Goal: Information Seeking & Learning: Learn about a topic

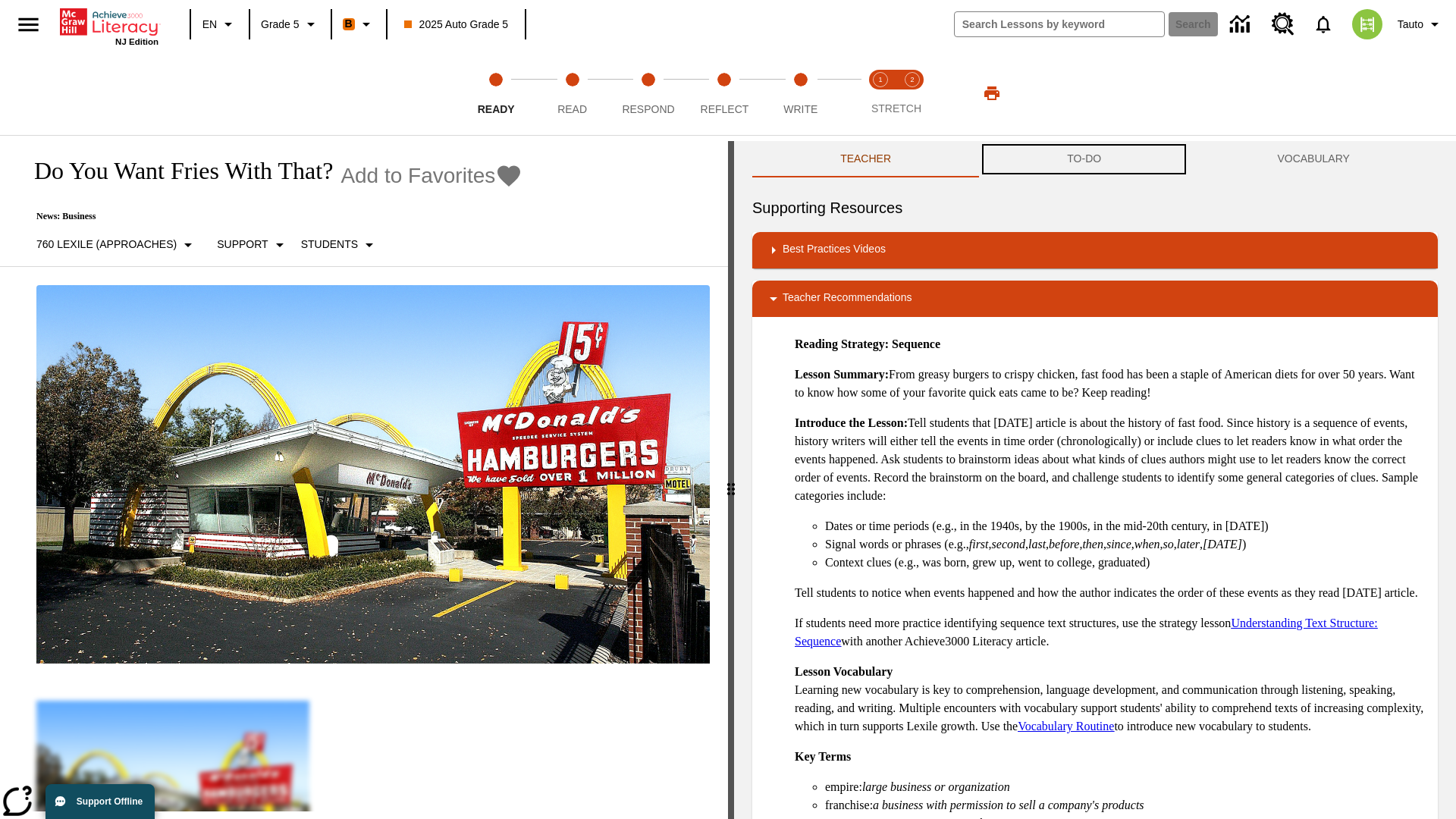
click at [1085, 159] on button "TO-DO" at bounding box center [1084, 159] width 210 height 36
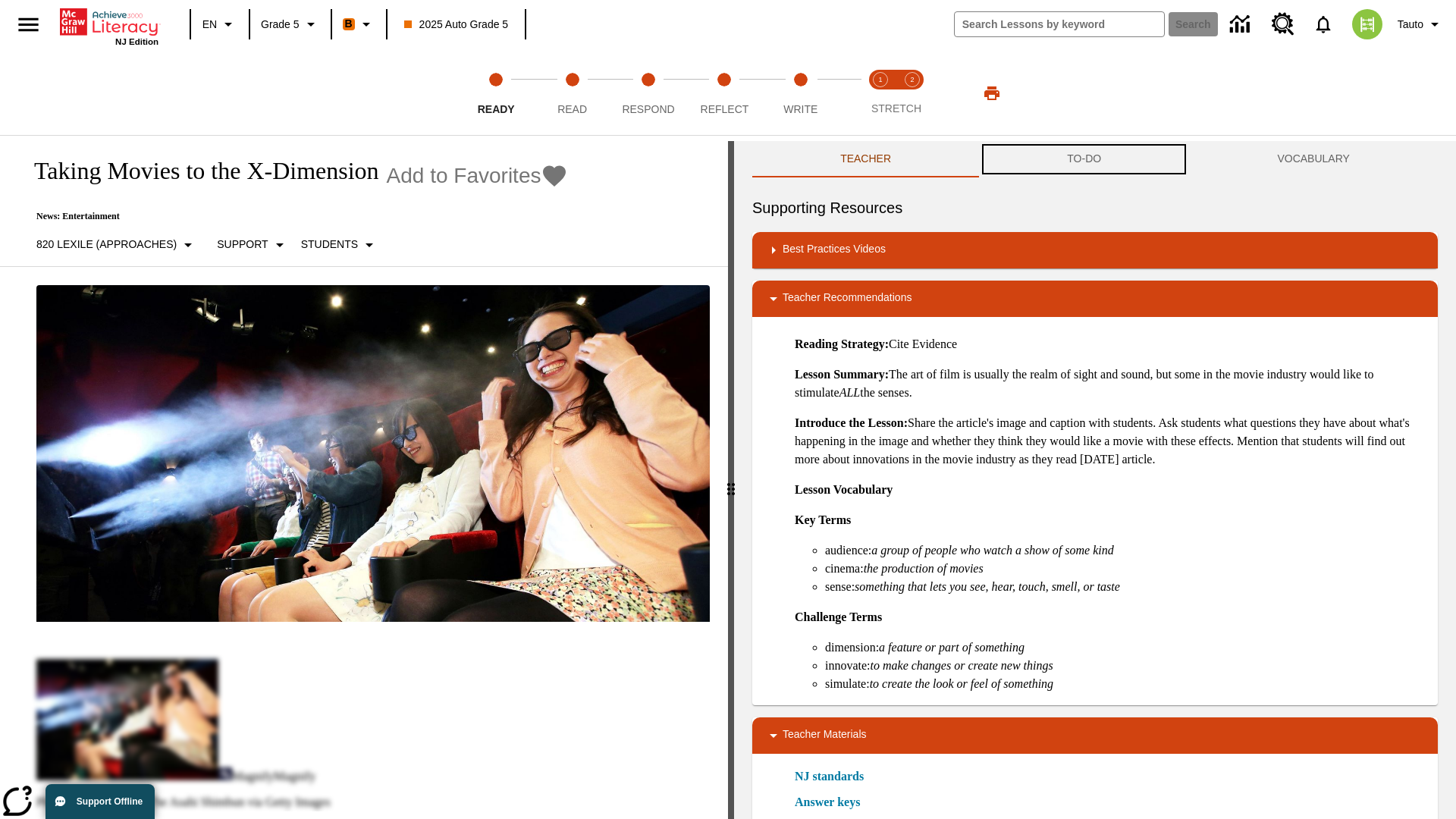
click at [1085, 159] on button "TO-DO" at bounding box center [1084, 159] width 210 height 36
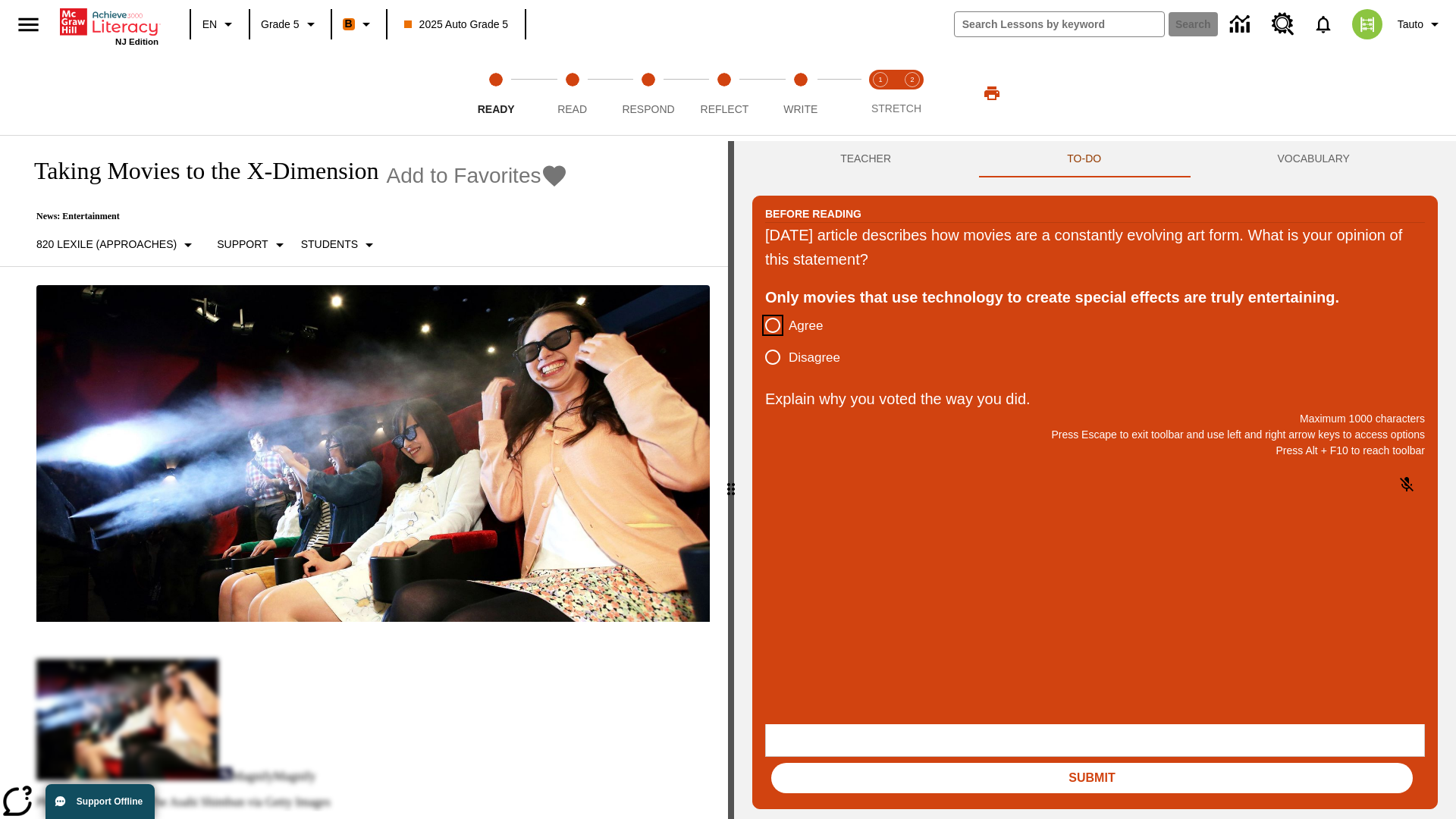
click at [773, 326] on input "Agree" at bounding box center [773, 325] width 32 height 32
radio input "true"
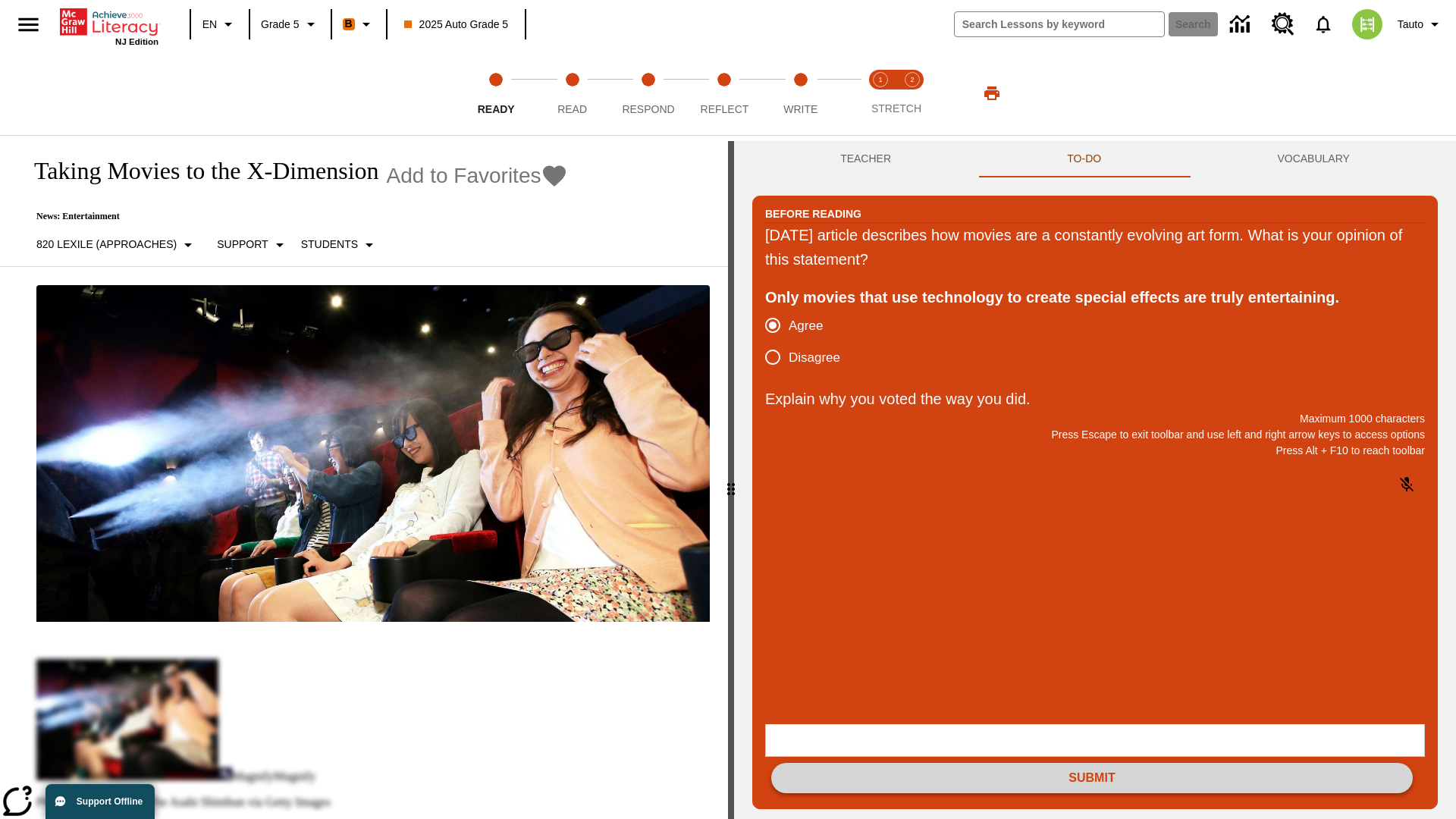
click at [1092, 763] on button "Submit" at bounding box center [1091, 778] width 641 height 31
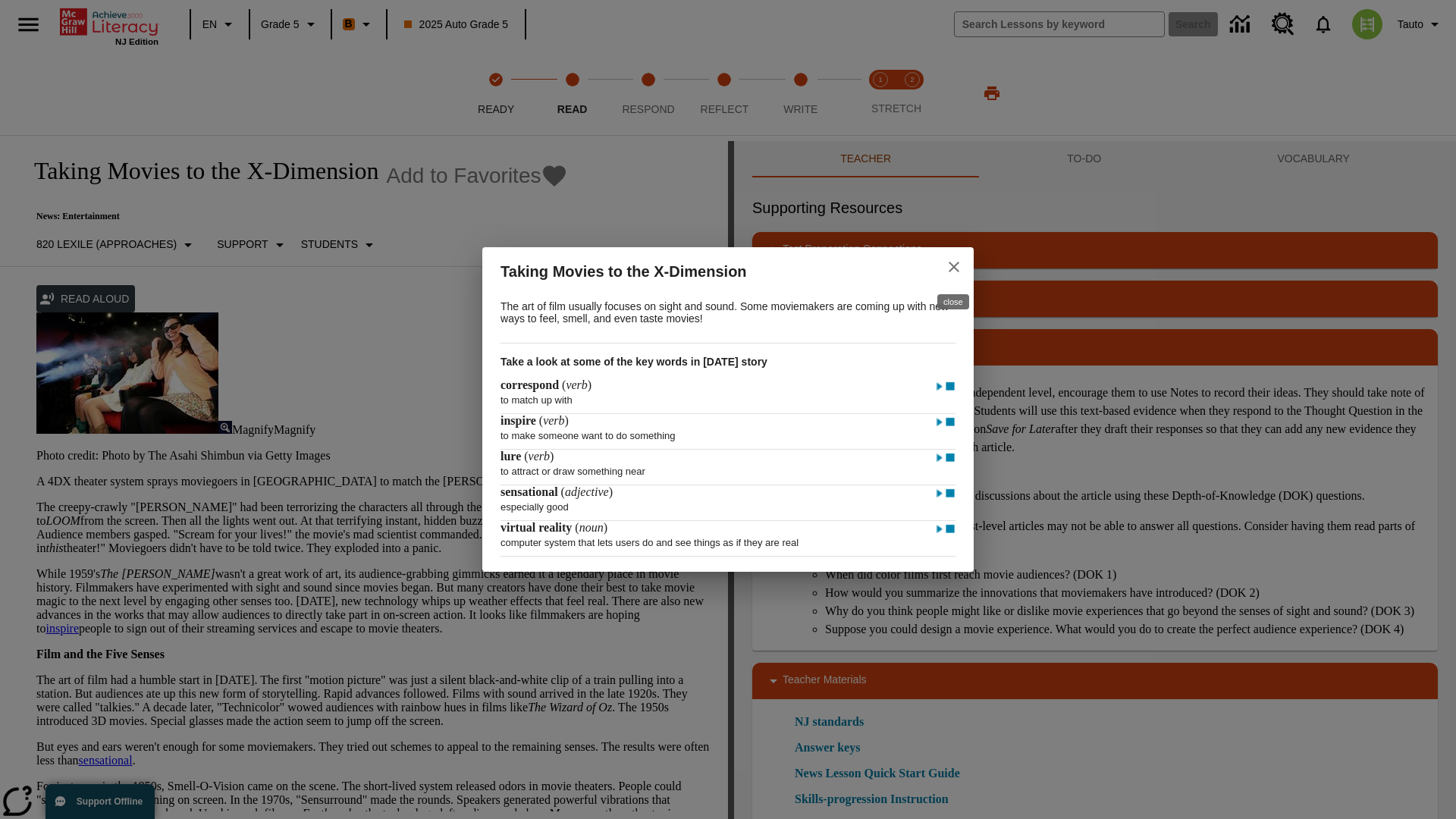
click at [954, 265] on icon "close" at bounding box center [953, 267] width 11 height 11
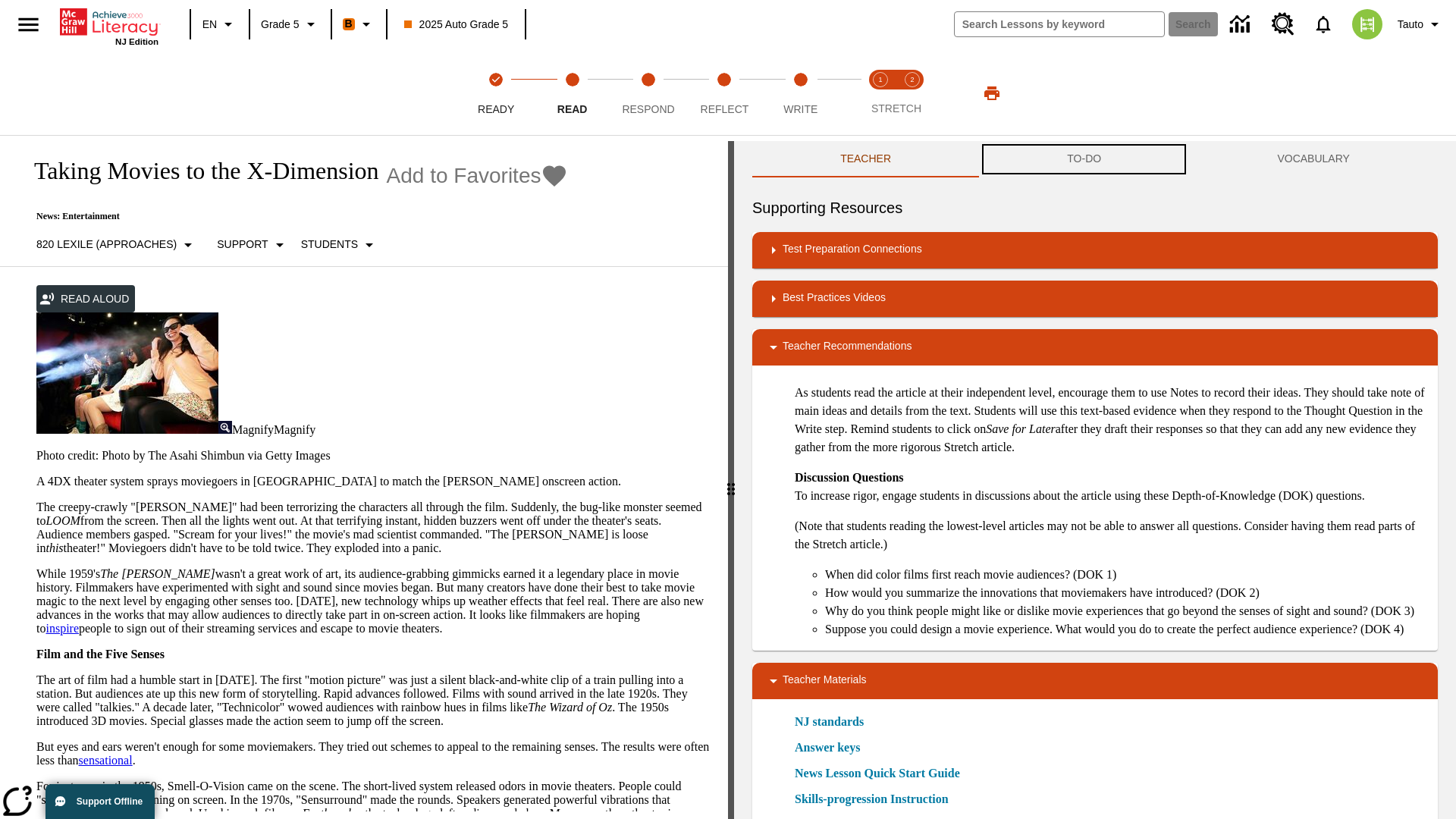
scroll to position [1, 0]
click at [1085, 159] on button "TO-DO" at bounding box center [1084, 159] width 210 height 36
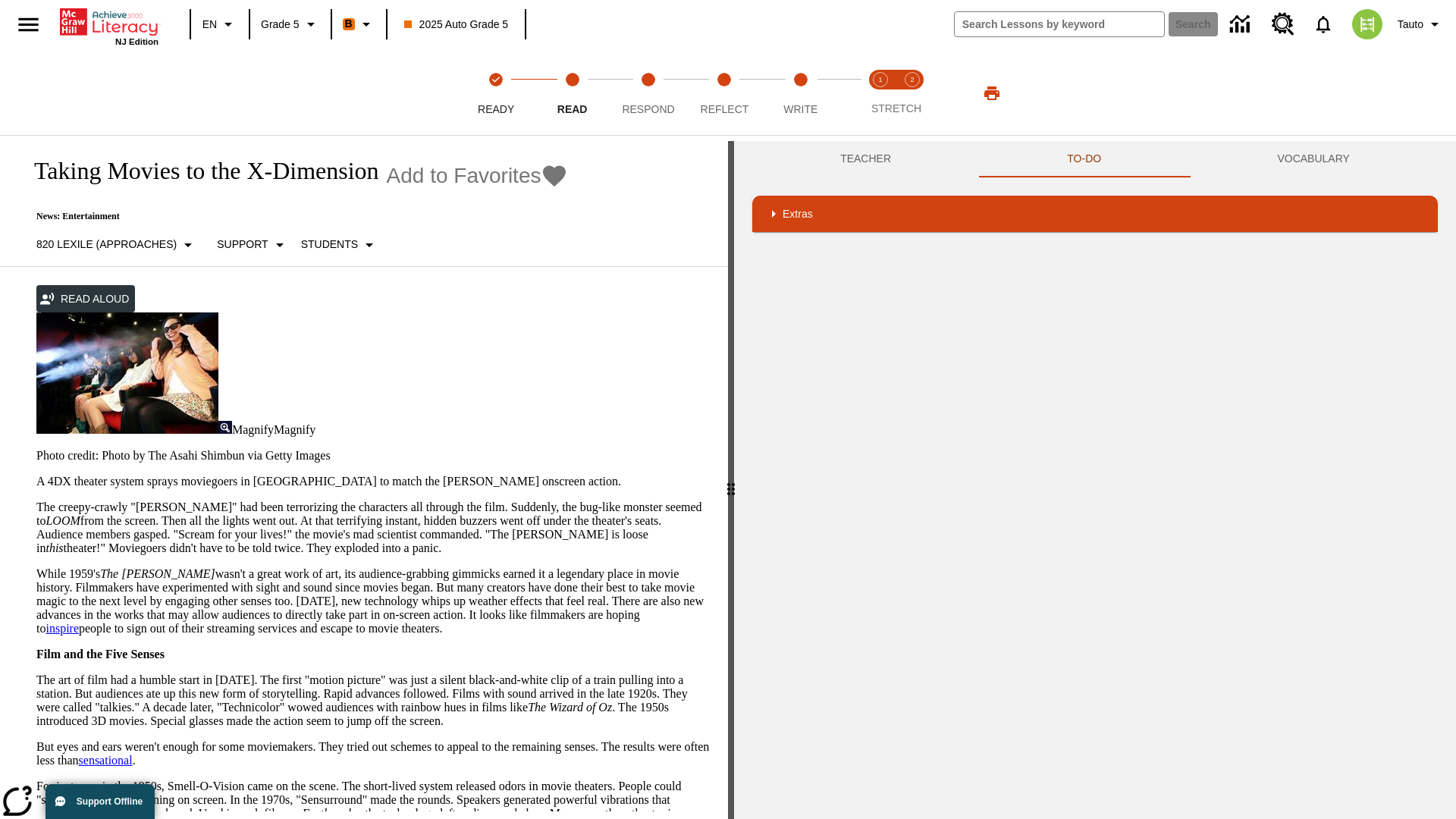
scroll to position [0, 0]
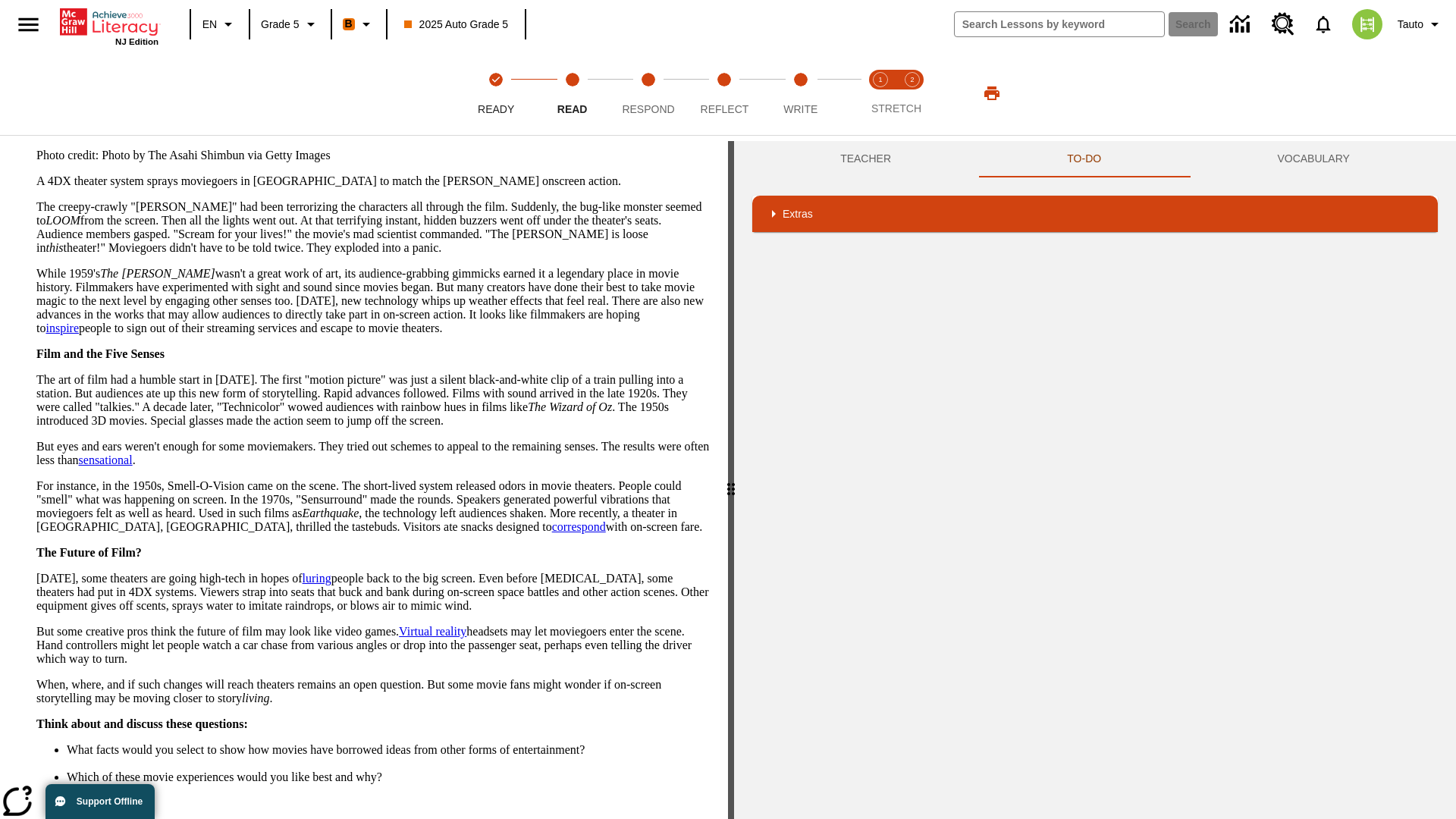
click at [684, 818] on button "Next" at bounding box center [683, 834] width 52 height 28
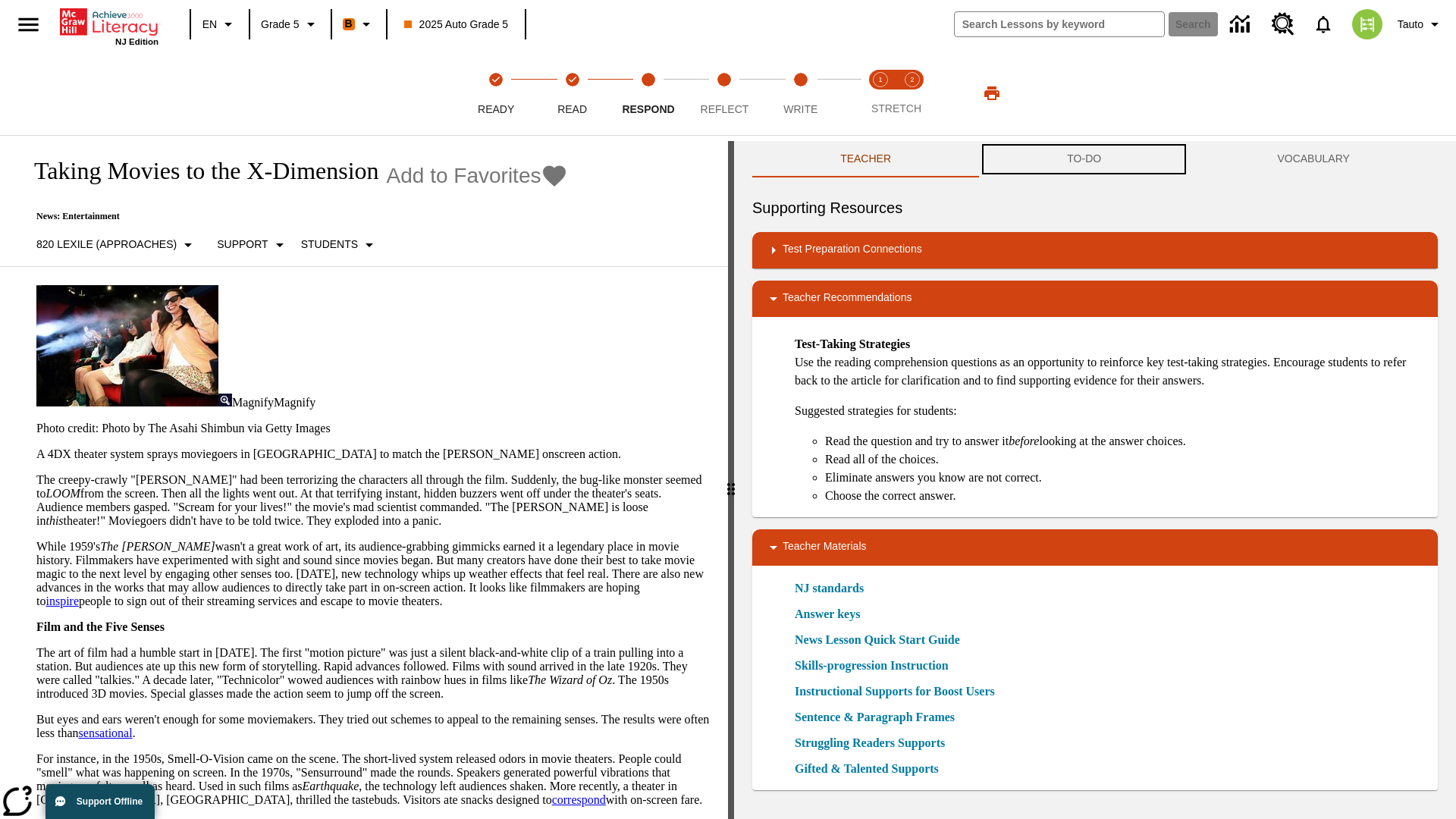
scroll to position [1, 0]
click at [1085, 159] on button "TO-DO" at bounding box center [1084, 159] width 210 height 36
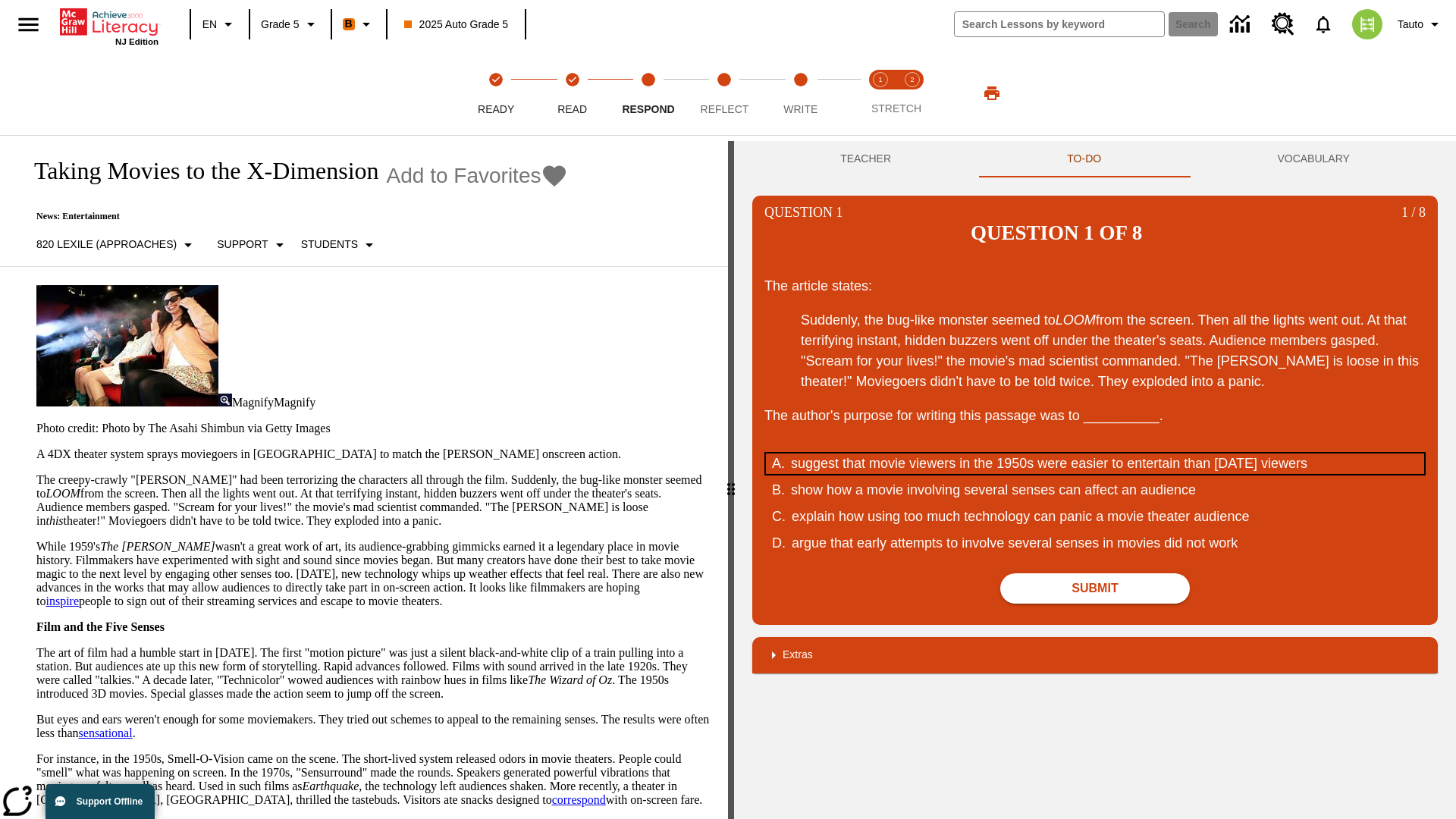
click at [1094, 453] on div "suggest that movie viewers in the 1950s were easier to entertain than today's v…" at bounding box center [1084, 463] width 587 height 21
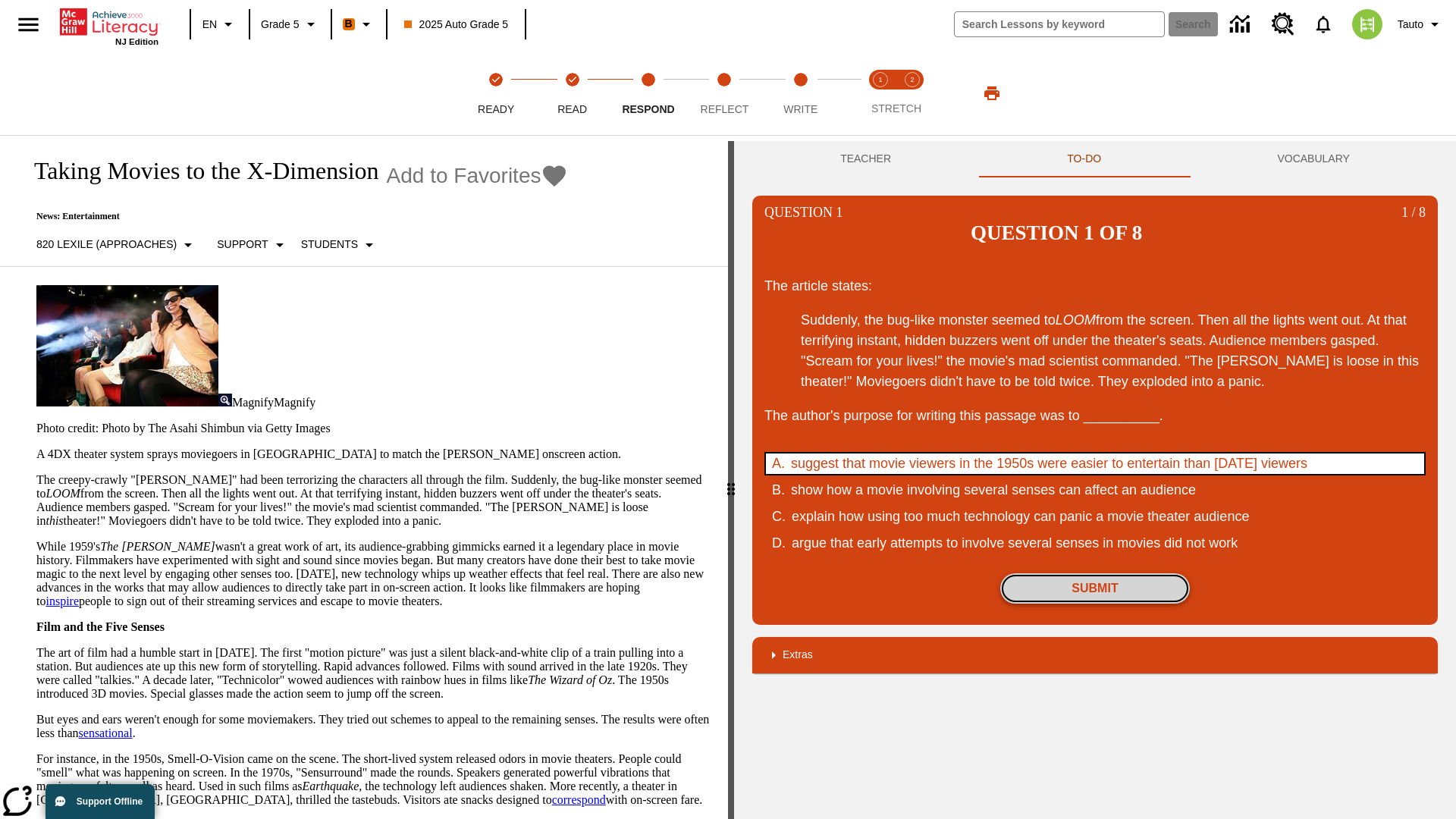
click at [1094, 573] on button "Submit" at bounding box center [1095, 588] width 190 height 31
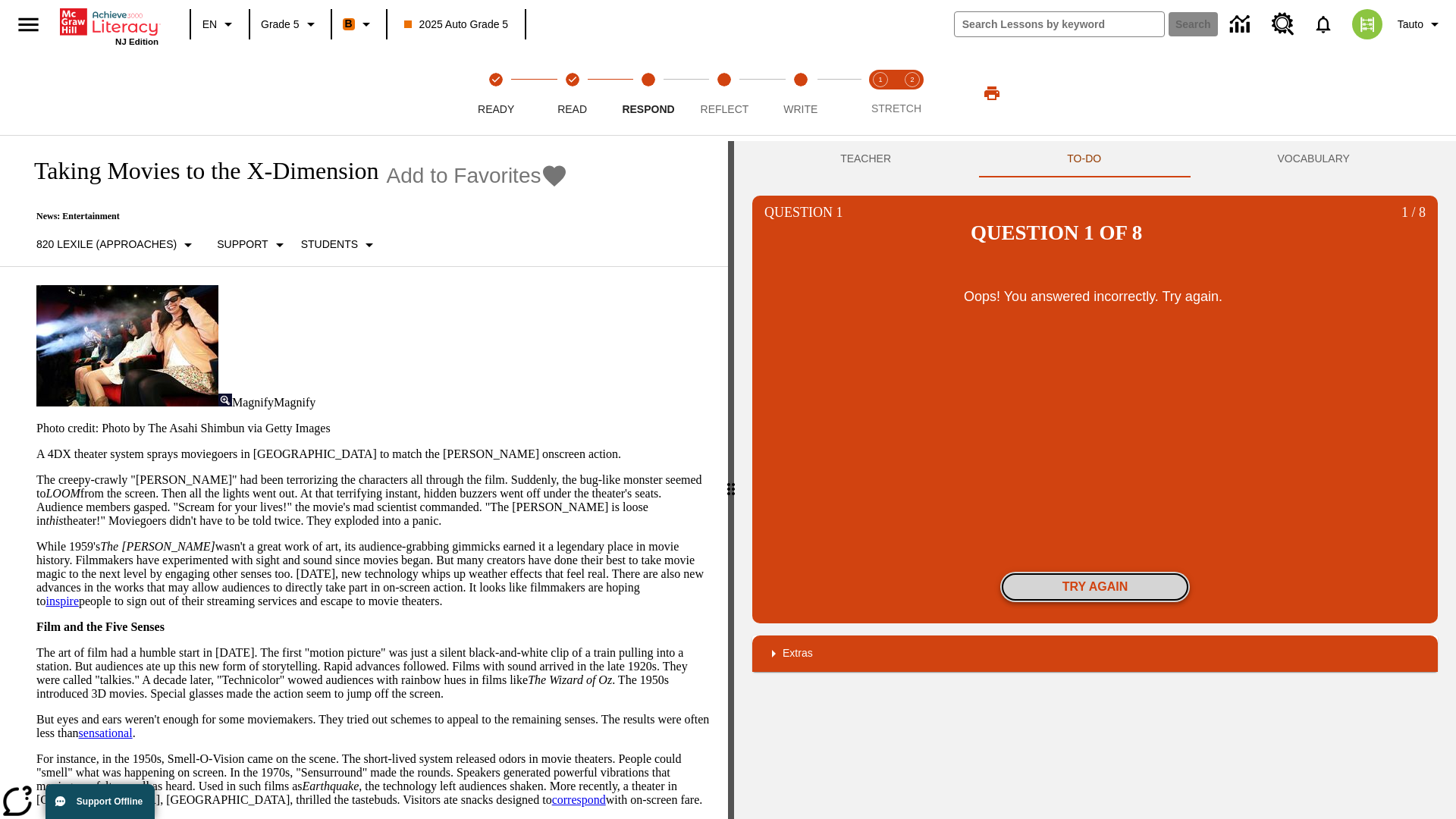
click at [1094, 572] on button "Try again" at bounding box center [1095, 587] width 190 height 31
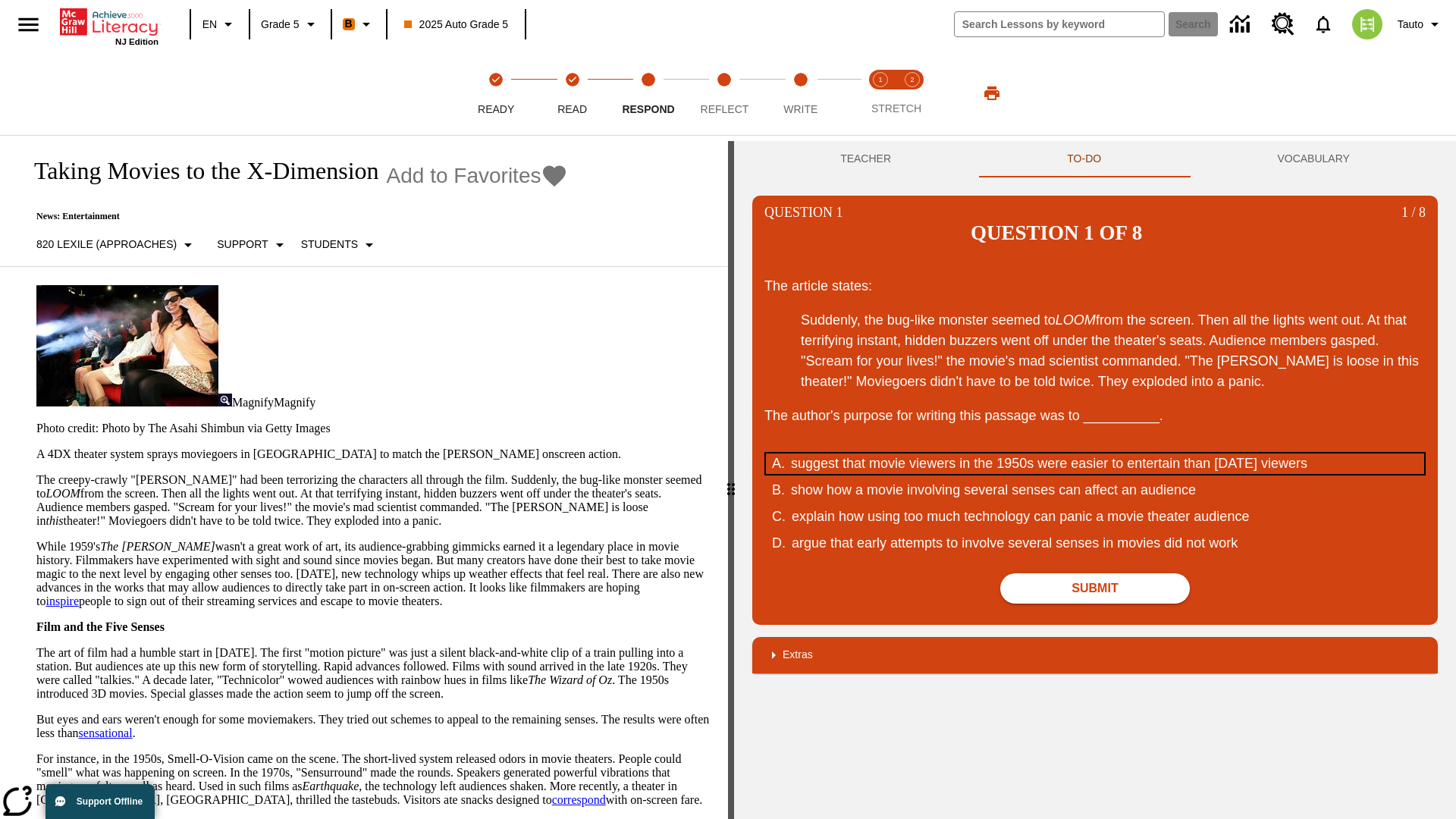
click at [1094, 453] on div "suggest that movie viewers in the 1950s were easier to entertain than today's v…" at bounding box center [1084, 463] width 587 height 21
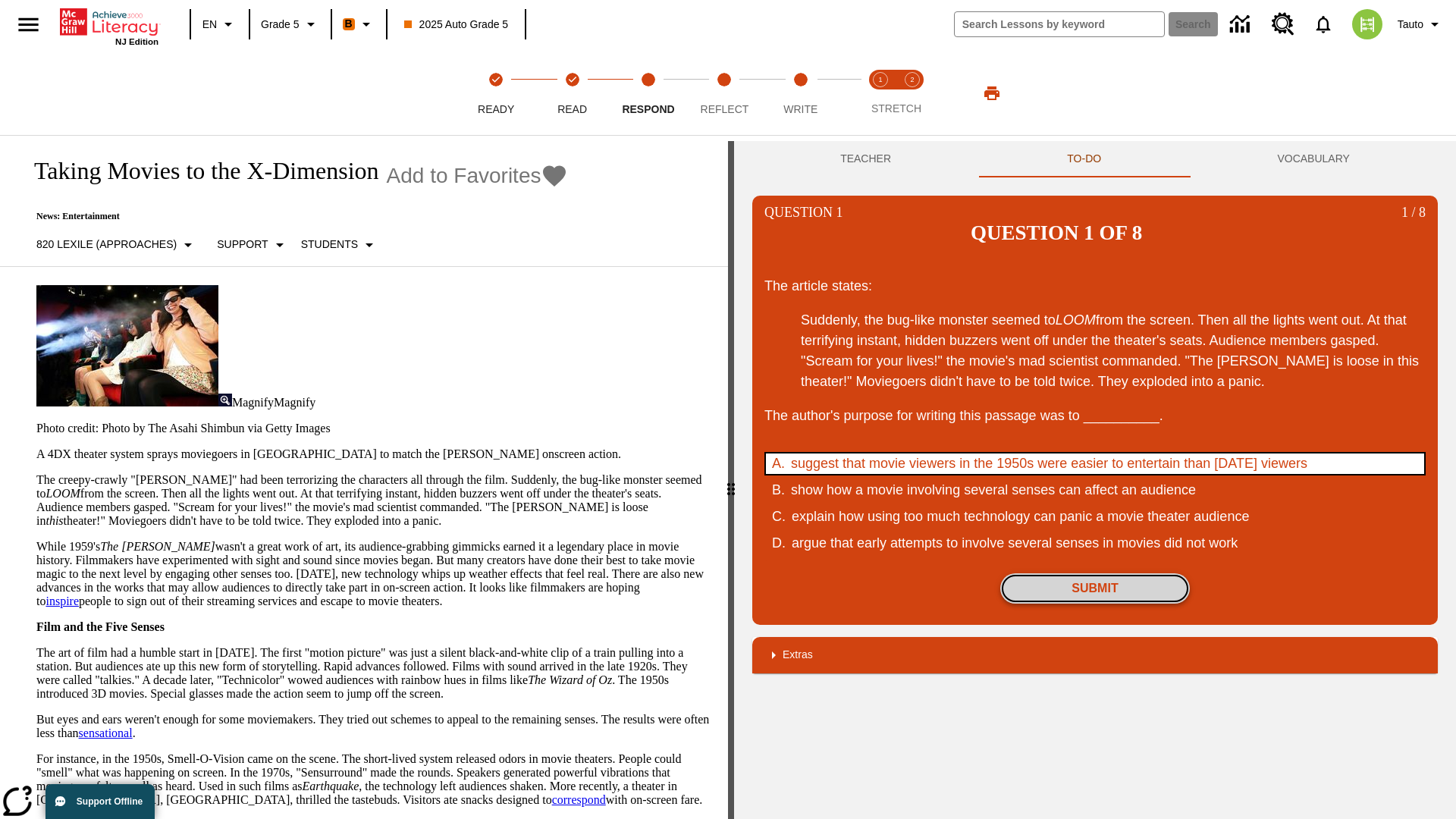
click at [1094, 573] on button "Submit" at bounding box center [1095, 588] width 190 height 31
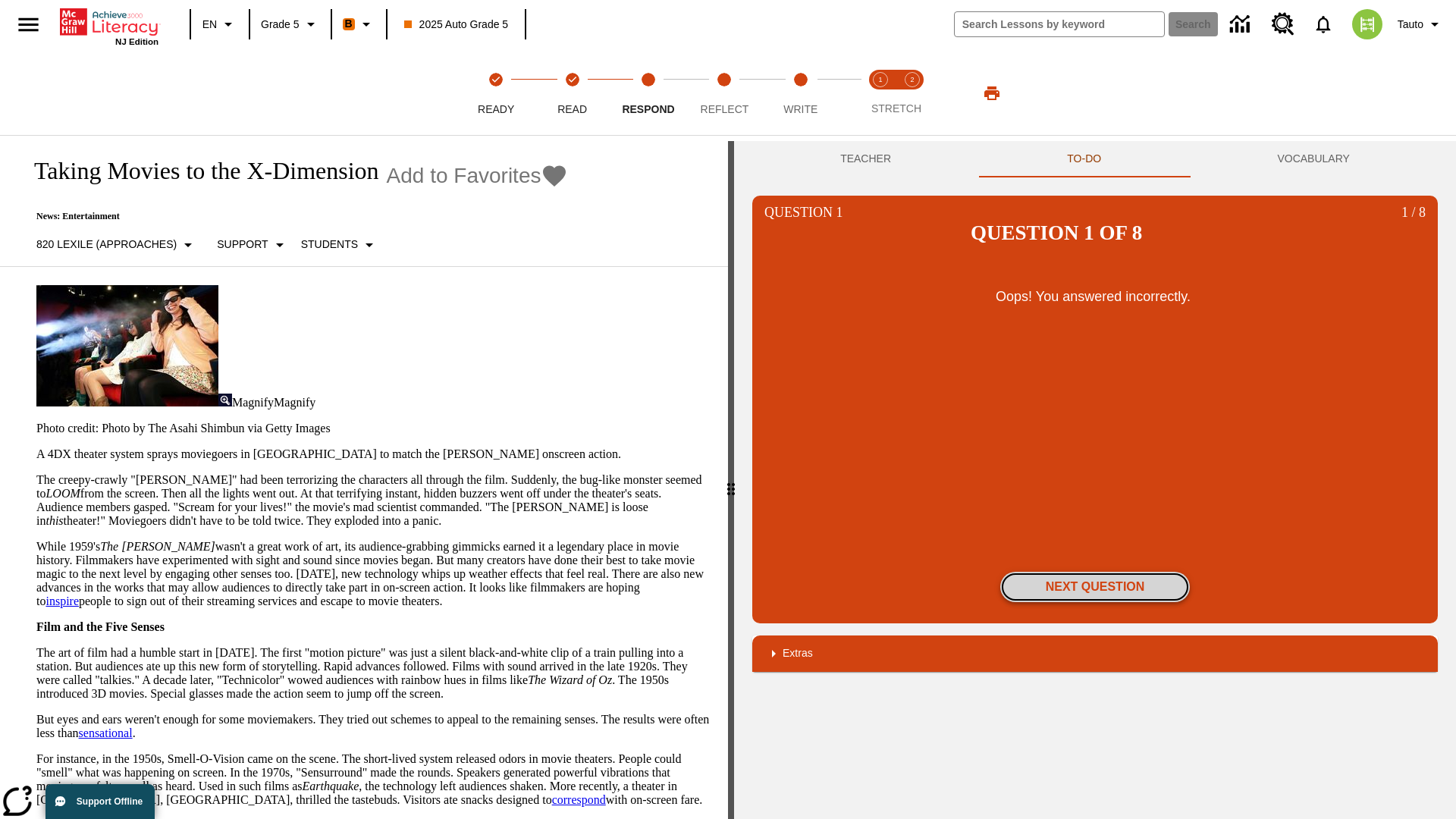
click at [1094, 572] on button "Next Question" at bounding box center [1095, 587] width 190 height 31
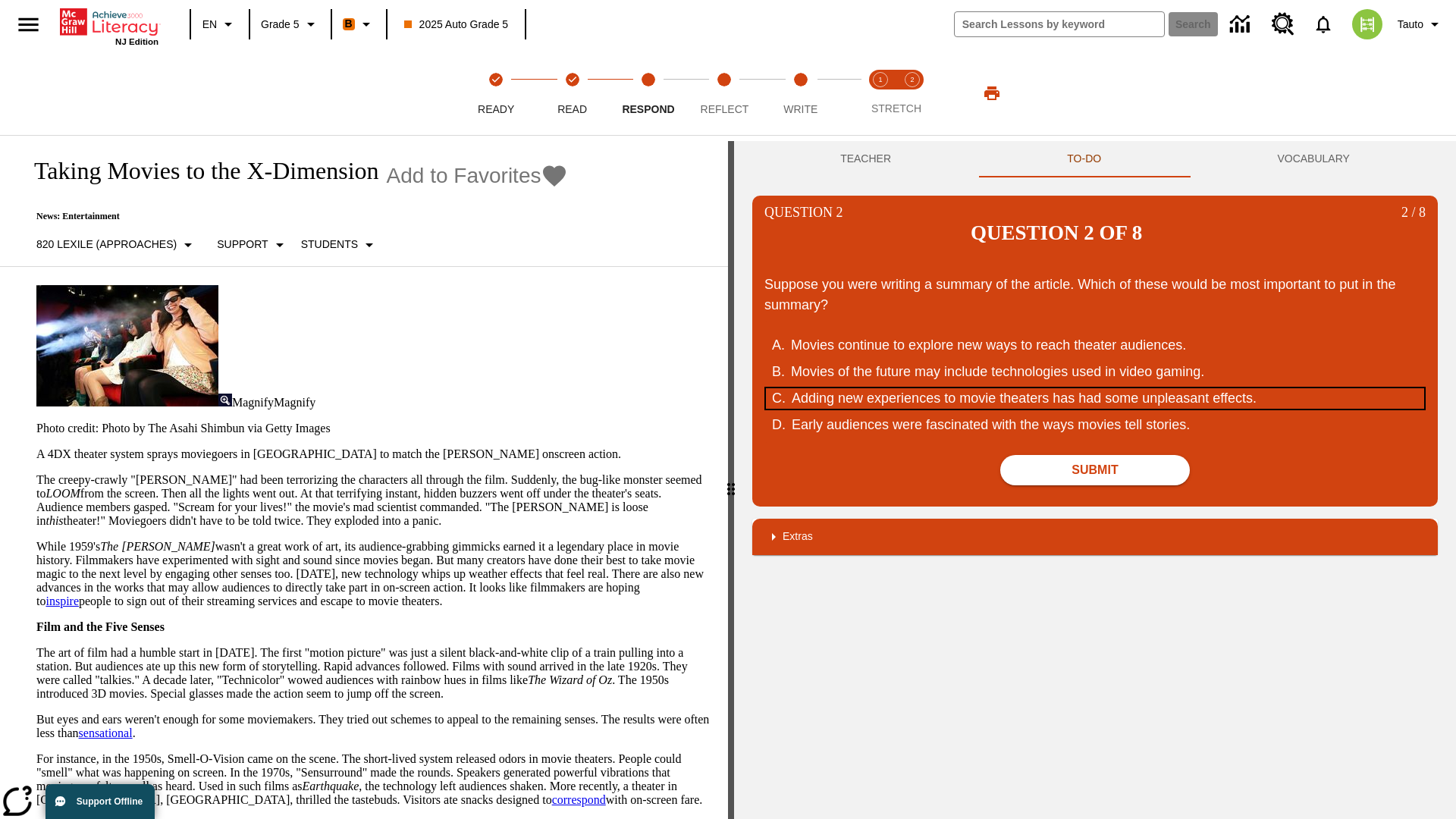
click at [1094, 388] on div "Adding new experiences to movie theaters has had some unpleasant effects." at bounding box center [1085, 398] width 587 height 21
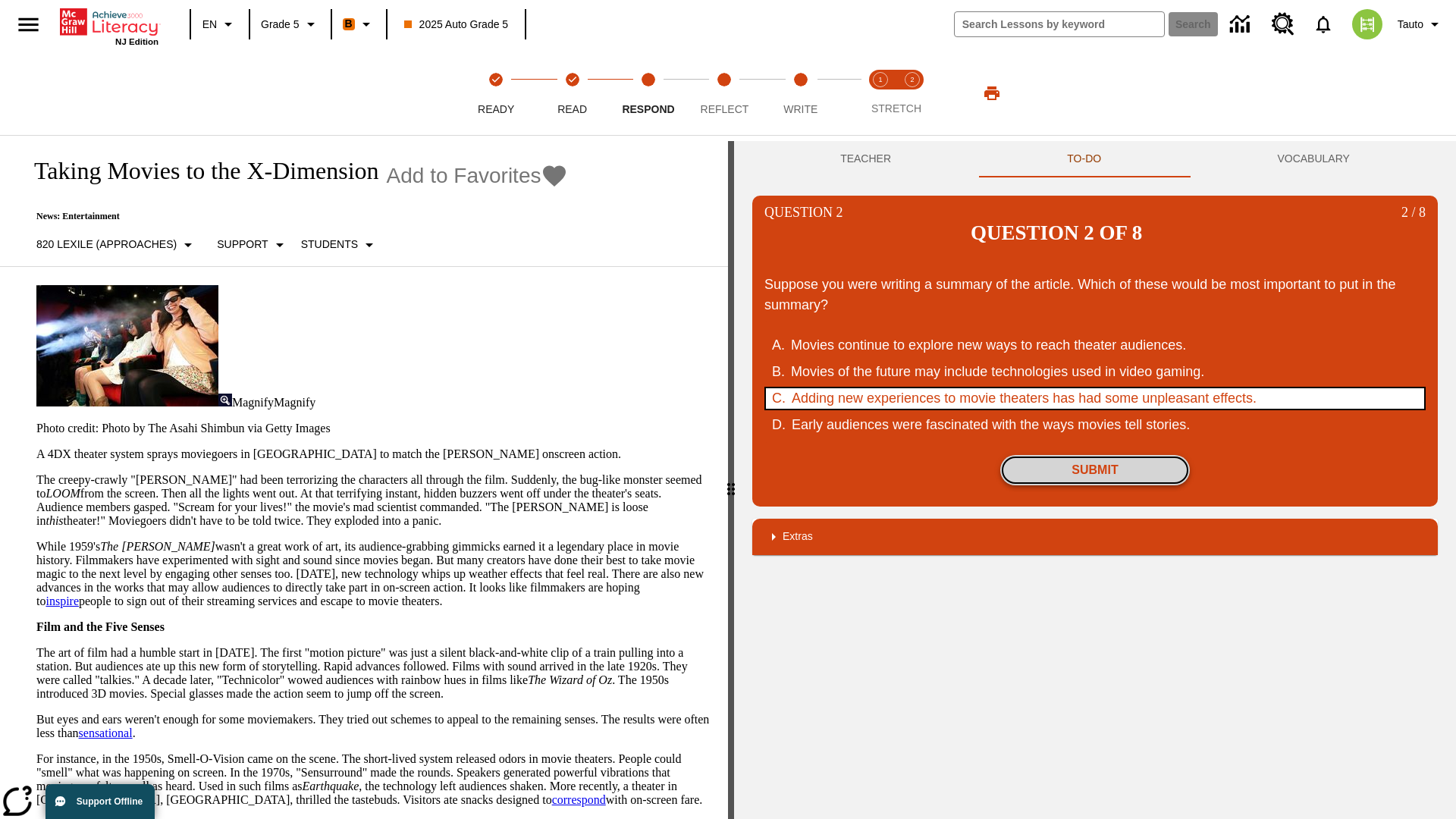
click at [1094, 455] on button "Submit" at bounding box center [1095, 470] width 190 height 31
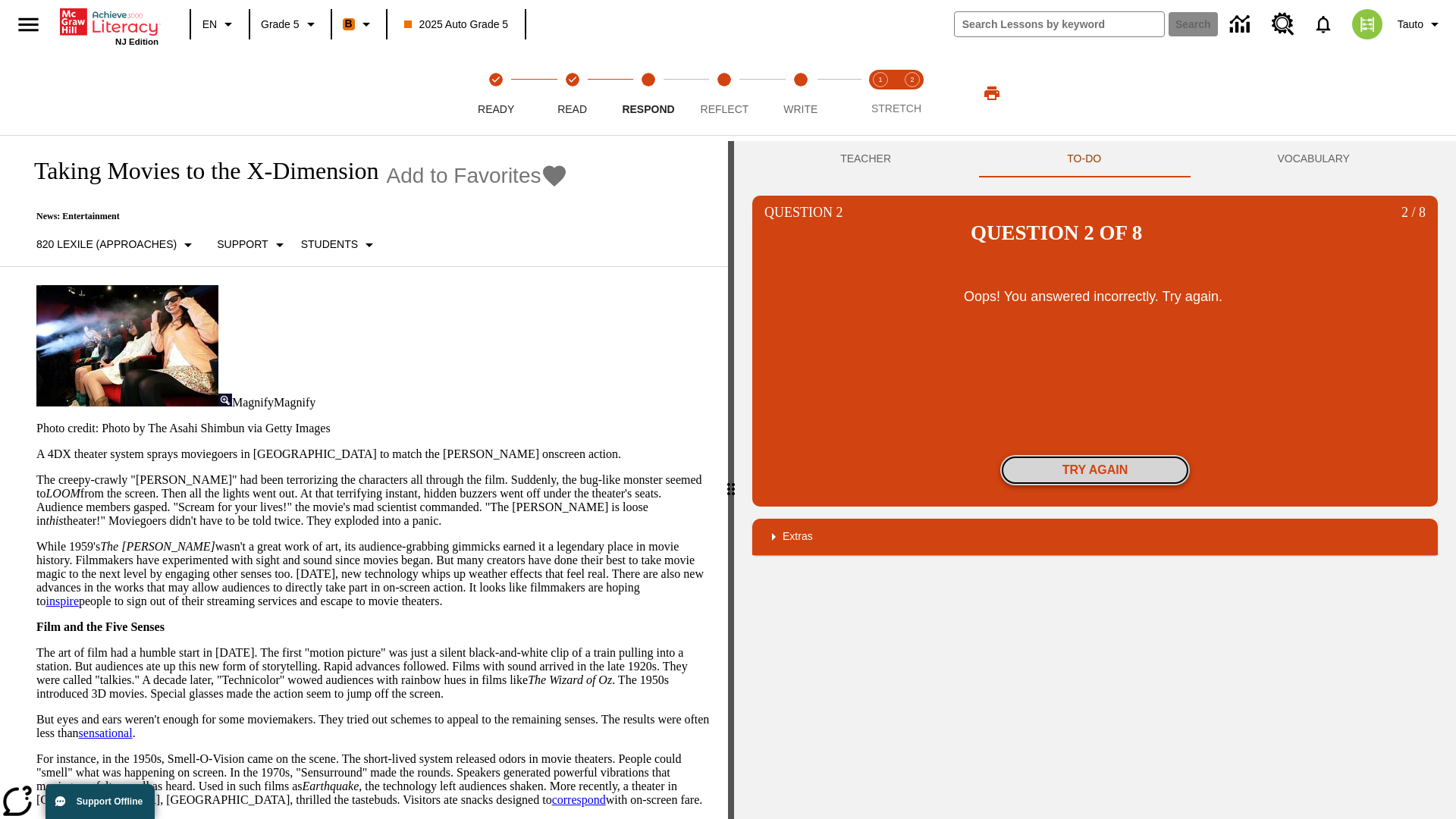
click at [1094, 455] on button "Try again" at bounding box center [1095, 470] width 190 height 31
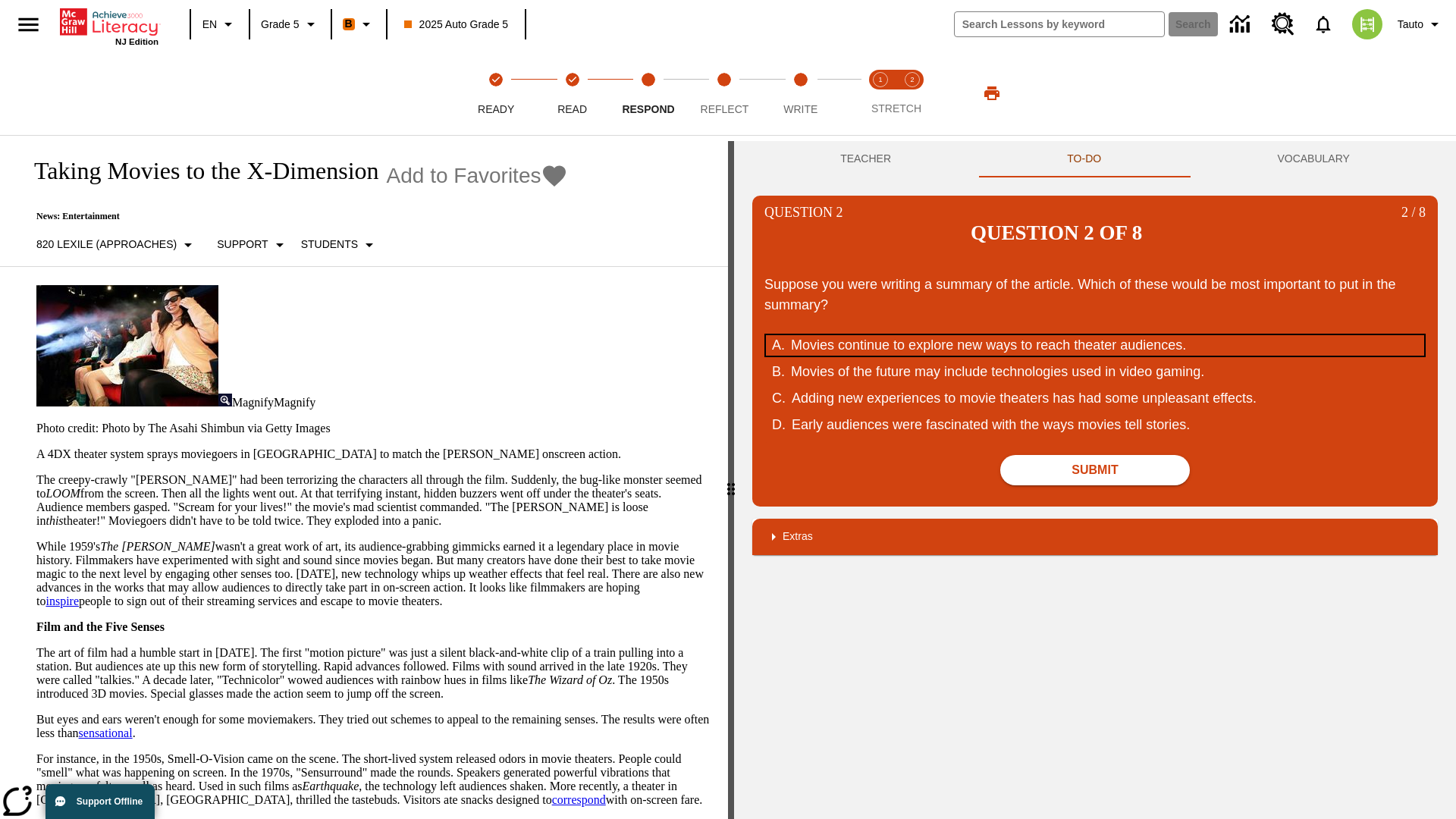
click at [1094, 335] on div "Movies continue to explore new ways to reach theater audiences." at bounding box center [1084, 345] width 587 height 21
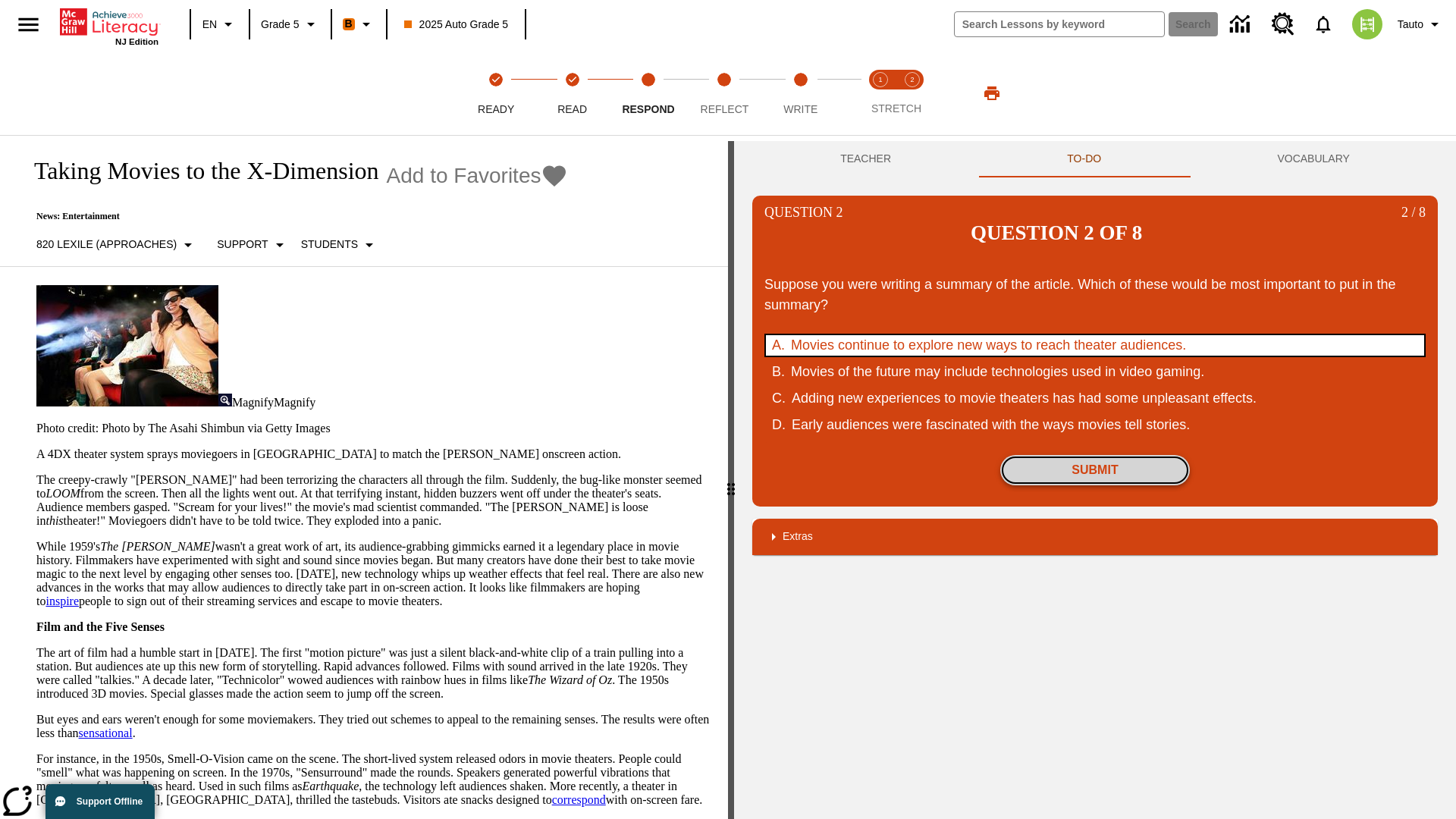
click at [1094, 455] on button "Submit" at bounding box center [1095, 470] width 190 height 31
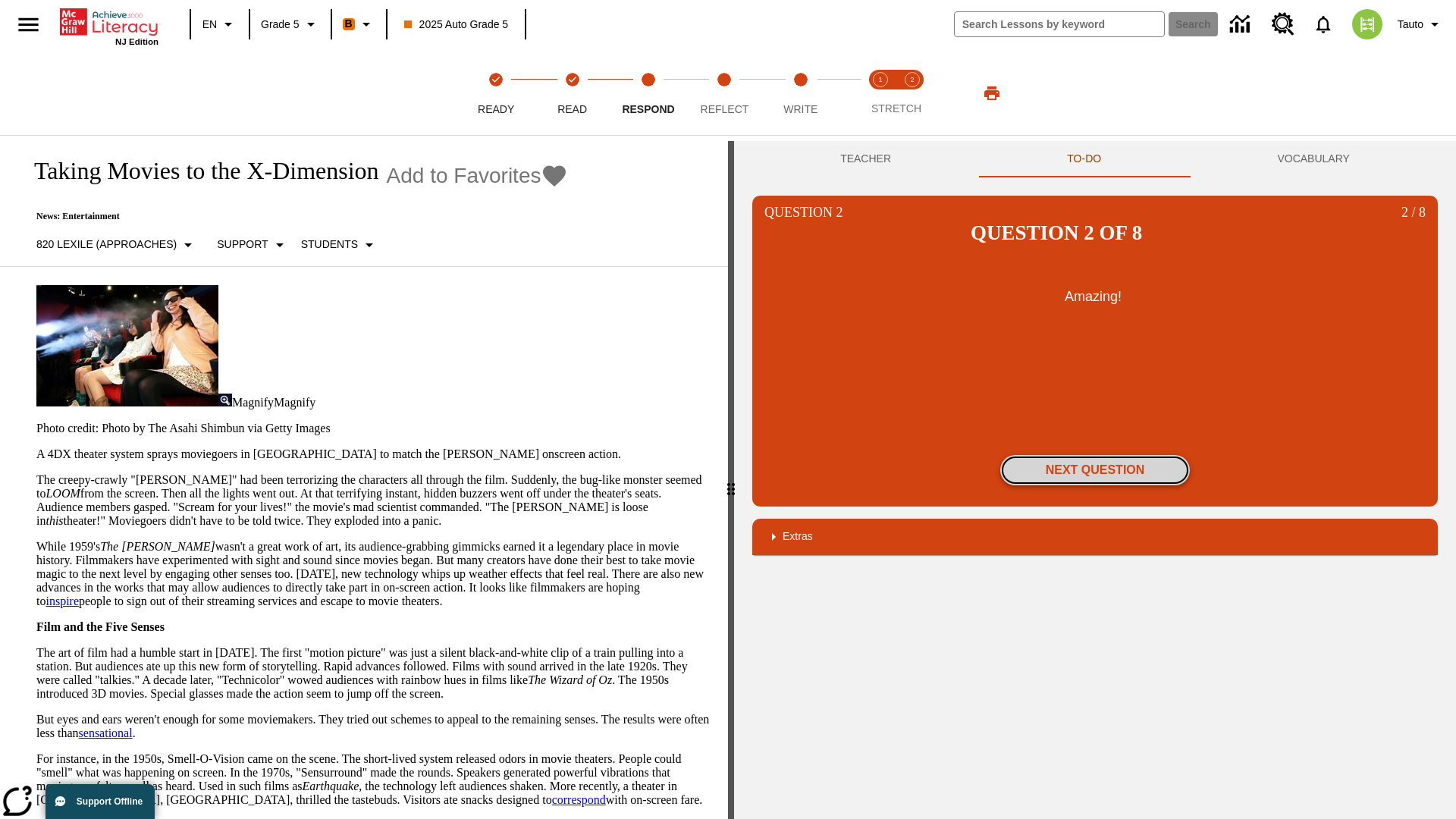
click at [1094, 455] on button "Next Question" at bounding box center [1095, 470] width 190 height 31
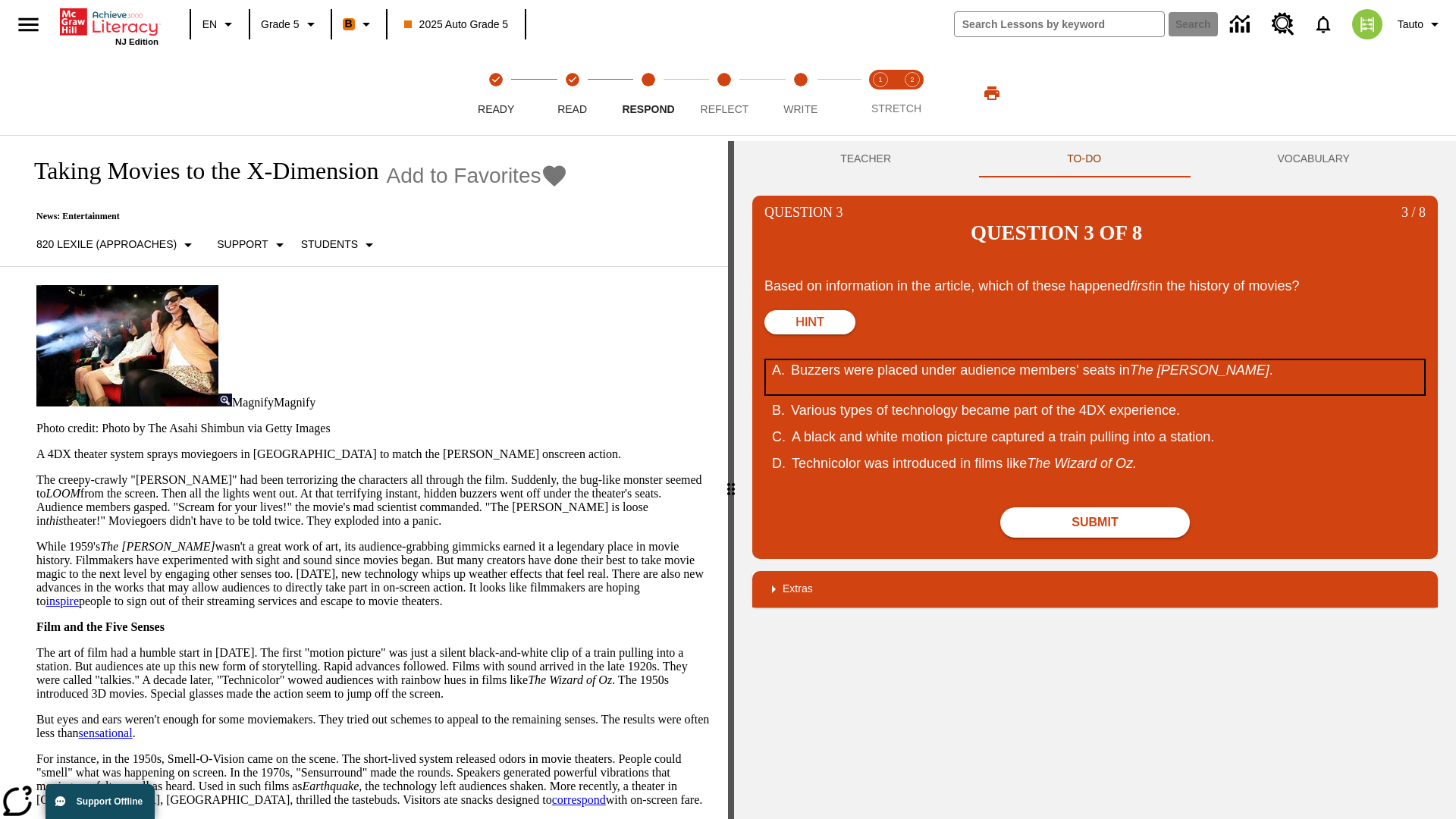
click at [1094, 360] on div "Buzzers were placed under audience members' seats in The Tingler ." at bounding box center [1084, 376] width 587 height 34
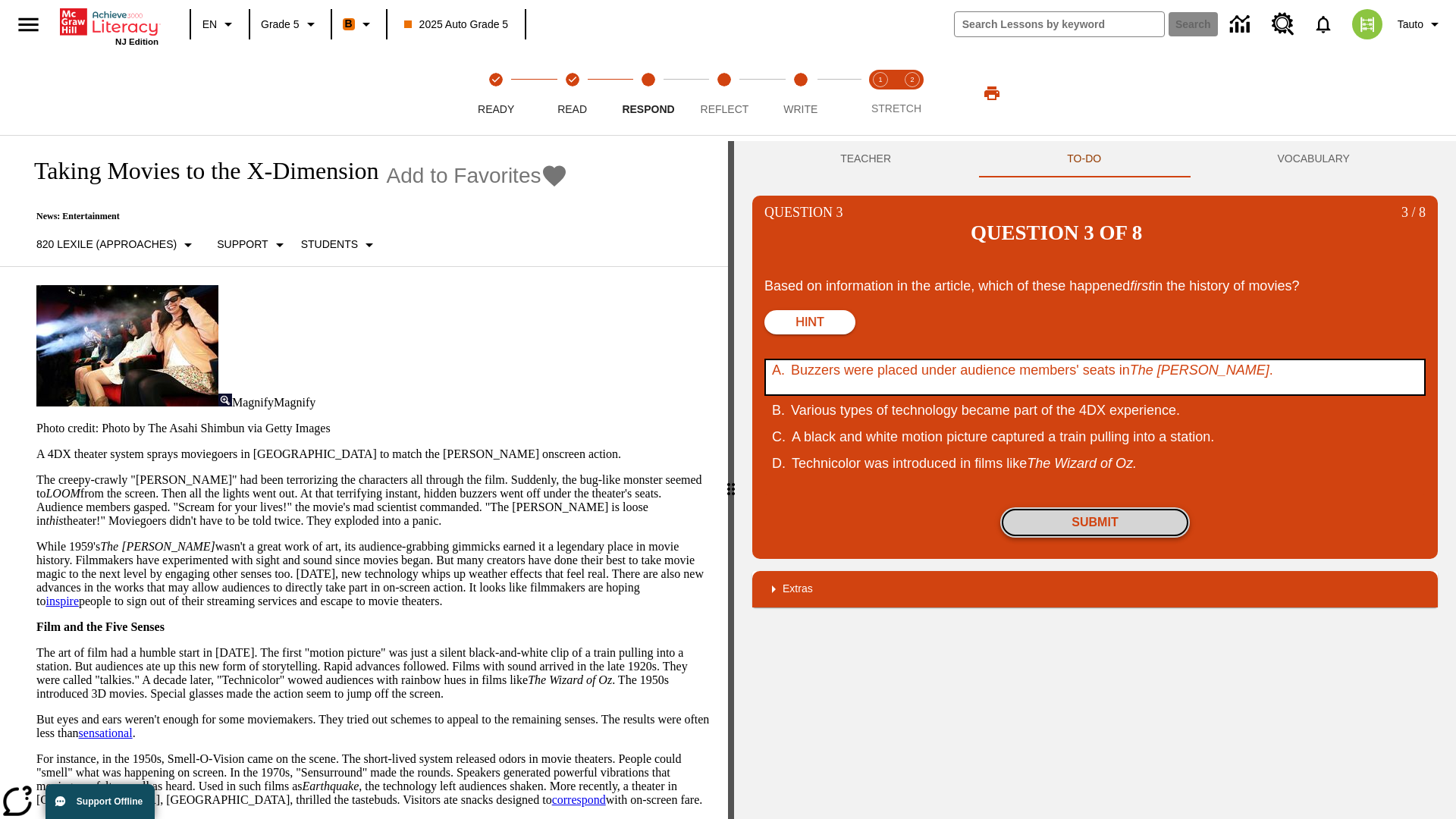
click at [1094, 508] on button "Submit" at bounding box center [1095, 523] width 190 height 31
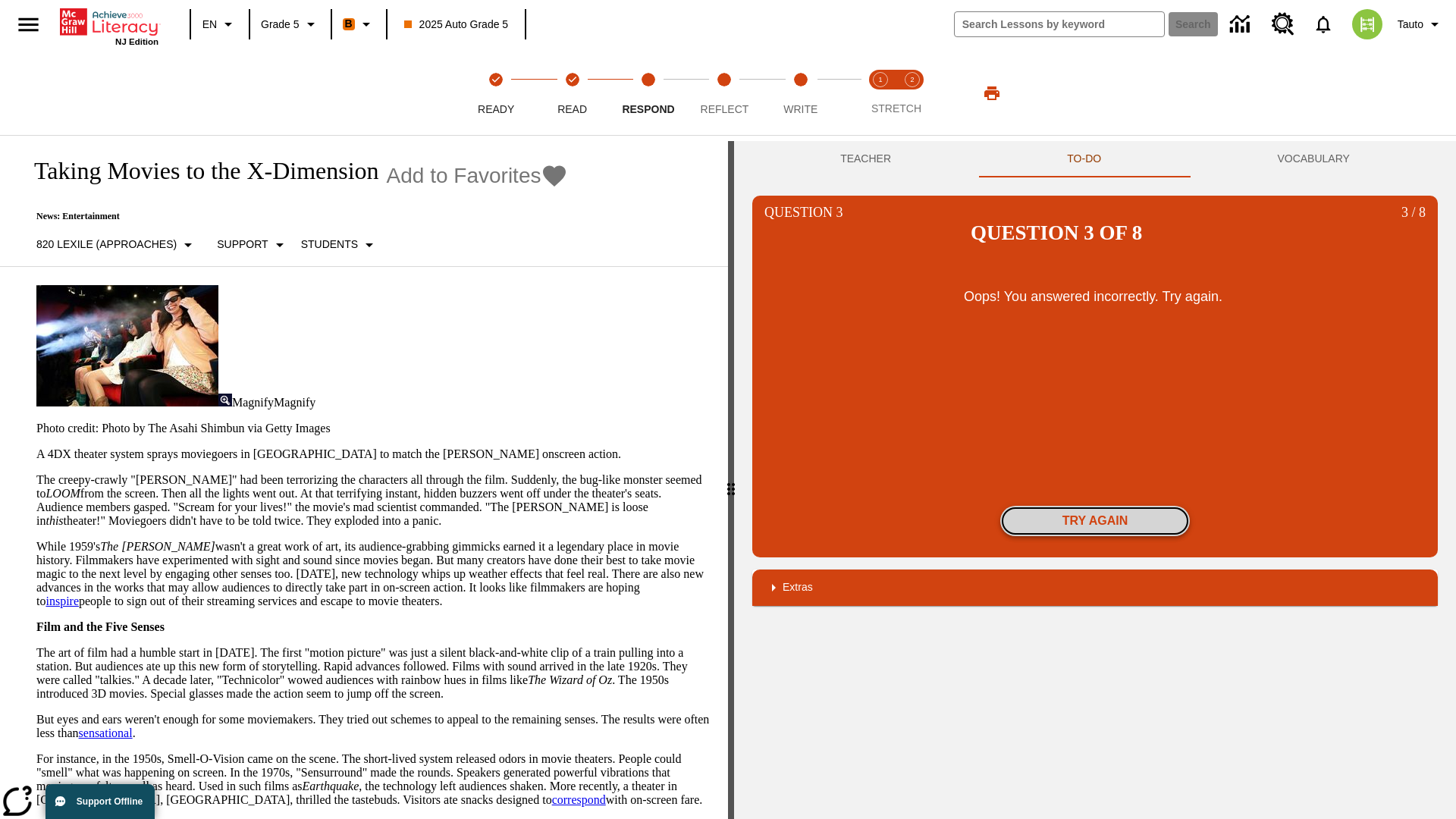
click at [1094, 506] on button "Try again" at bounding box center [1095, 521] width 190 height 31
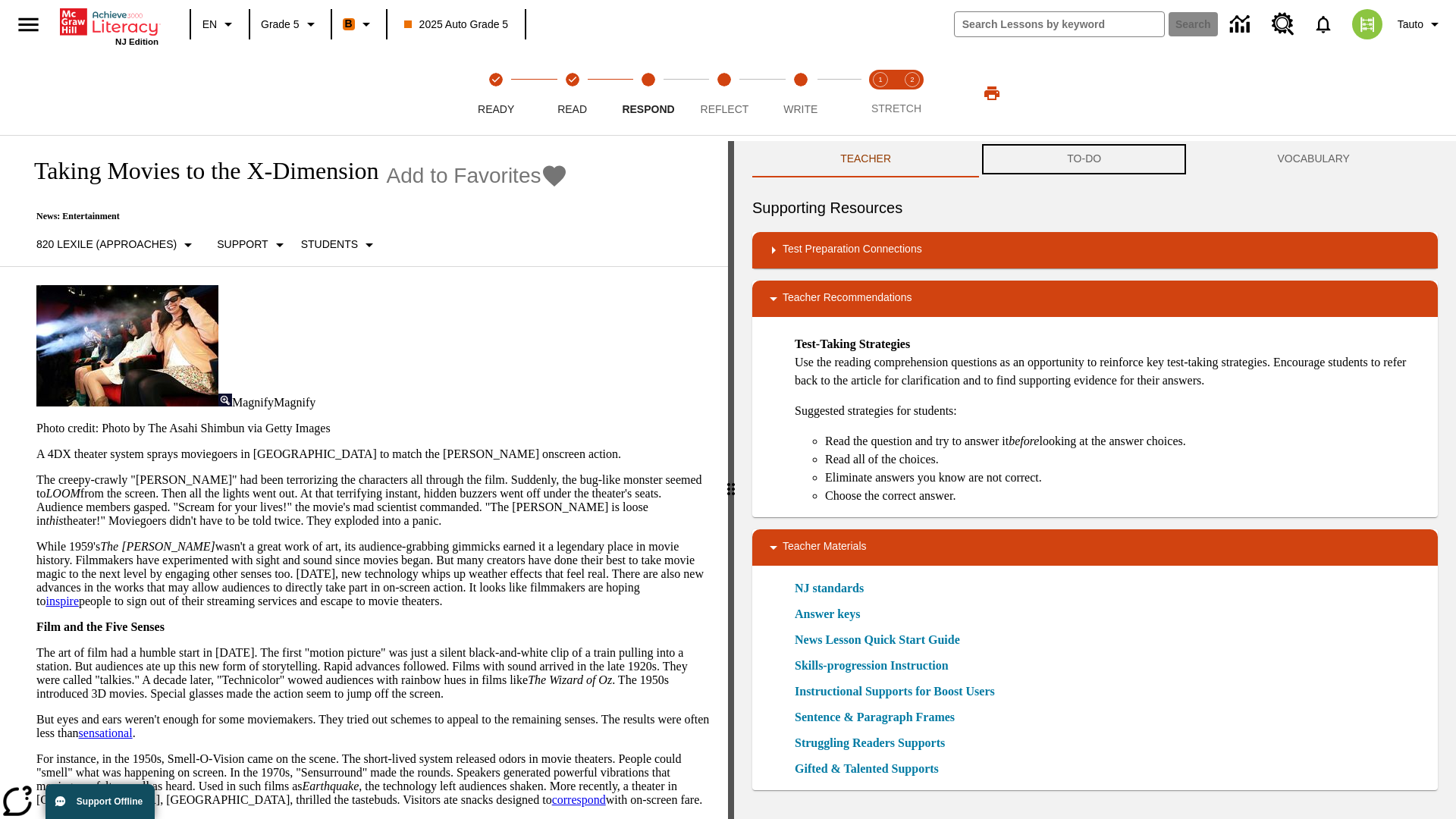
click at [1085, 159] on button "TO-DO" at bounding box center [1084, 159] width 210 height 36
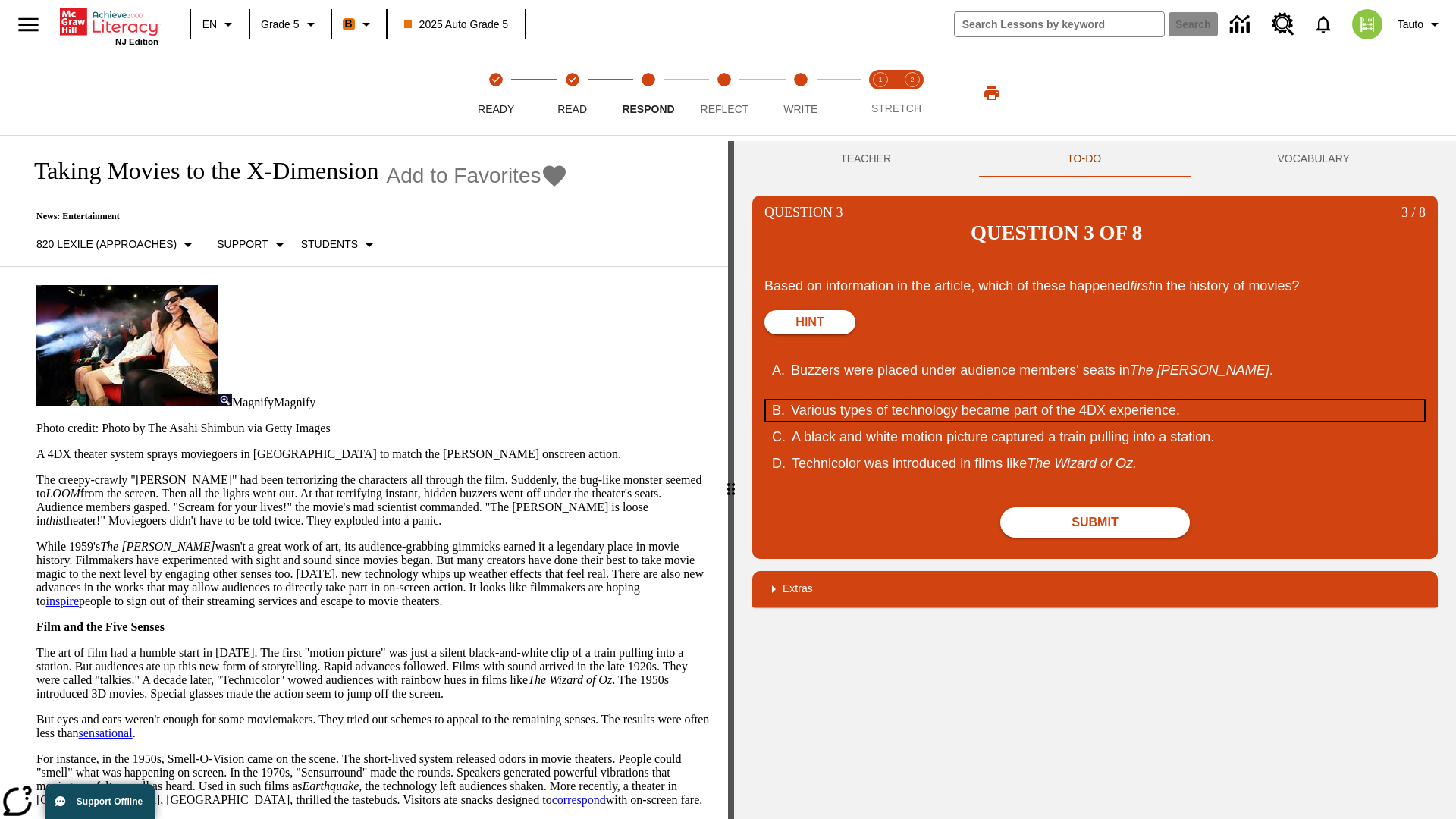
click at [1094, 400] on div "Various types of technology became part of the 4DX experience." at bounding box center [1084, 410] width 587 height 21
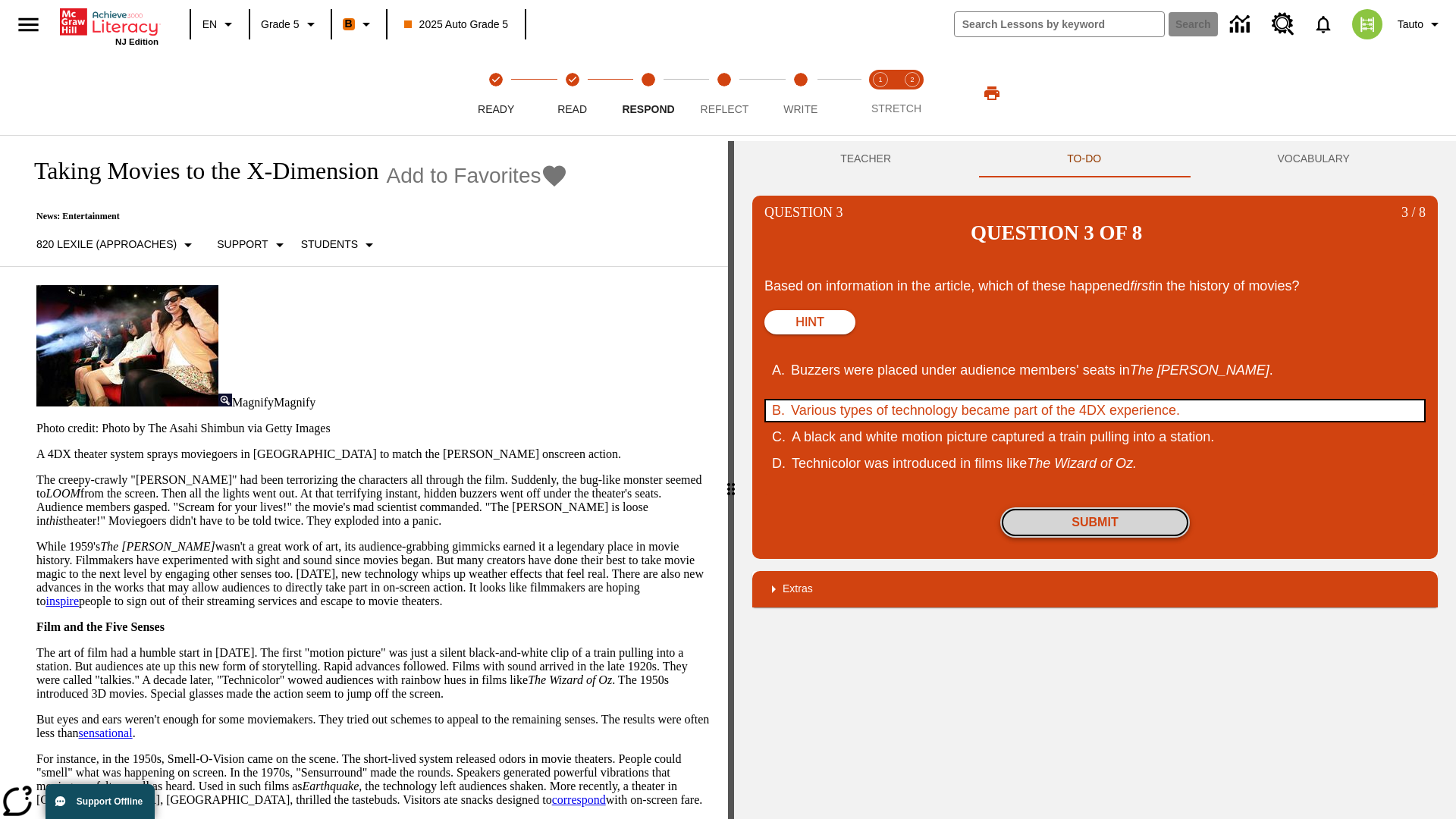
click at [1094, 508] on button "Submit" at bounding box center [1095, 523] width 190 height 31
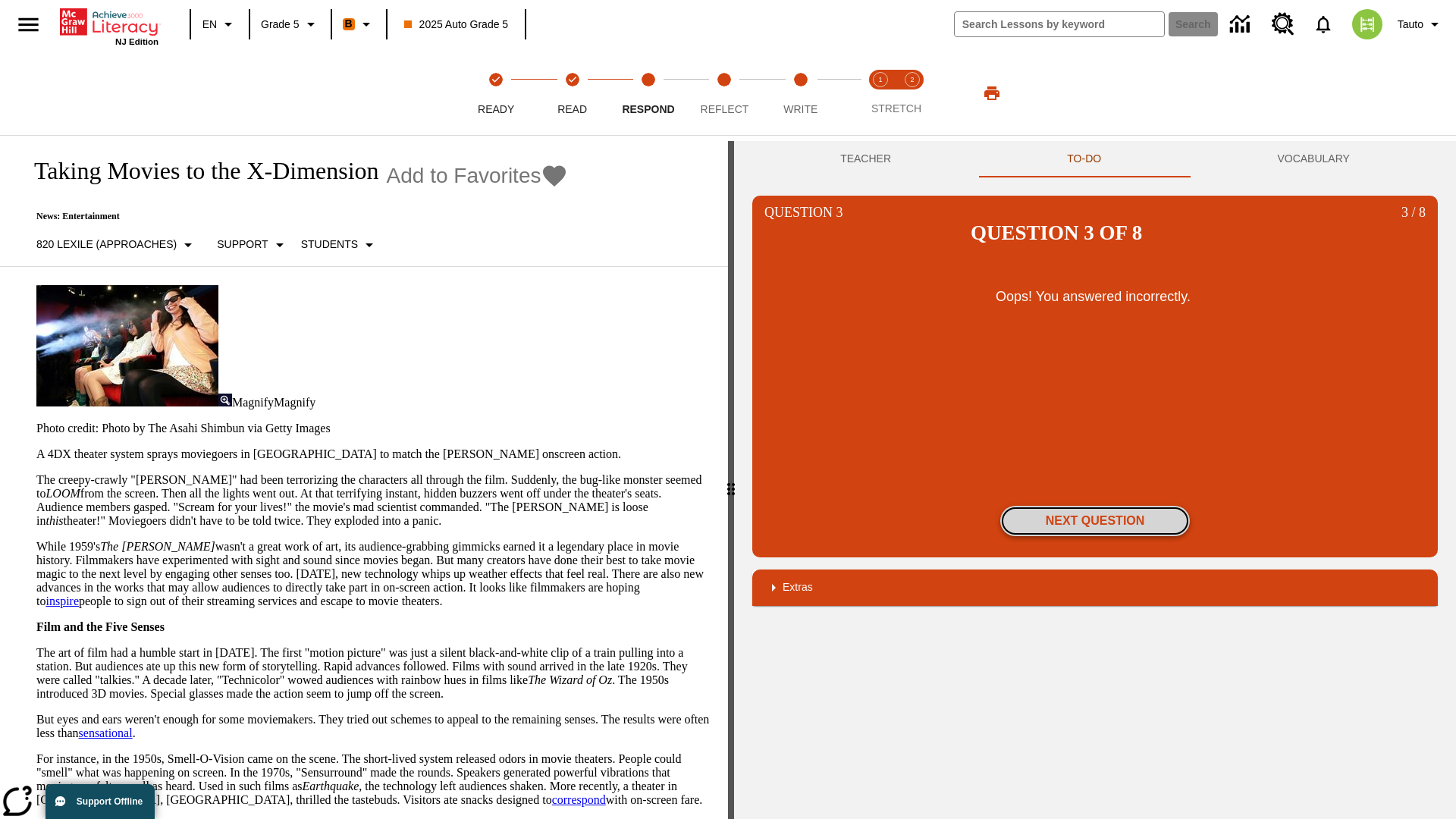
click at [1094, 506] on button "Next Question" at bounding box center [1095, 521] width 190 height 31
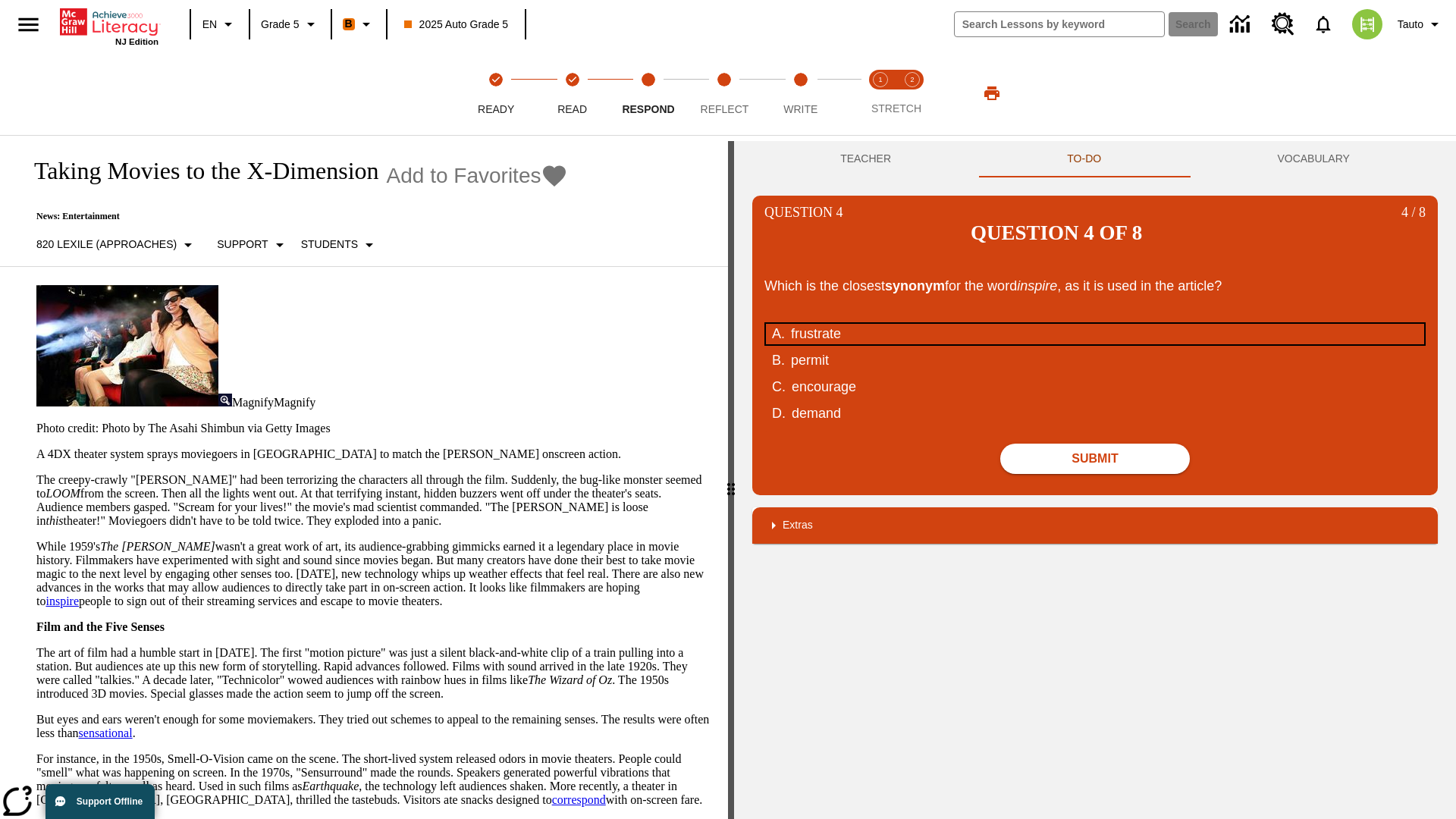
click at [1094, 324] on div "frustrate" at bounding box center [1084, 334] width 587 height 21
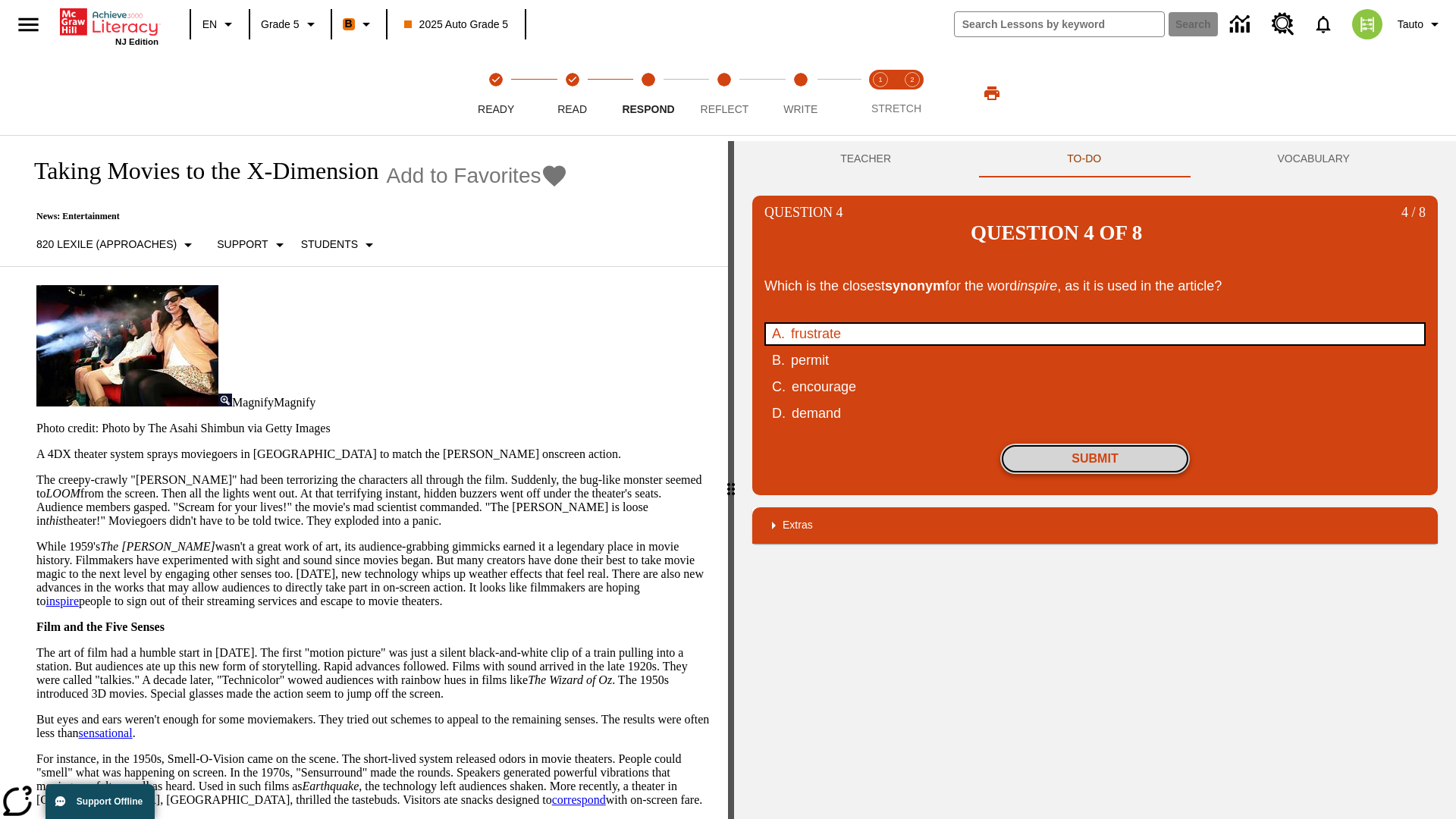
click at [1094, 443] on button "Submit" at bounding box center [1095, 458] width 190 height 31
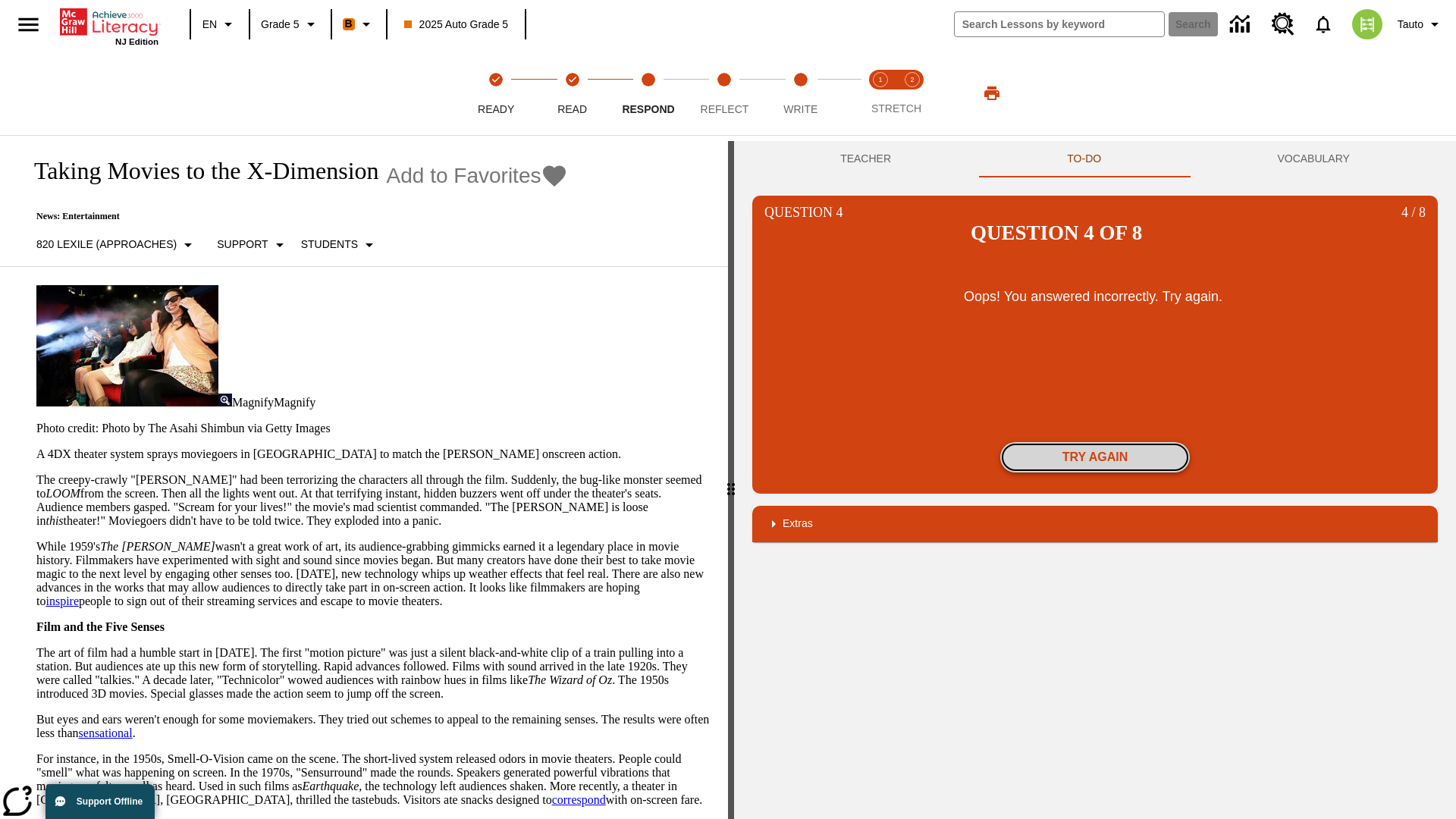
click at [1094, 443] on button "Try again" at bounding box center [1095, 457] width 190 height 31
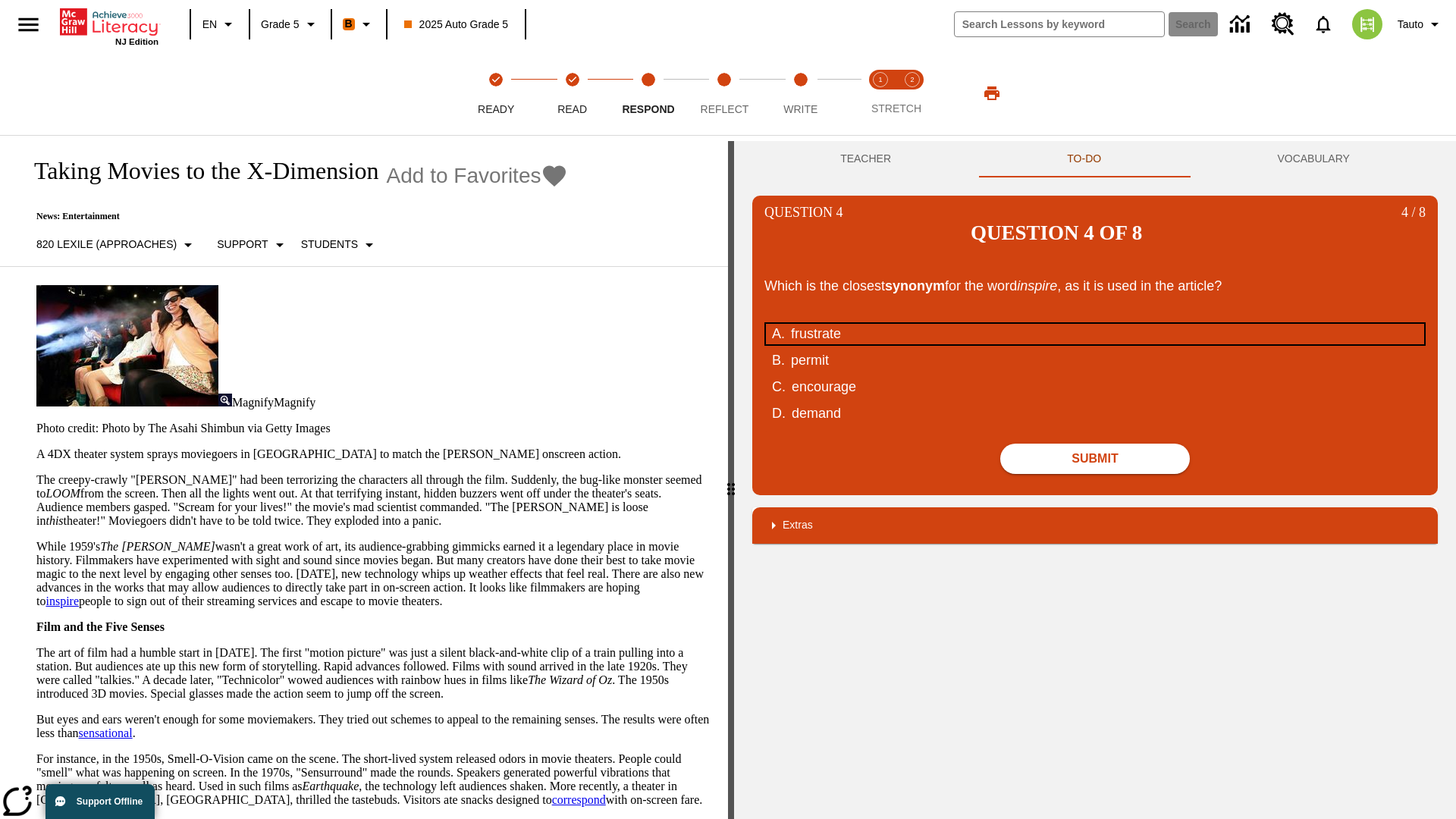
click at [1094, 324] on div "frustrate" at bounding box center [1084, 334] width 587 height 21
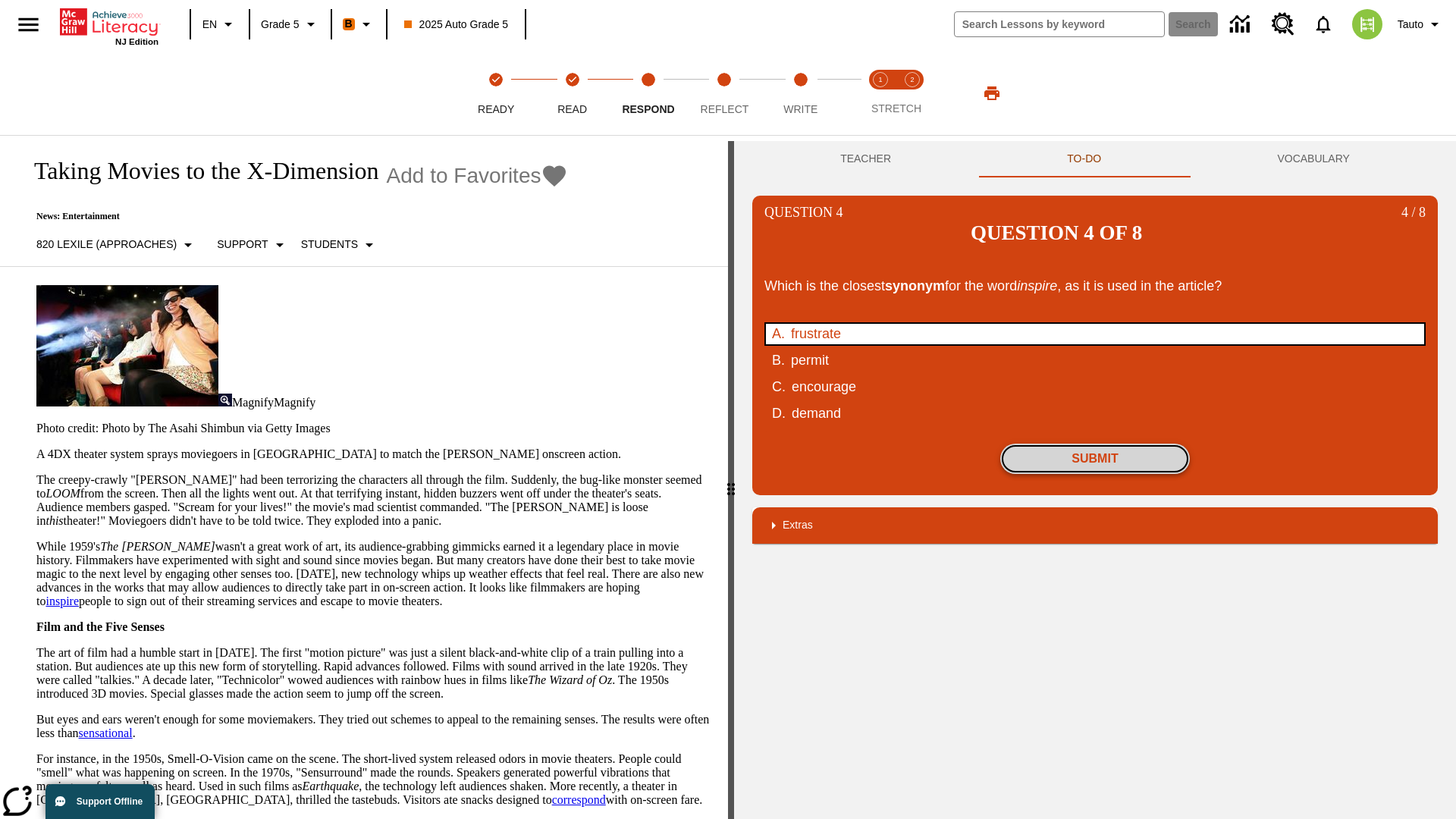
click at [1094, 443] on button "Submit" at bounding box center [1095, 458] width 190 height 31
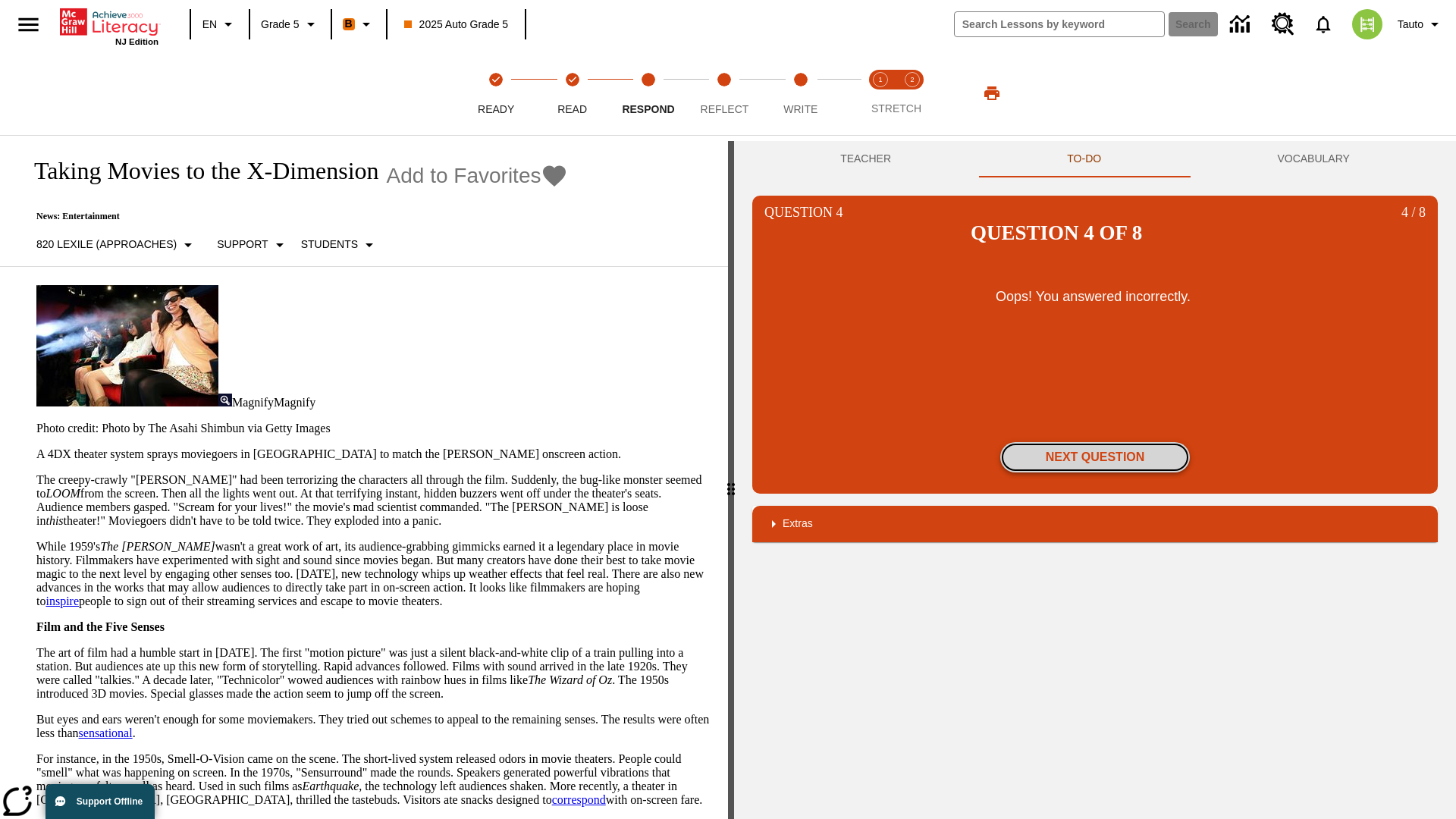
click at [1094, 443] on button "Next Question" at bounding box center [1095, 457] width 190 height 31
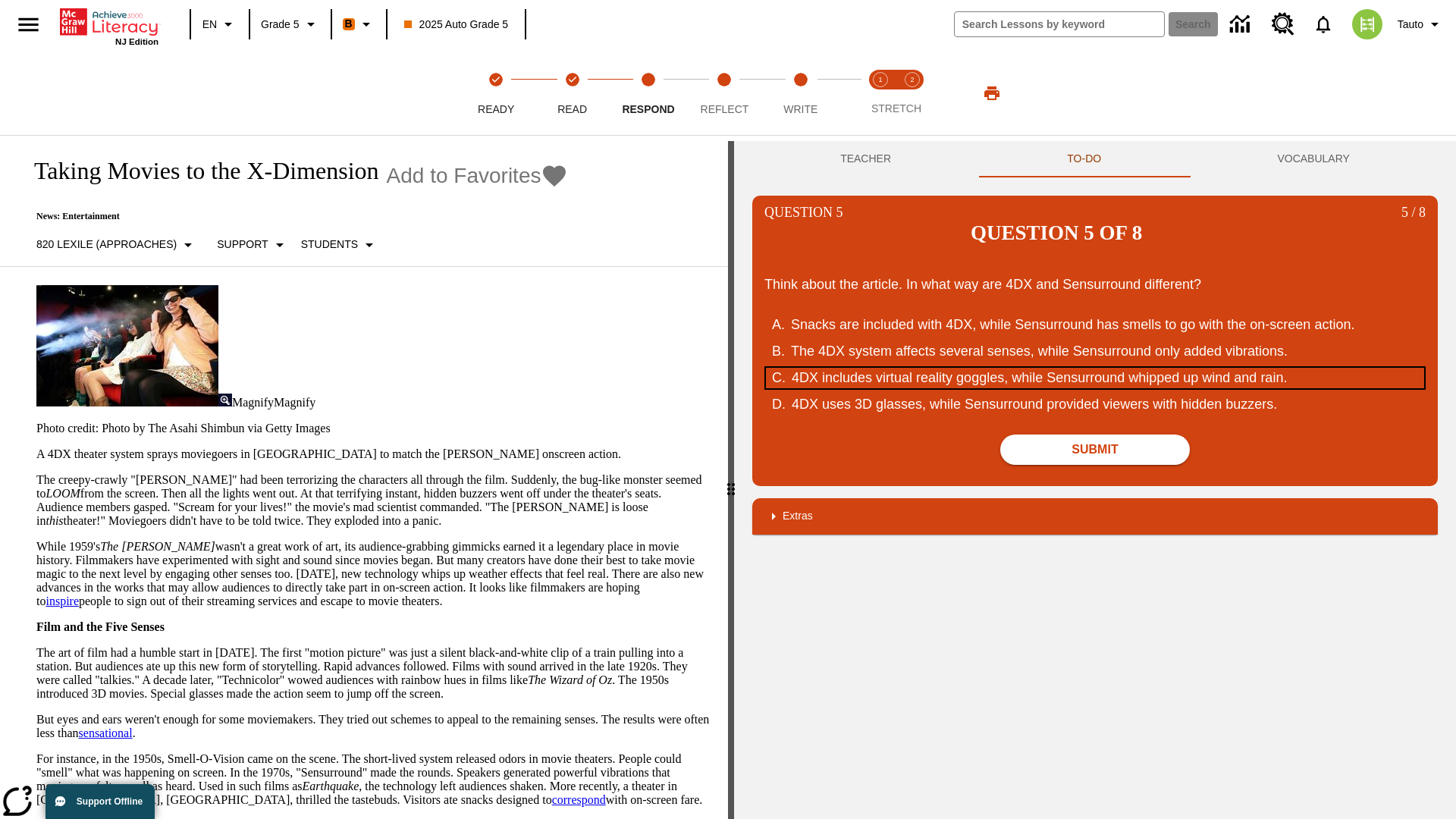
click at [1094, 367] on div "4DX includes virtual reality goggles, while Sensurround whipped up wind and rai…" at bounding box center [1085, 377] width 587 height 21
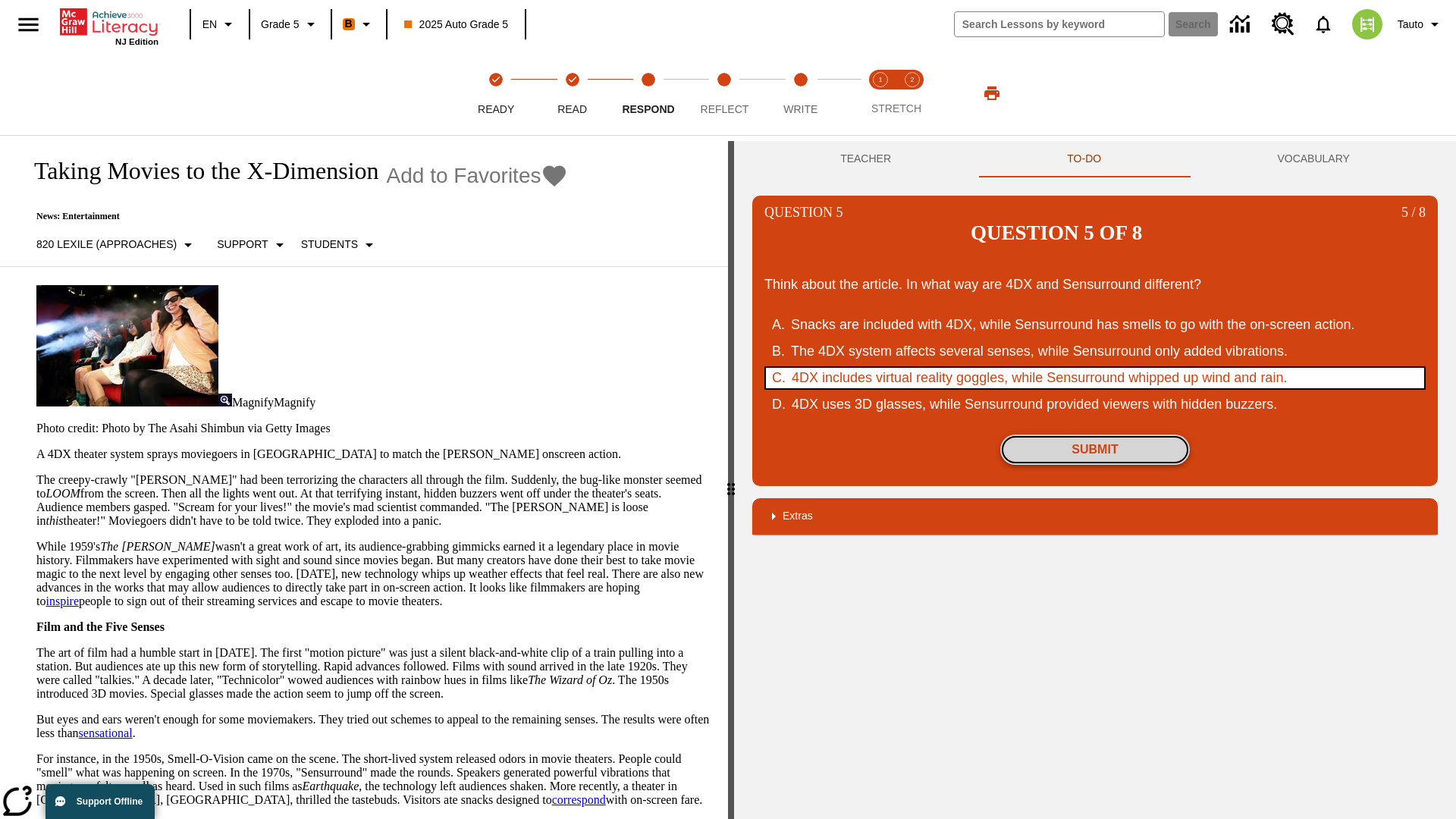
click at [1094, 434] on button "Submit" at bounding box center [1095, 449] width 190 height 31
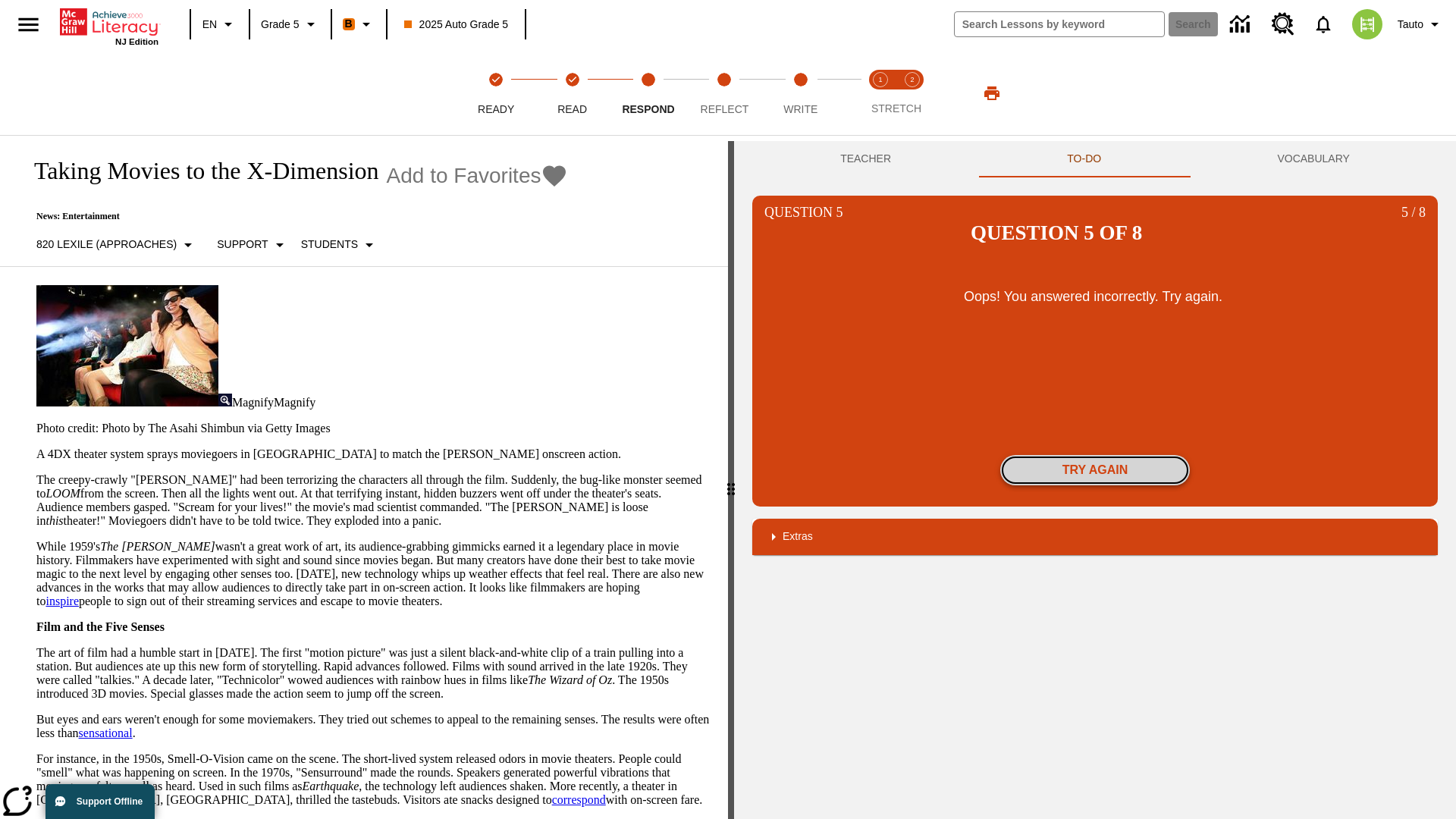
click at [1094, 455] on button "Try again" at bounding box center [1095, 470] width 190 height 31
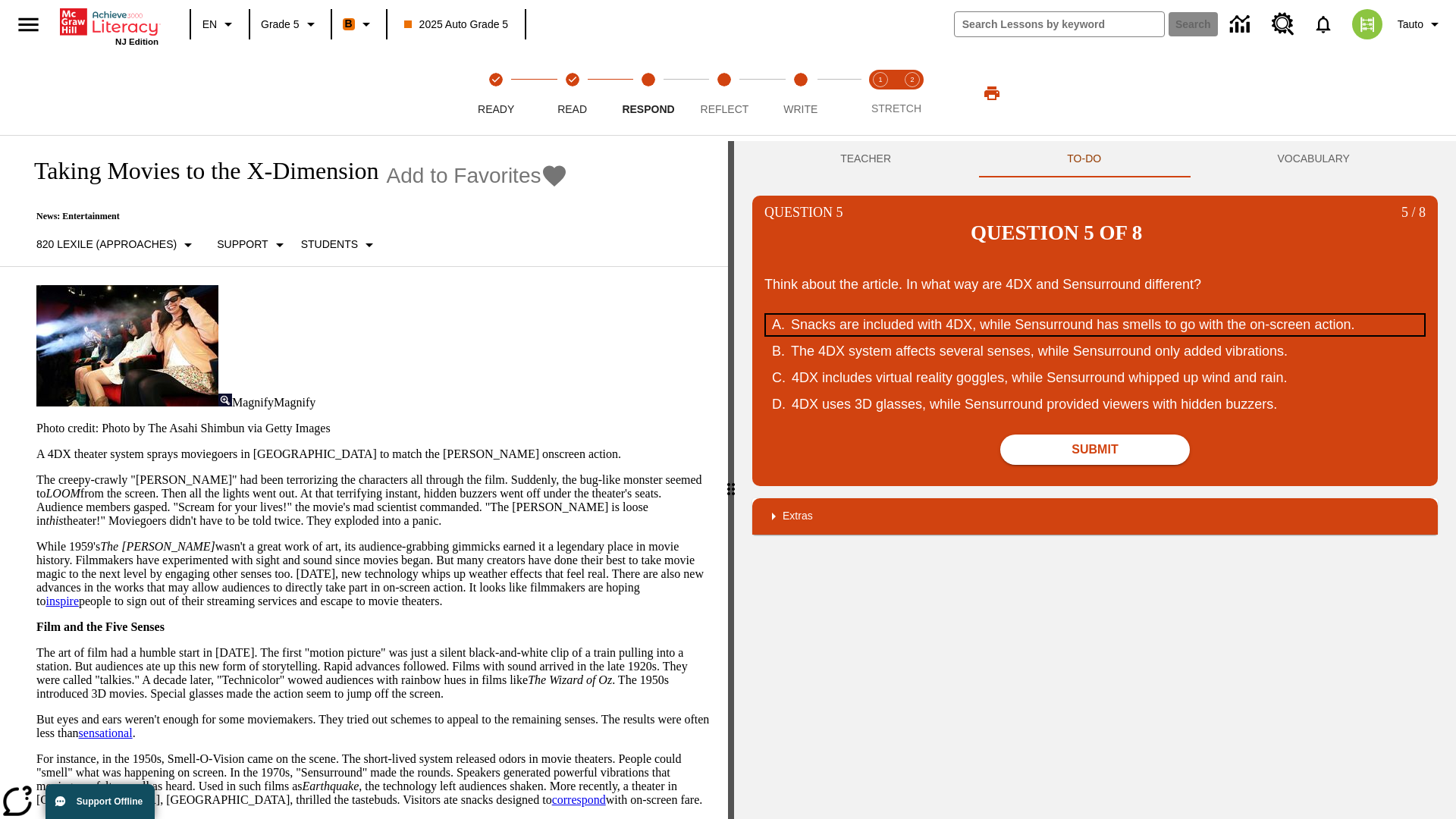
click at [1094, 315] on div "Snacks are included with 4DX, while Sensurround has smells to go with the on-sc…" at bounding box center [1084, 324] width 587 height 21
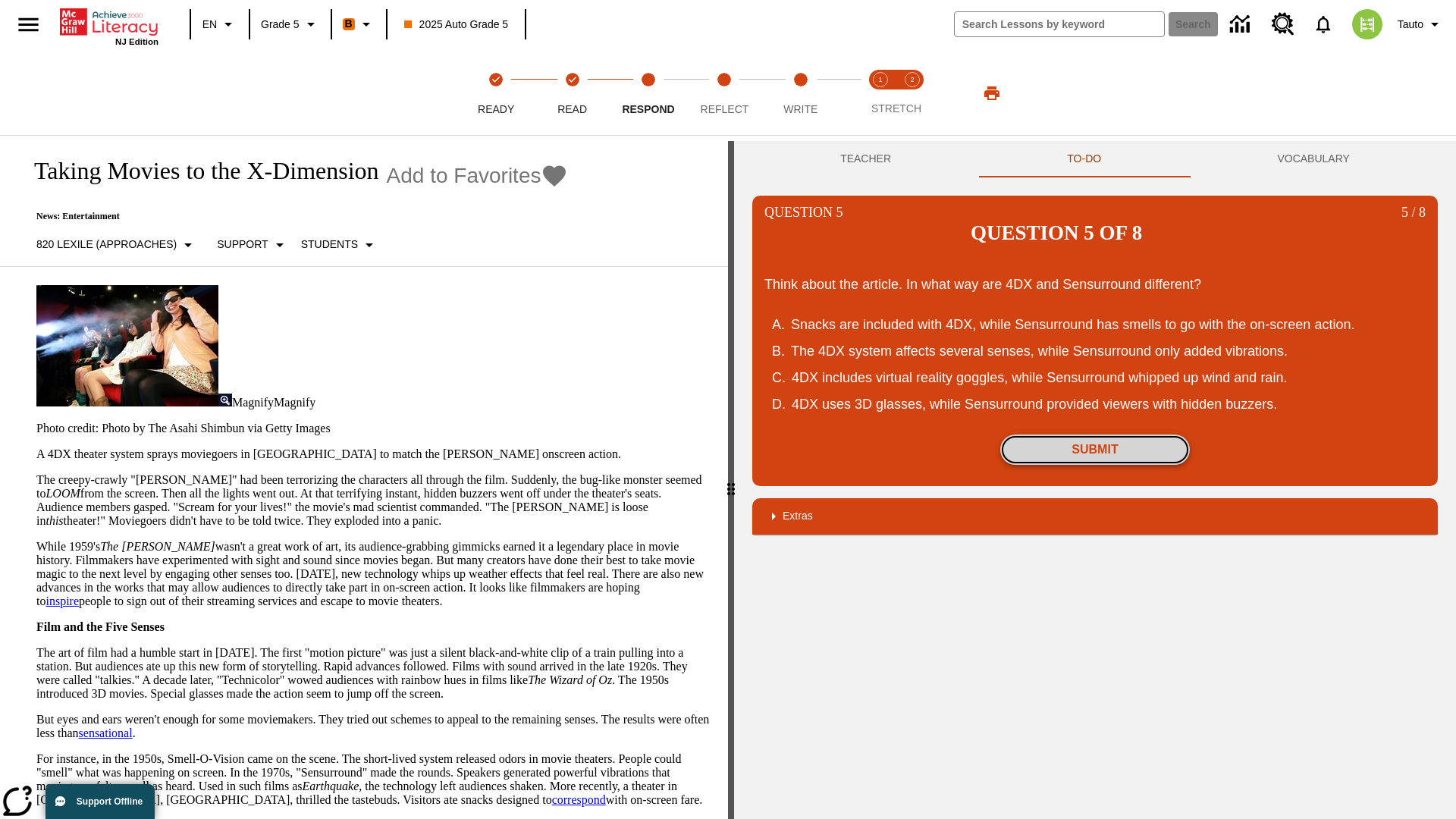
click at [1094, 434] on button "Submit" at bounding box center [1095, 449] width 190 height 31
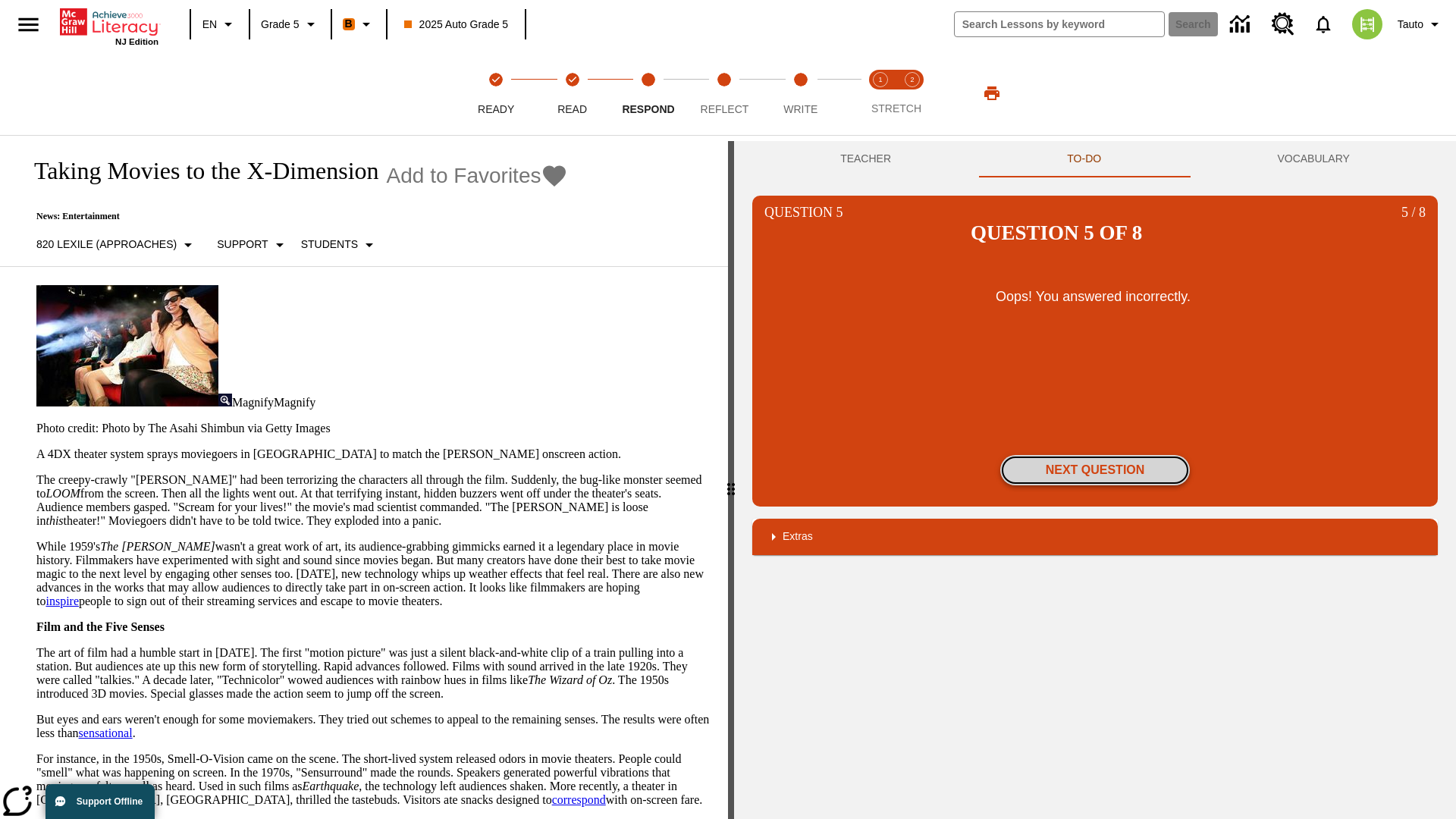
click at [1094, 455] on button "Next Question" at bounding box center [1095, 470] width 190 height 31
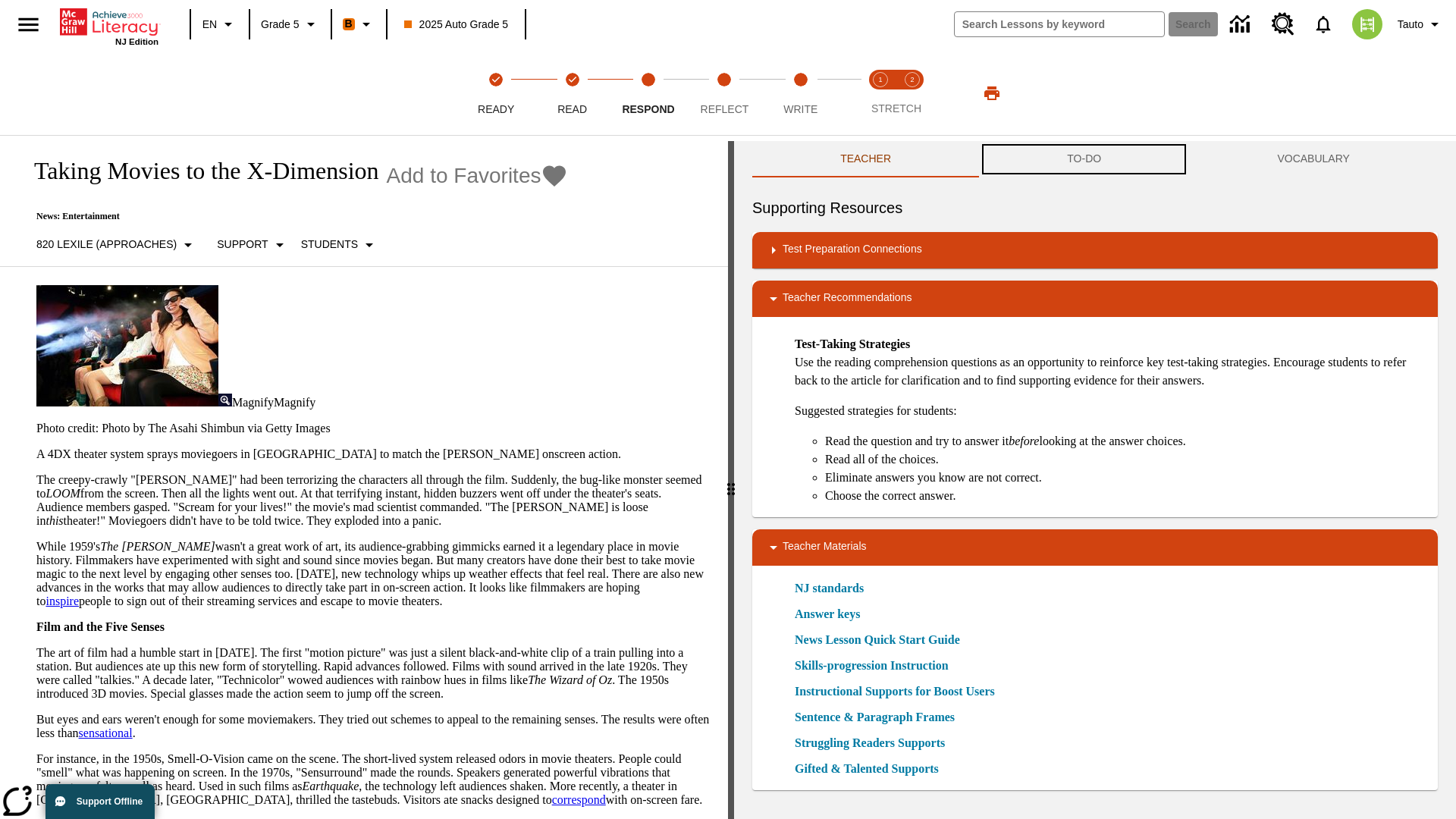
click at [1085, 159] on button "TO-DO" at bounding box center [1084, 159] width 210 height 36
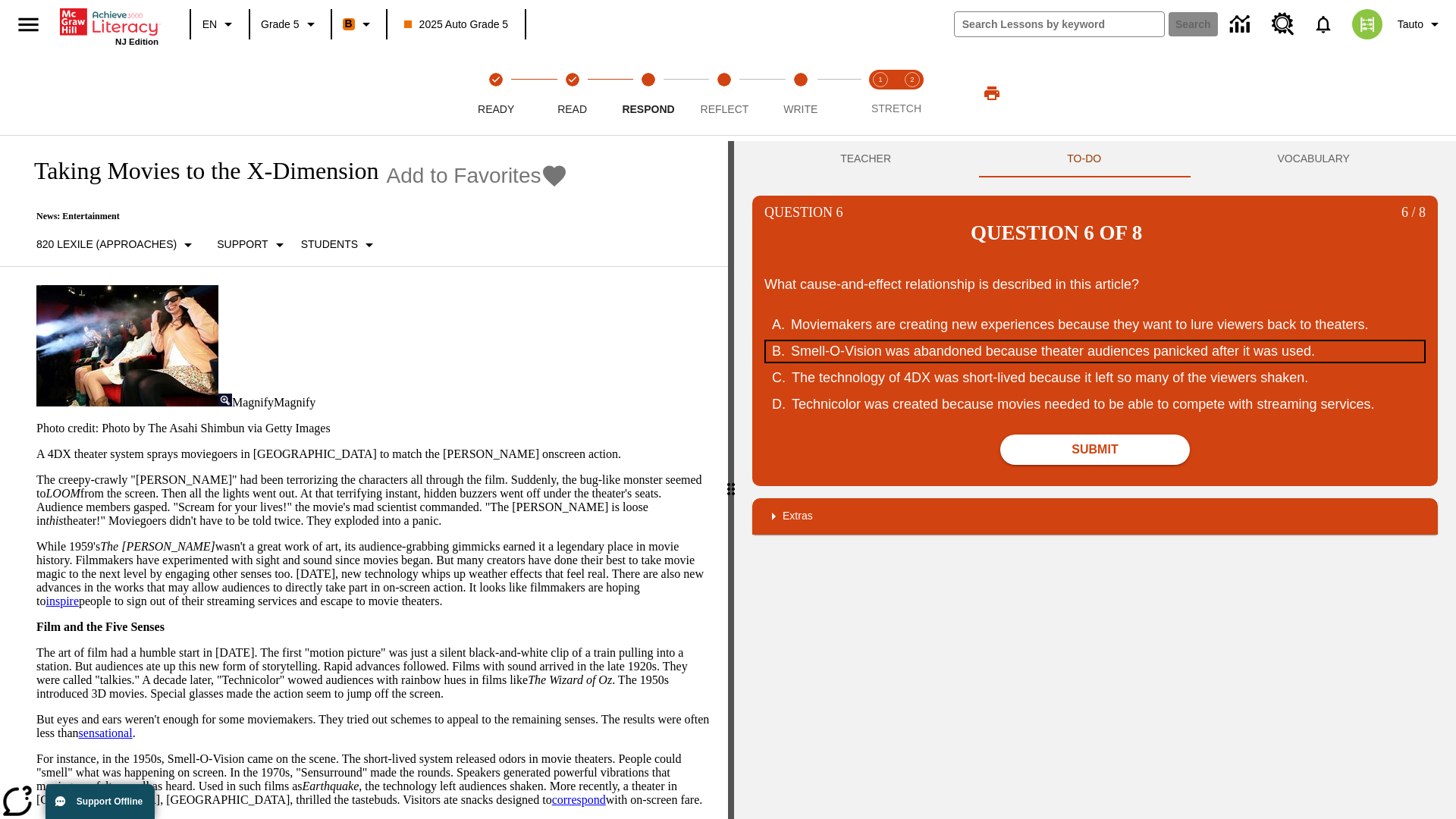
click at [1094, 341] on div "Smell-O-Vision was abandoned because theater audiences panicked after it was us…" at bounding box center [1084, 351] width 587 height 21
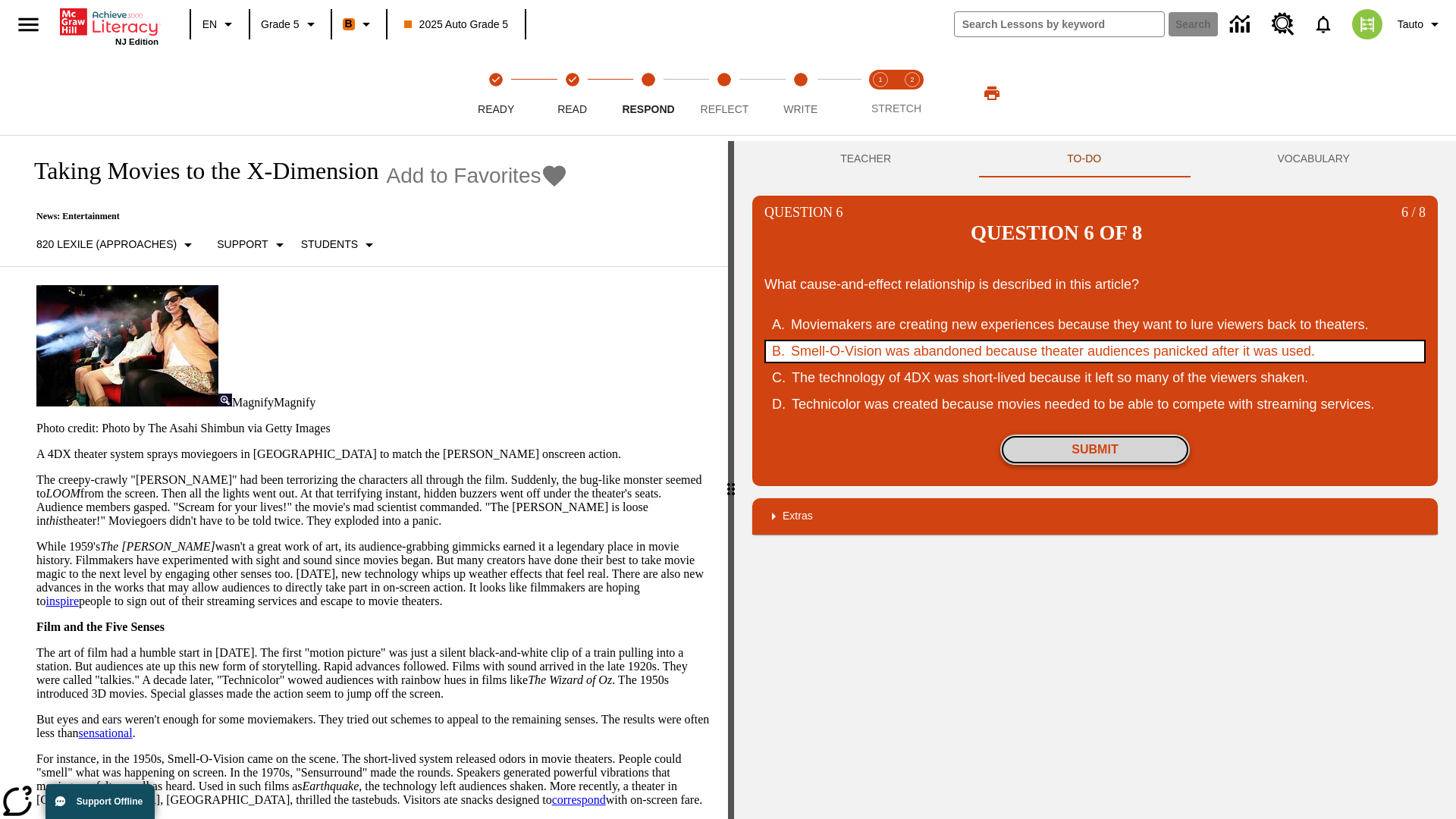
click at [1094, 449] on button "Submit" at bounding box center [1095, 449] width 190 height 31
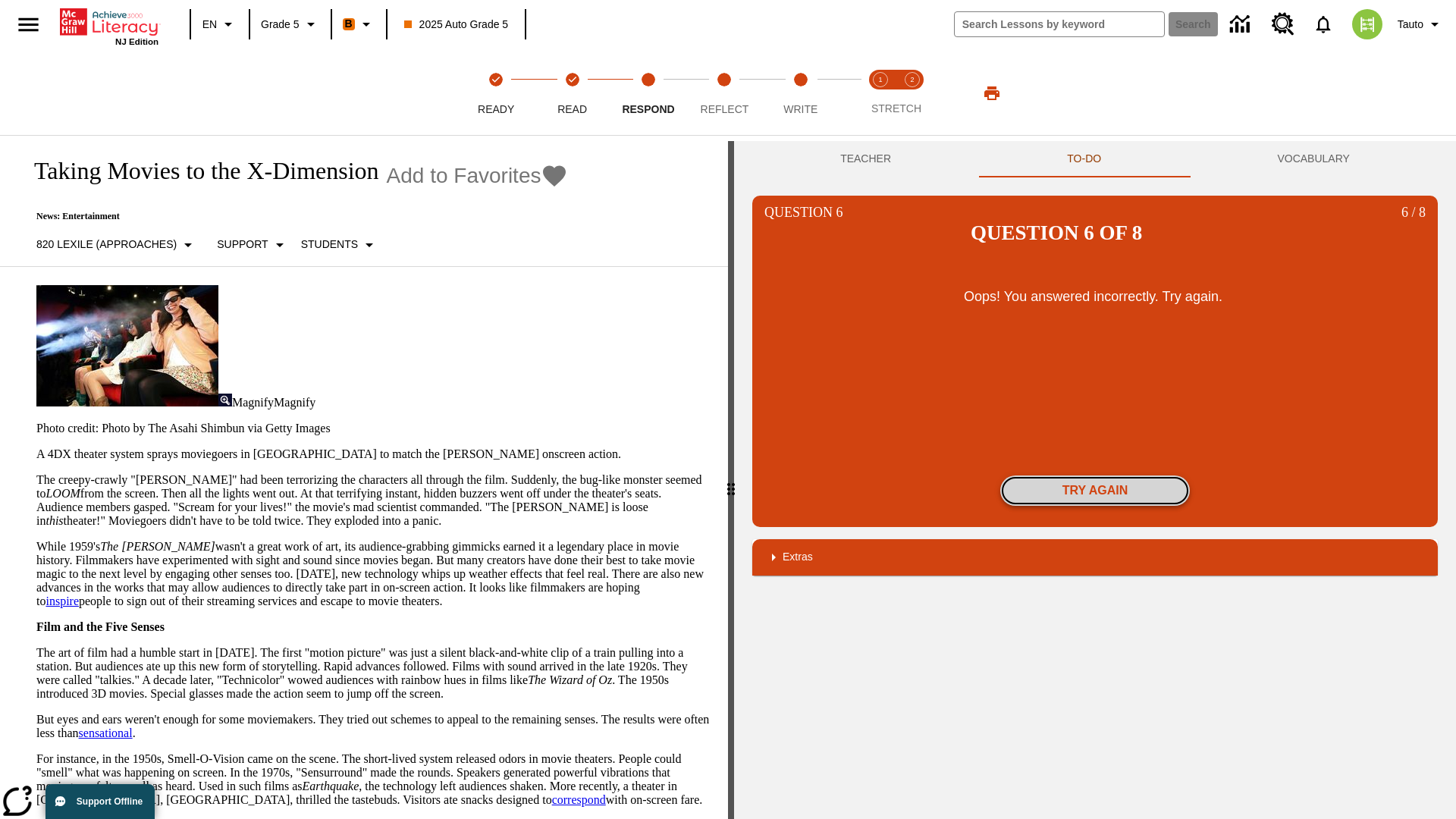
click at [1094, 476] on button "Try again" at bounding box center [1095, 490] width 190 height 31
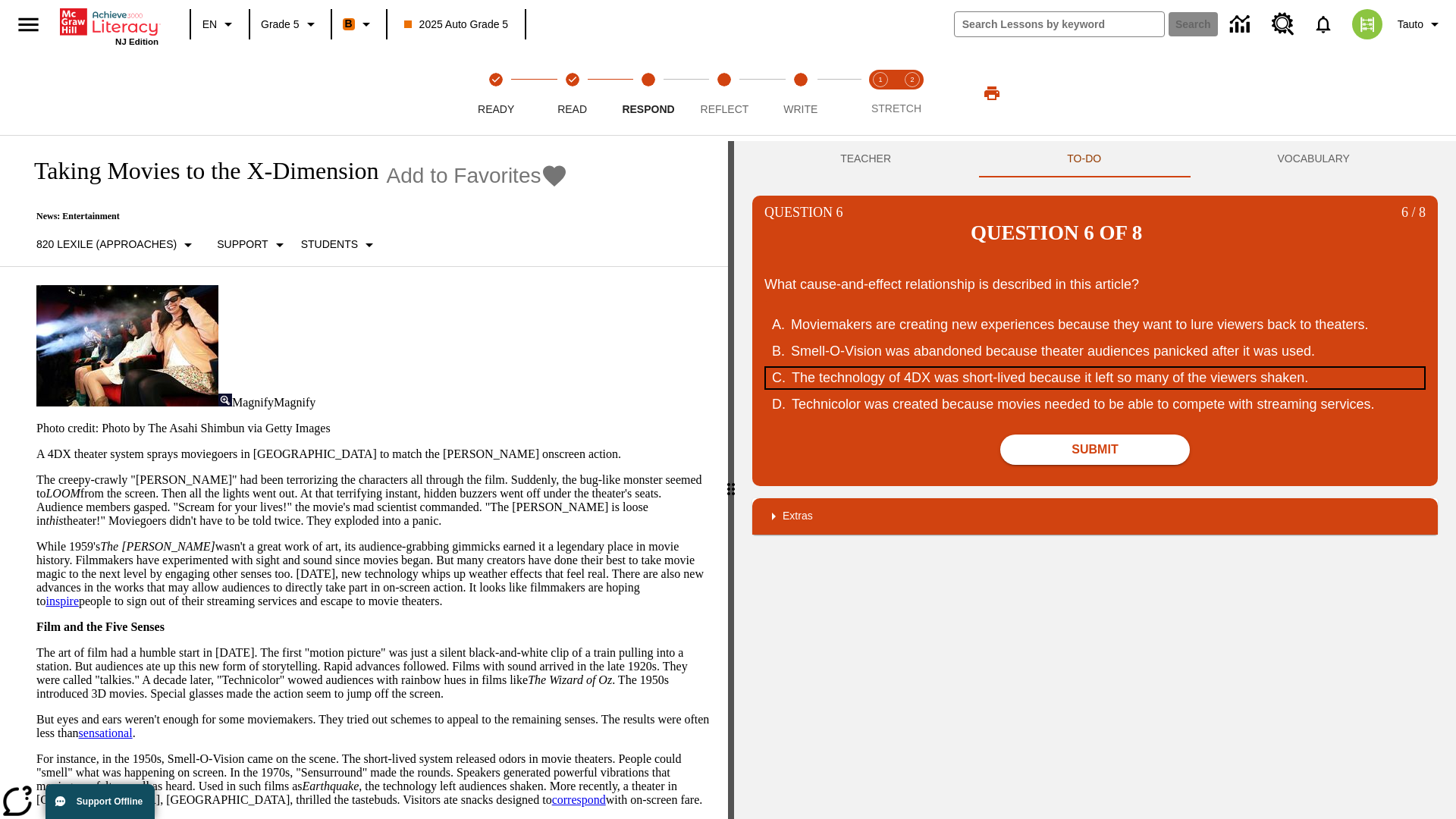
click at [1094, 367] on div "The technology of 4DX was short-lived because it left so many of the viewers sh…" at bounding box center [1085, 377] width 587 height 21
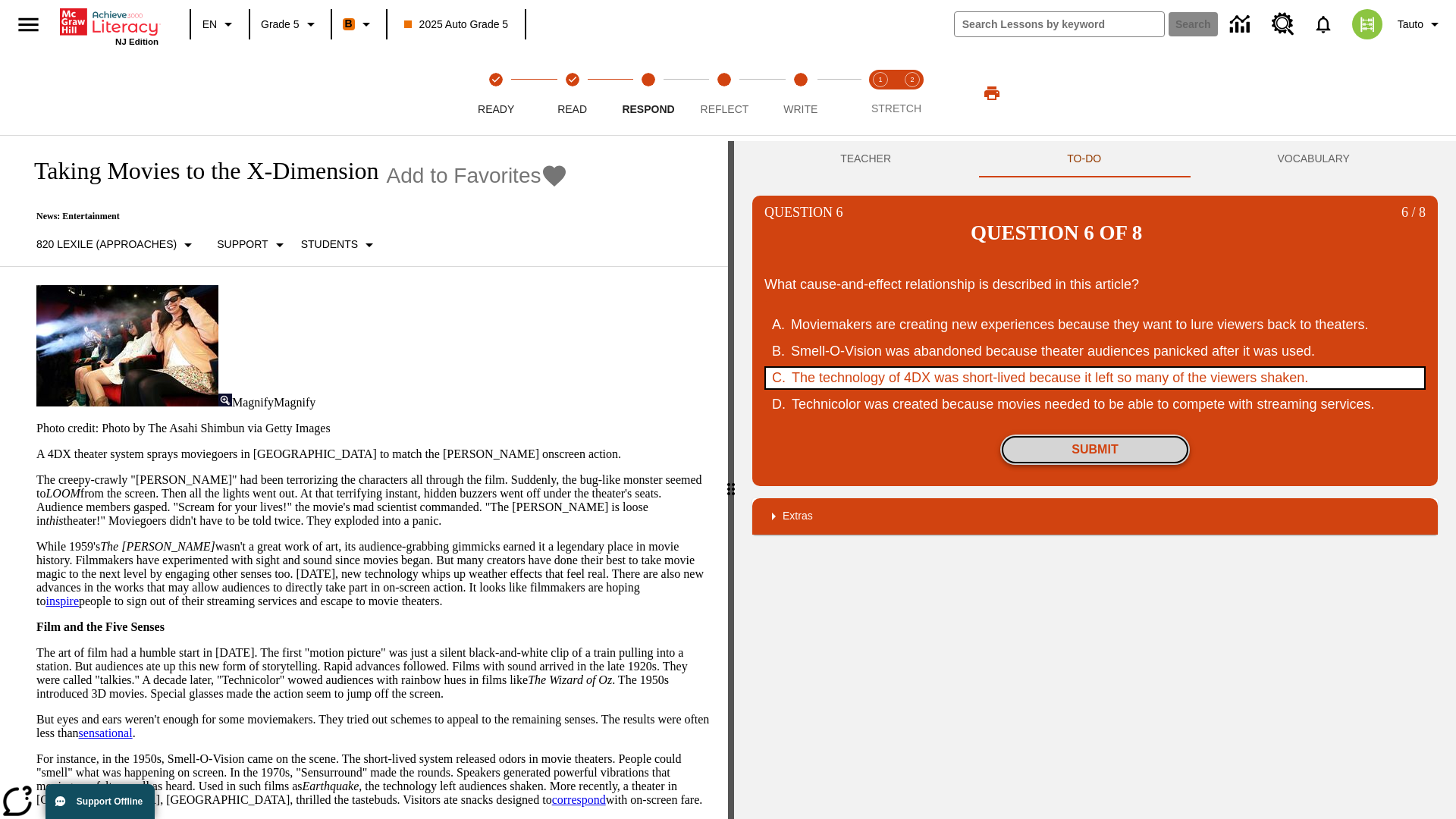
click at [1094, 449] on button "Submit" at bounding box center [1095, 449] width 190 height 31
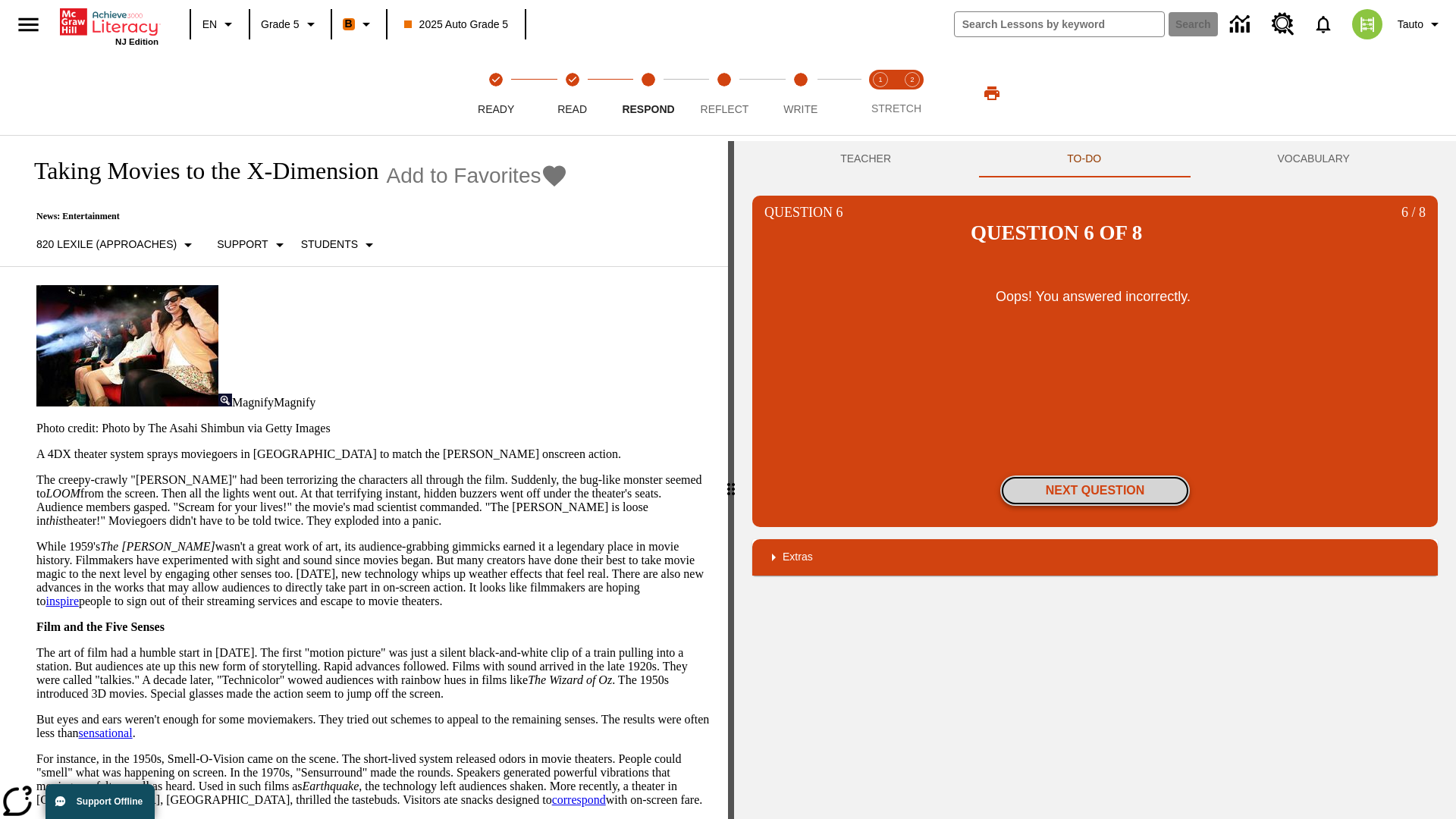
click at [1094, 476] on button "Next Question" at bounding box center [1095, 490] width 190 height 31
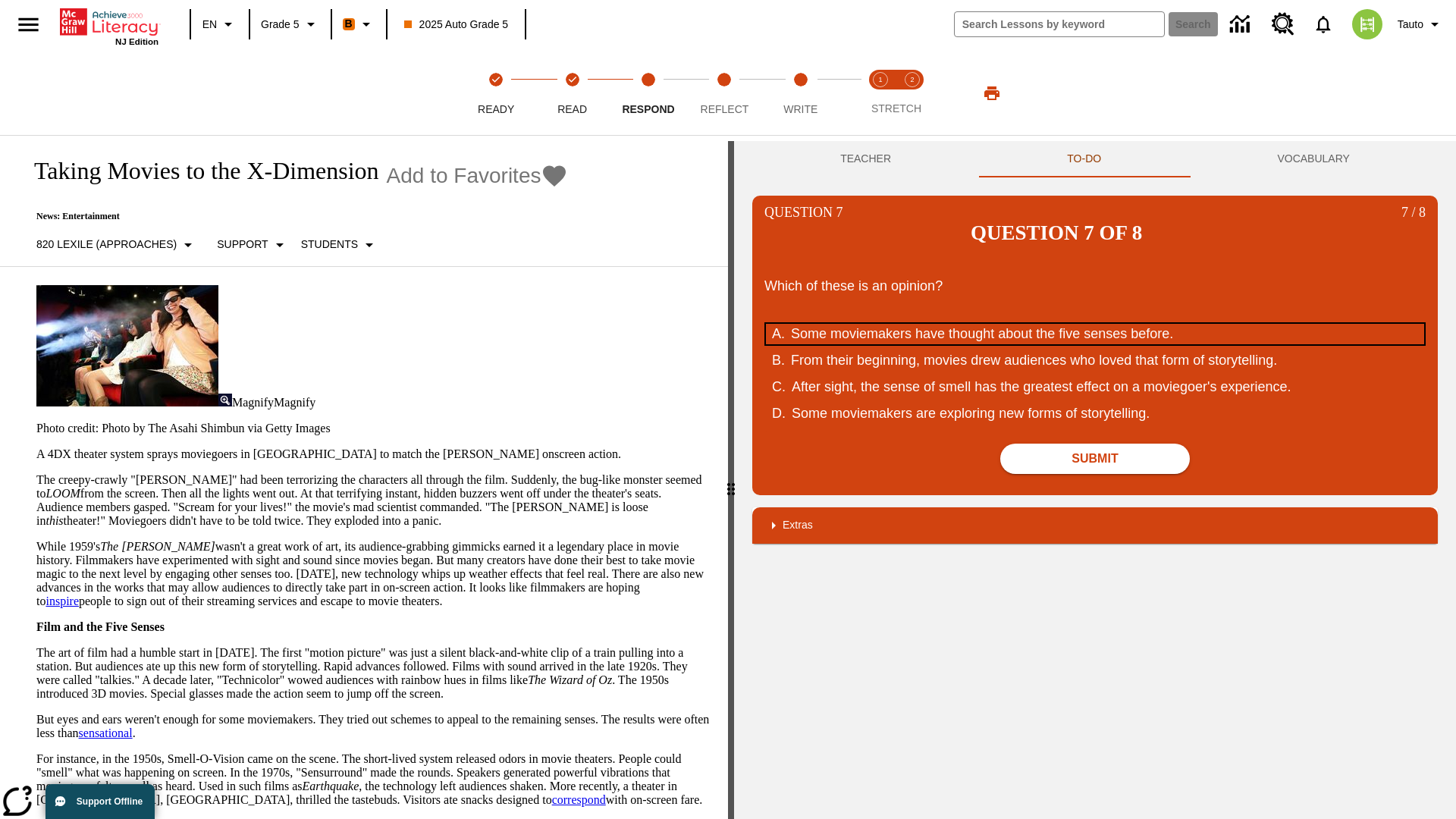
click at [1094, 324] on div "Some moviemakers have thought about the five senses before." at bounding box center [1084, 334] width 587 height 21
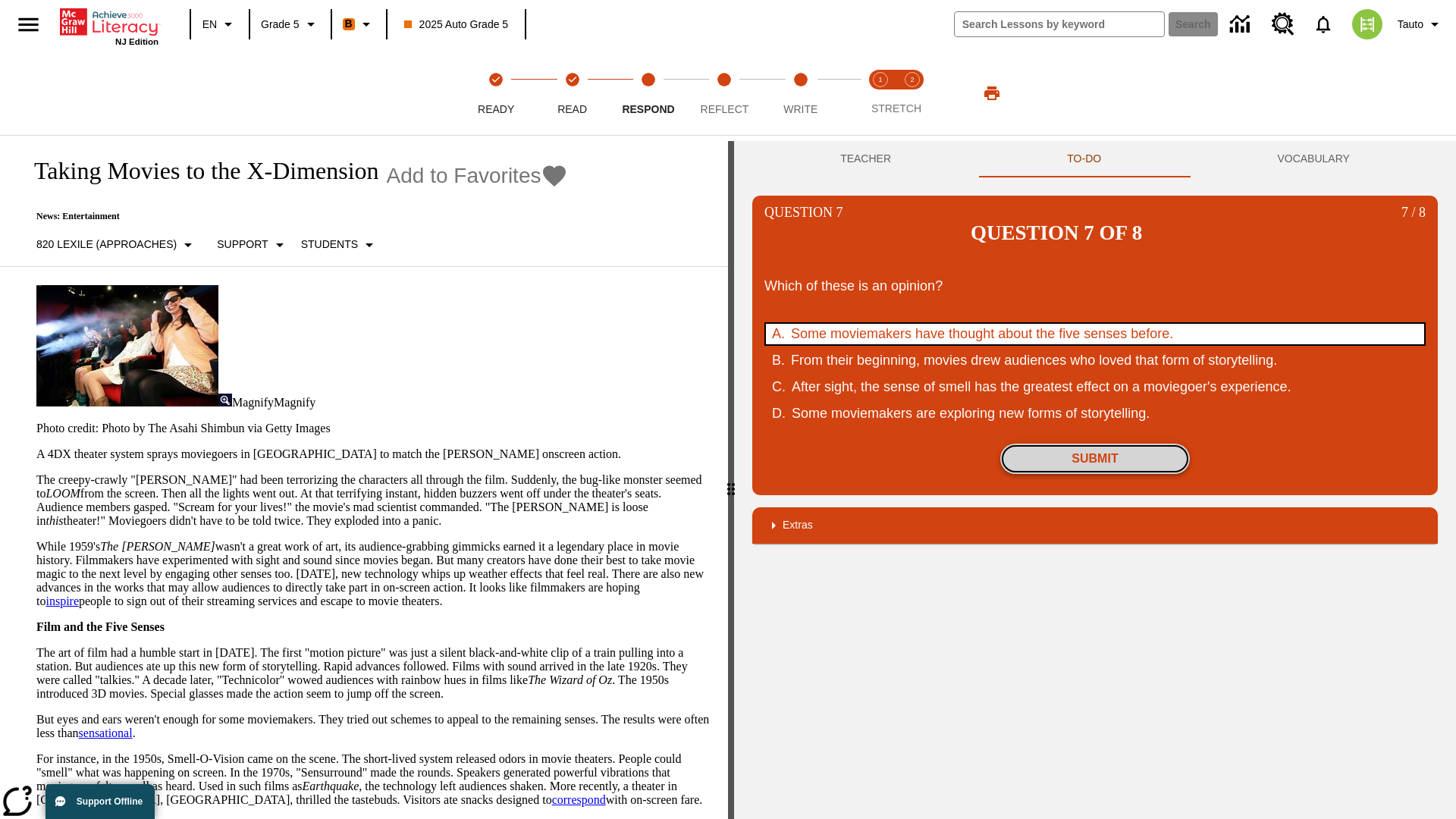
click at [1094, 443] on button "Submit" at bounding box center [1095, 458] width 190 height 31
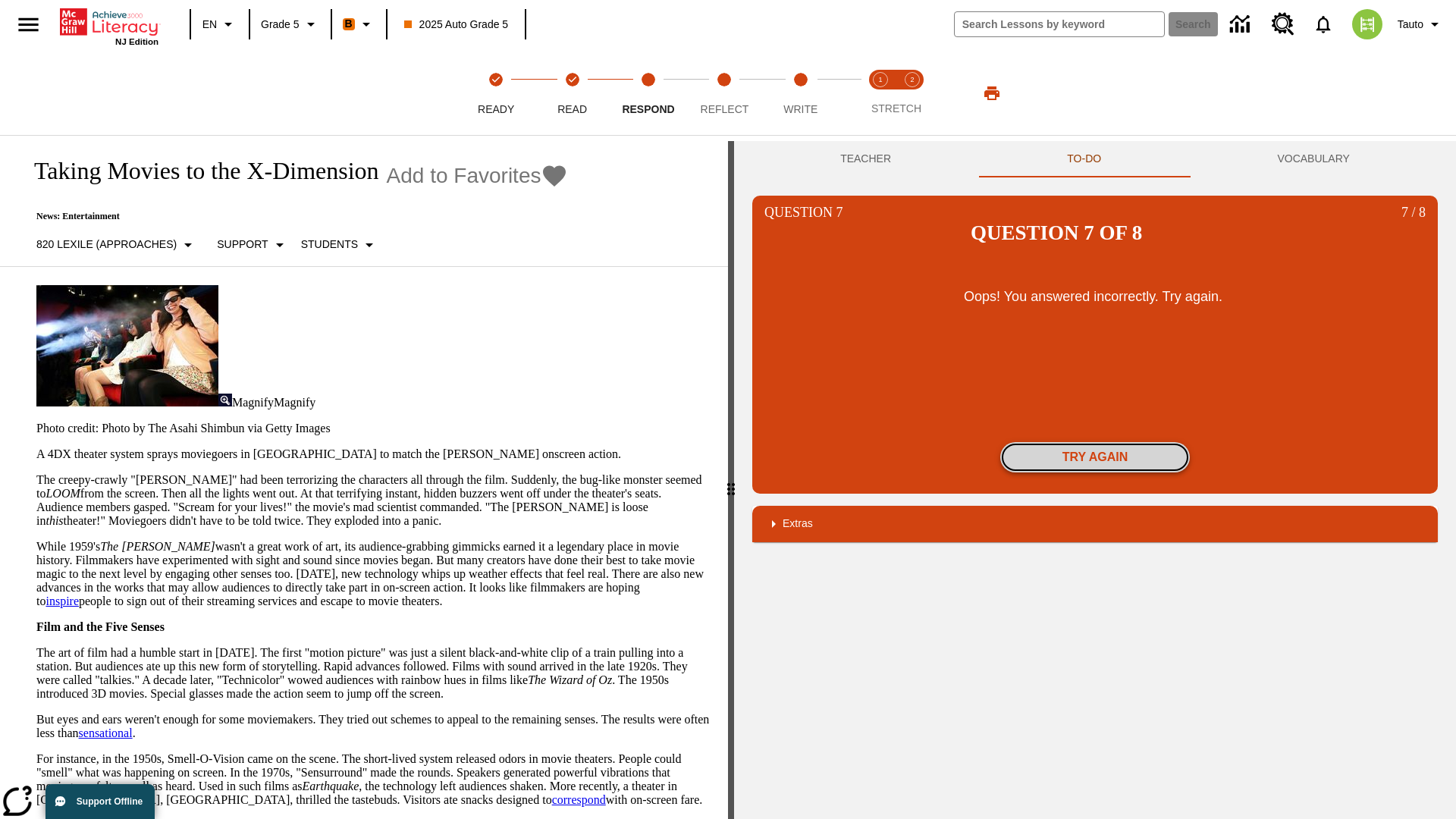
click at [1094, 443] on button "Try again" at bounding box center [1095, 457] width 190 height 31
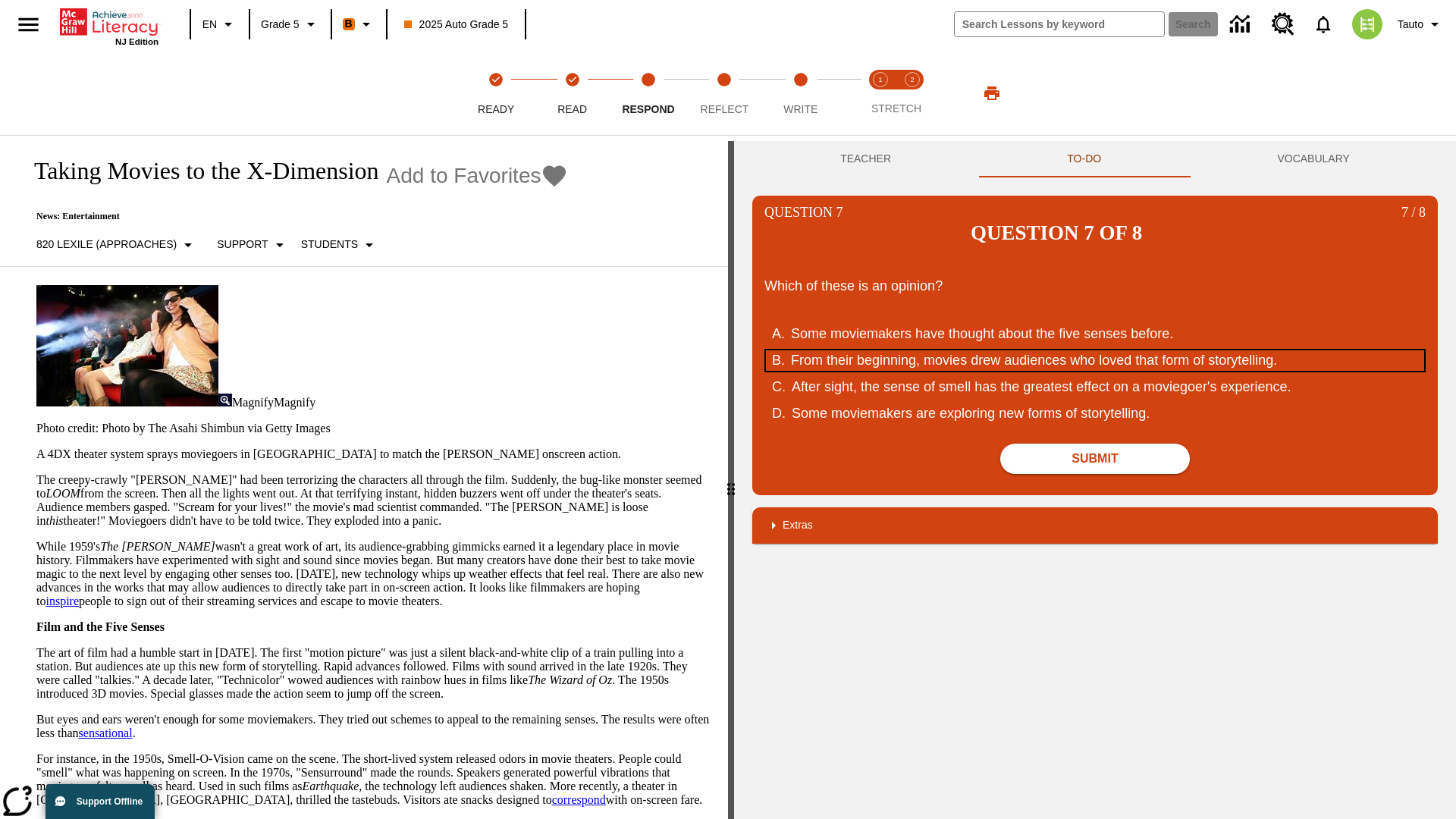
click at [1094, 350] on div "From their beginning, movies drew audiences who loved that form of storytelling." at bounding box center [1084, 360] width 587 height 21
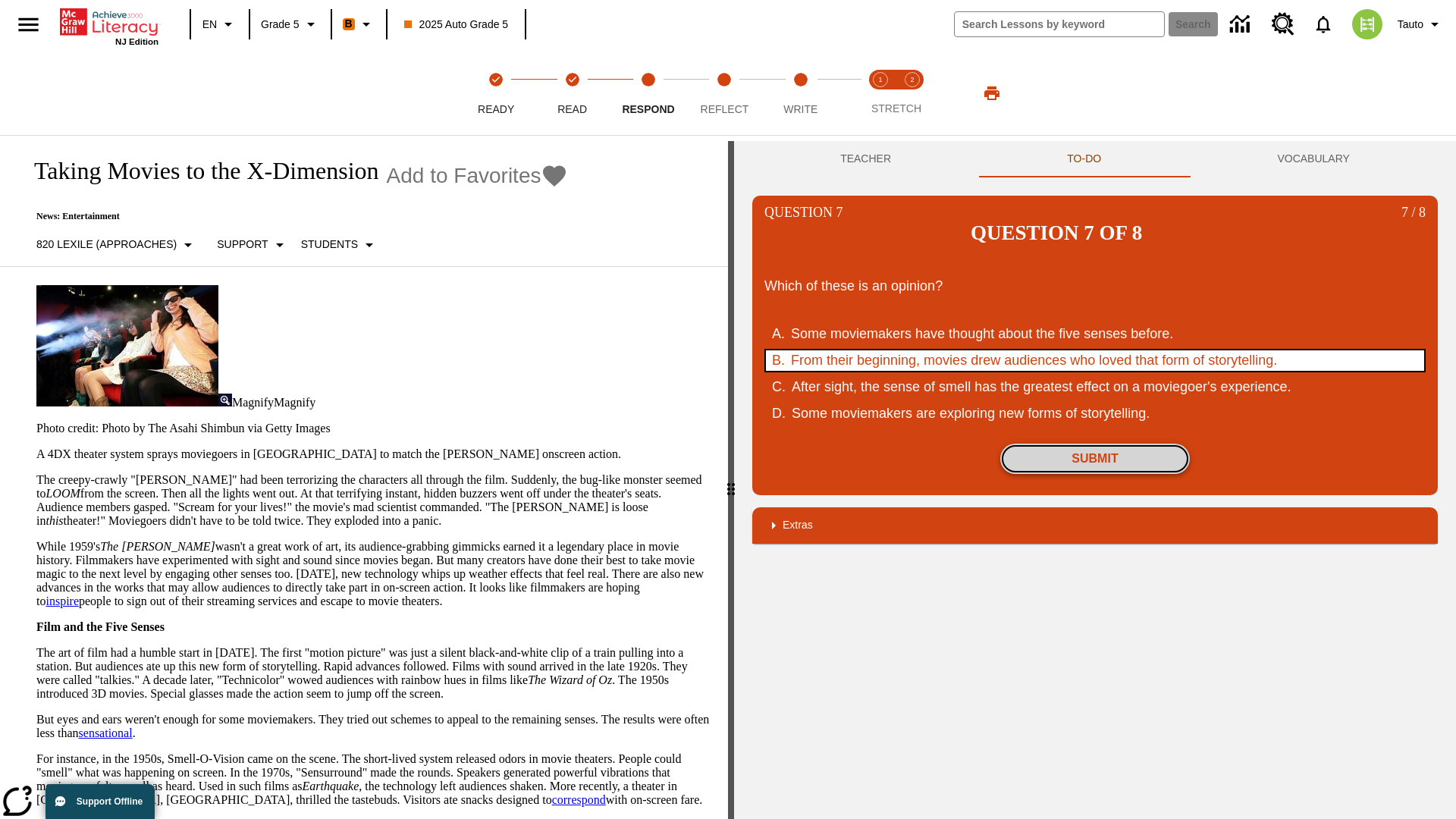
click at [1094, 443] on button "Submit" at bounding box center [1095, 458] width 190 height 31
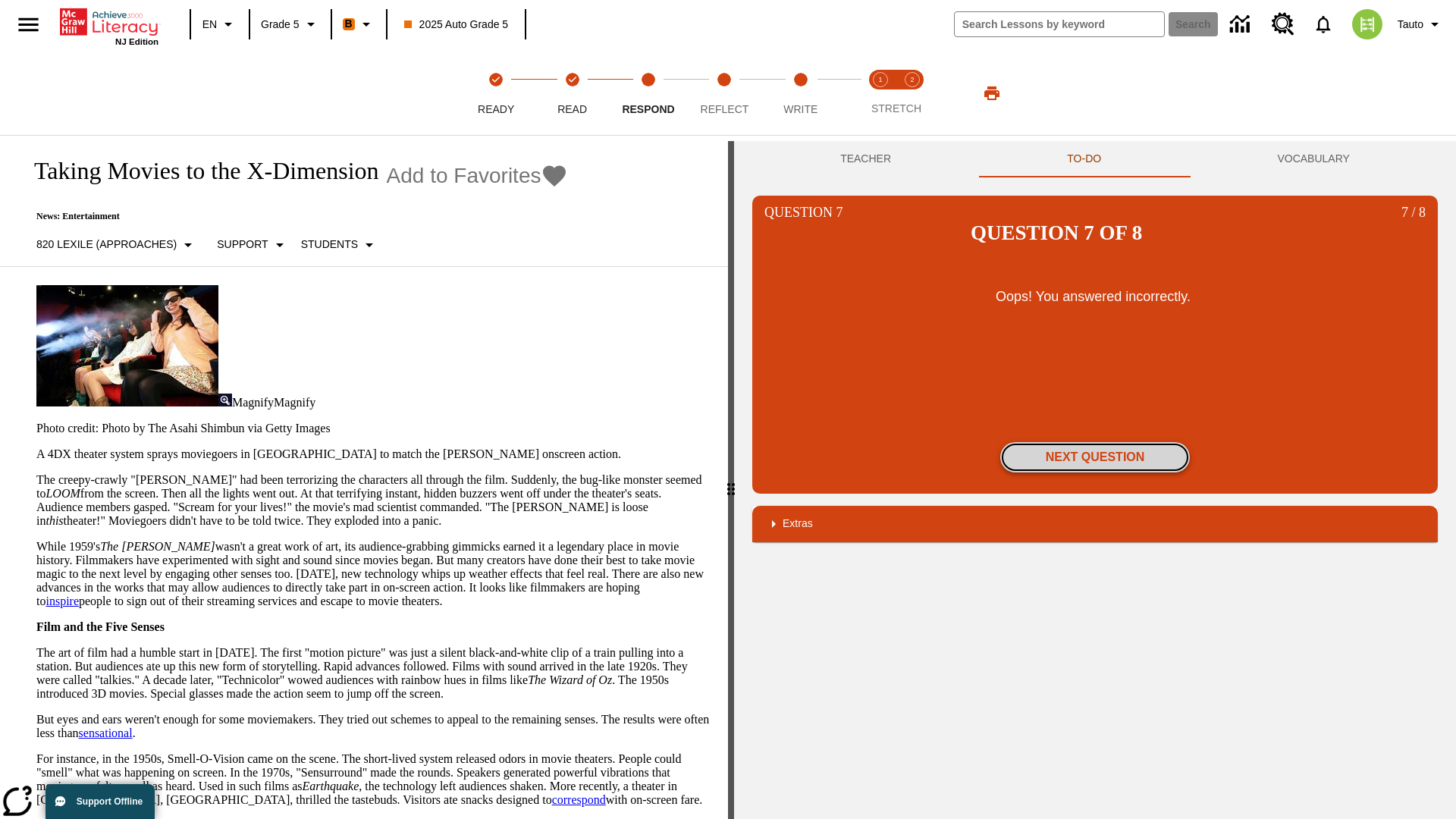
click at [1094, 443] on button "Next Question" at bounding box center [1095, 457] width 190 height 31
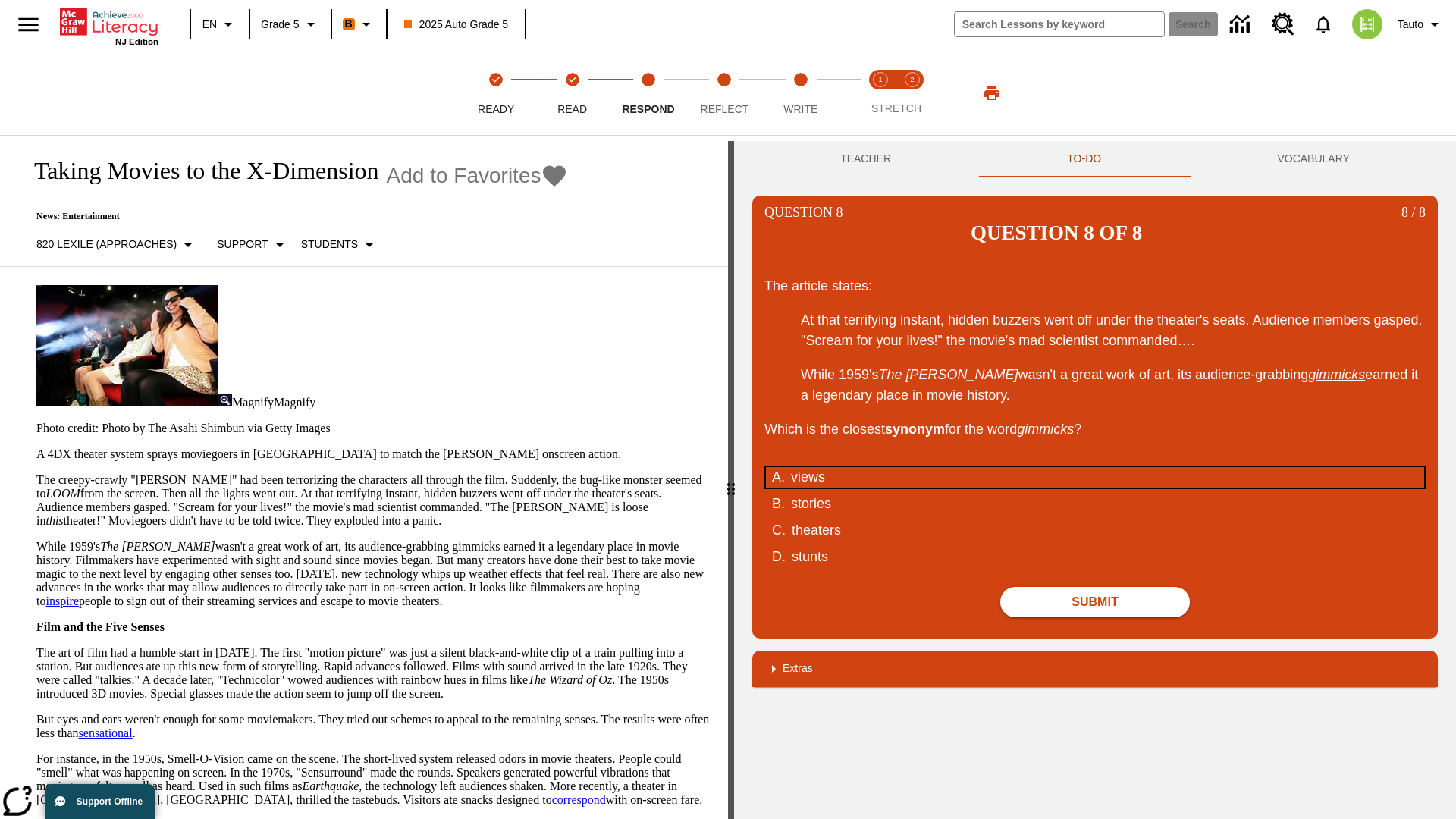
click at [1094, 467] on div "views" at bounding box center [1084, 477] width 587 height 21
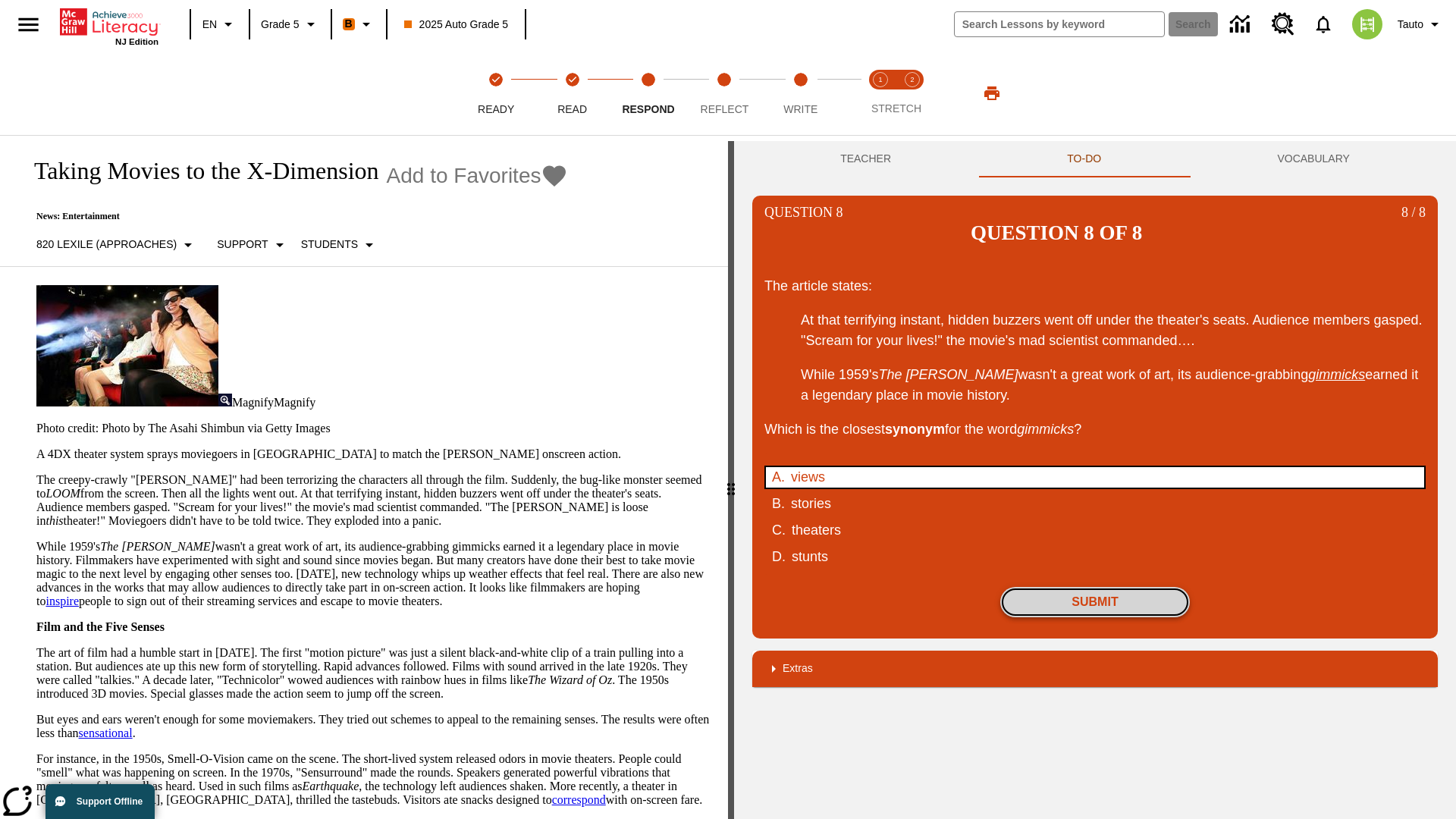
click at [1094, 587] on button "Submit" at bounding box center [1095, 602] width 190 height 31
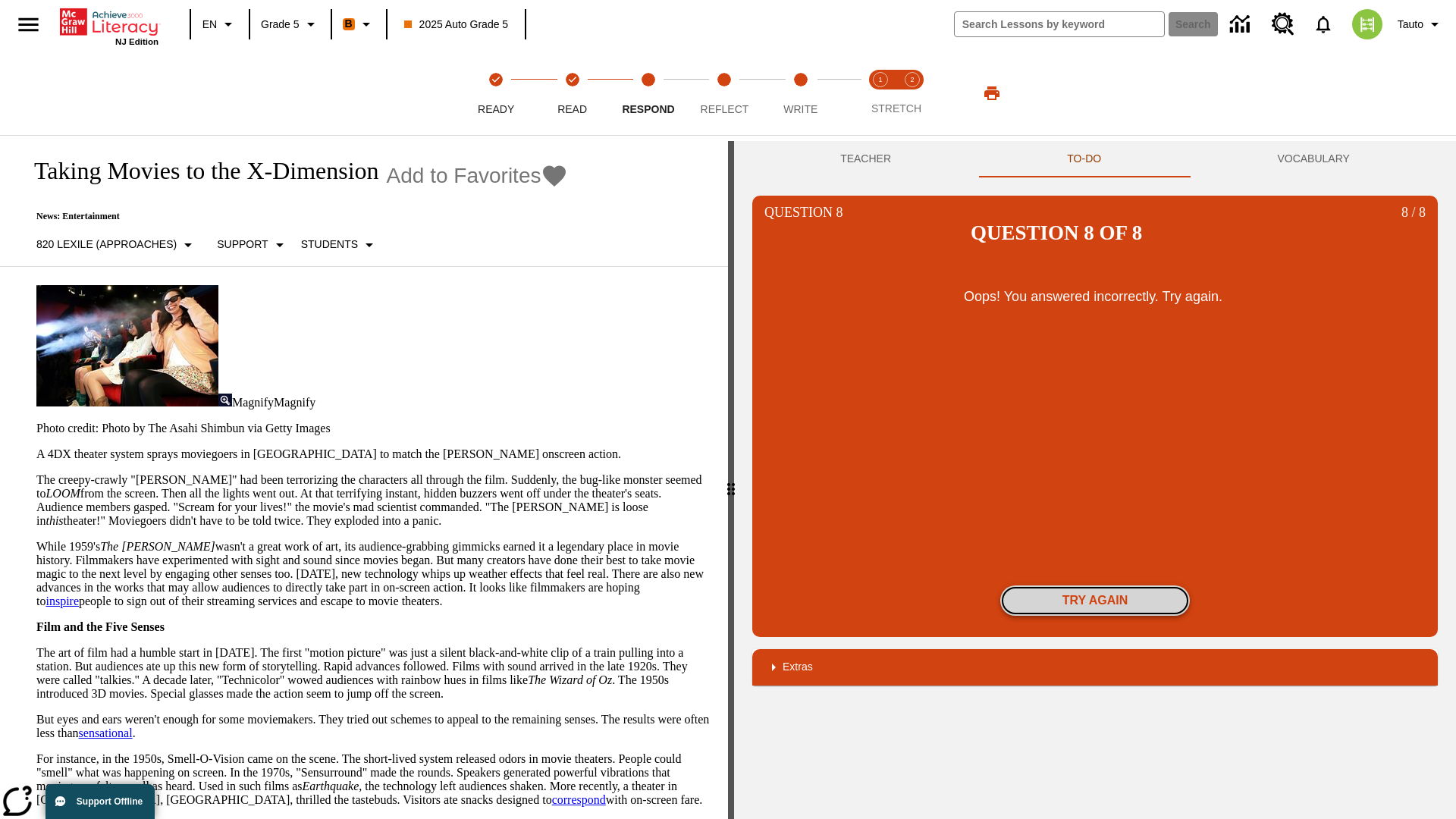
click at [1094, 585] on button "Try again" at bounding box center [1095, 600] width 190 height 31
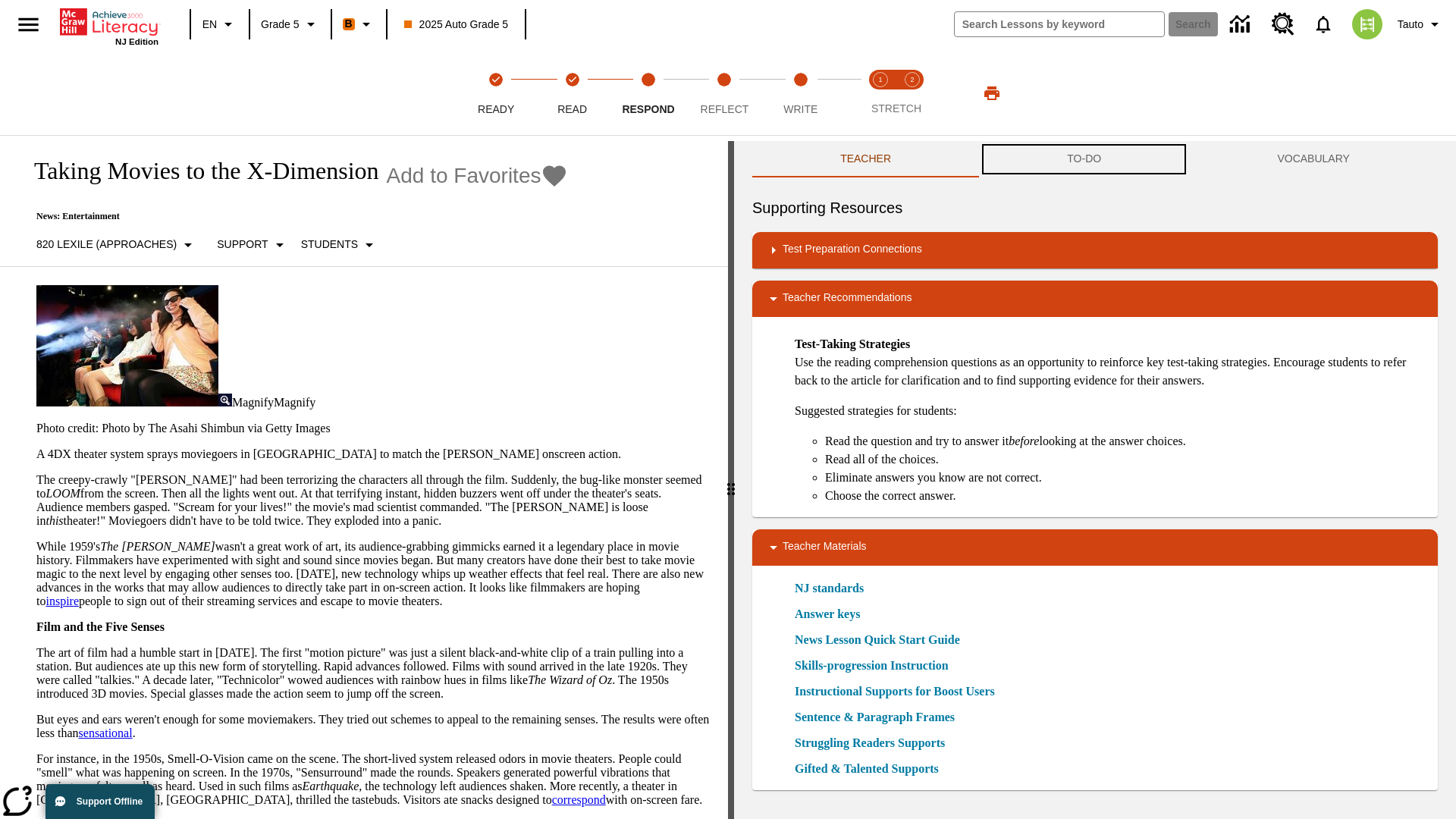
click at [1085, 159] on button "TO-DO" at bounding box center [1084, 159] width 210 height 36
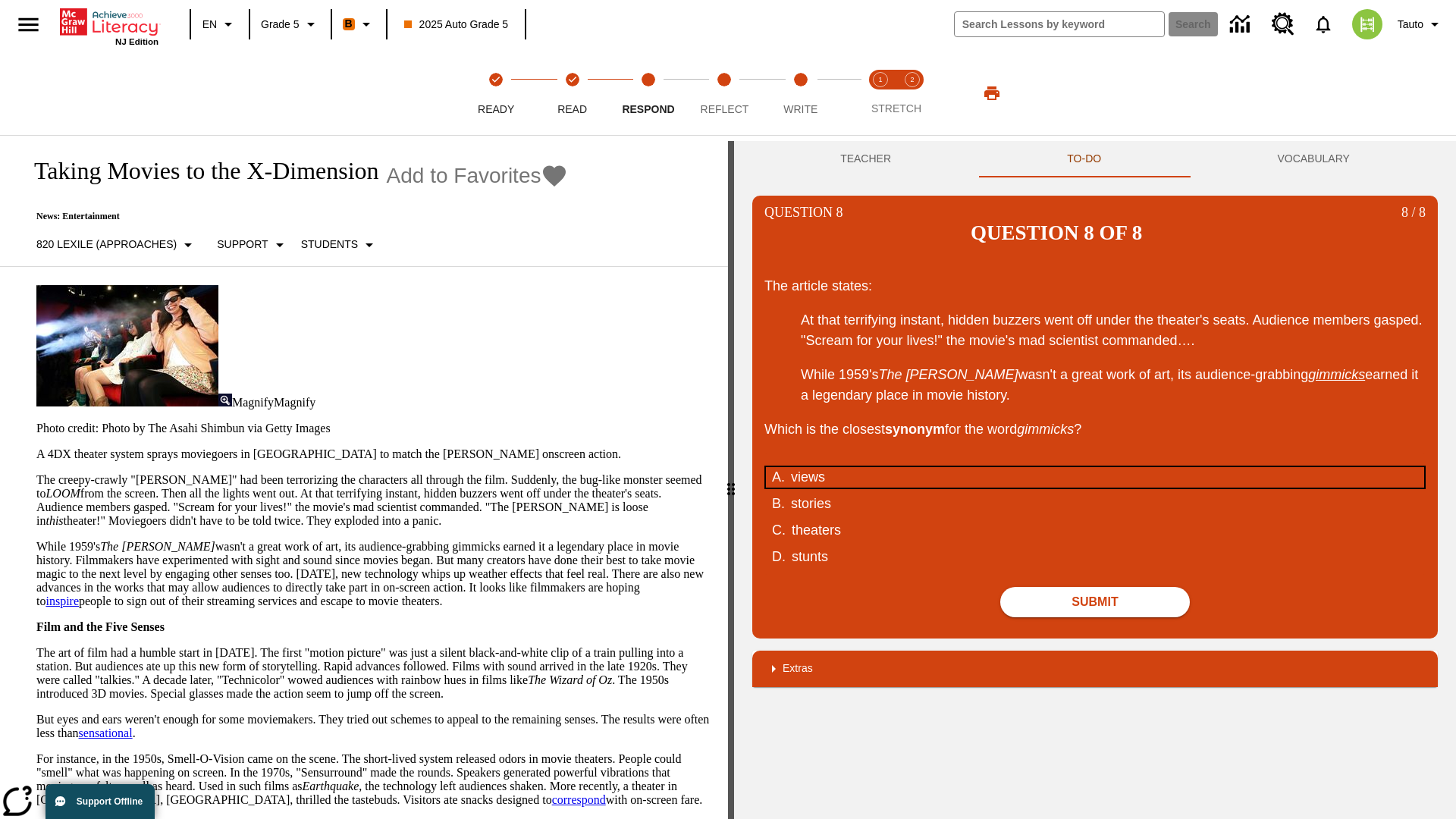
click at [1094, 467] on div "views" at bounding box center [1084, 477] width 587 height 21
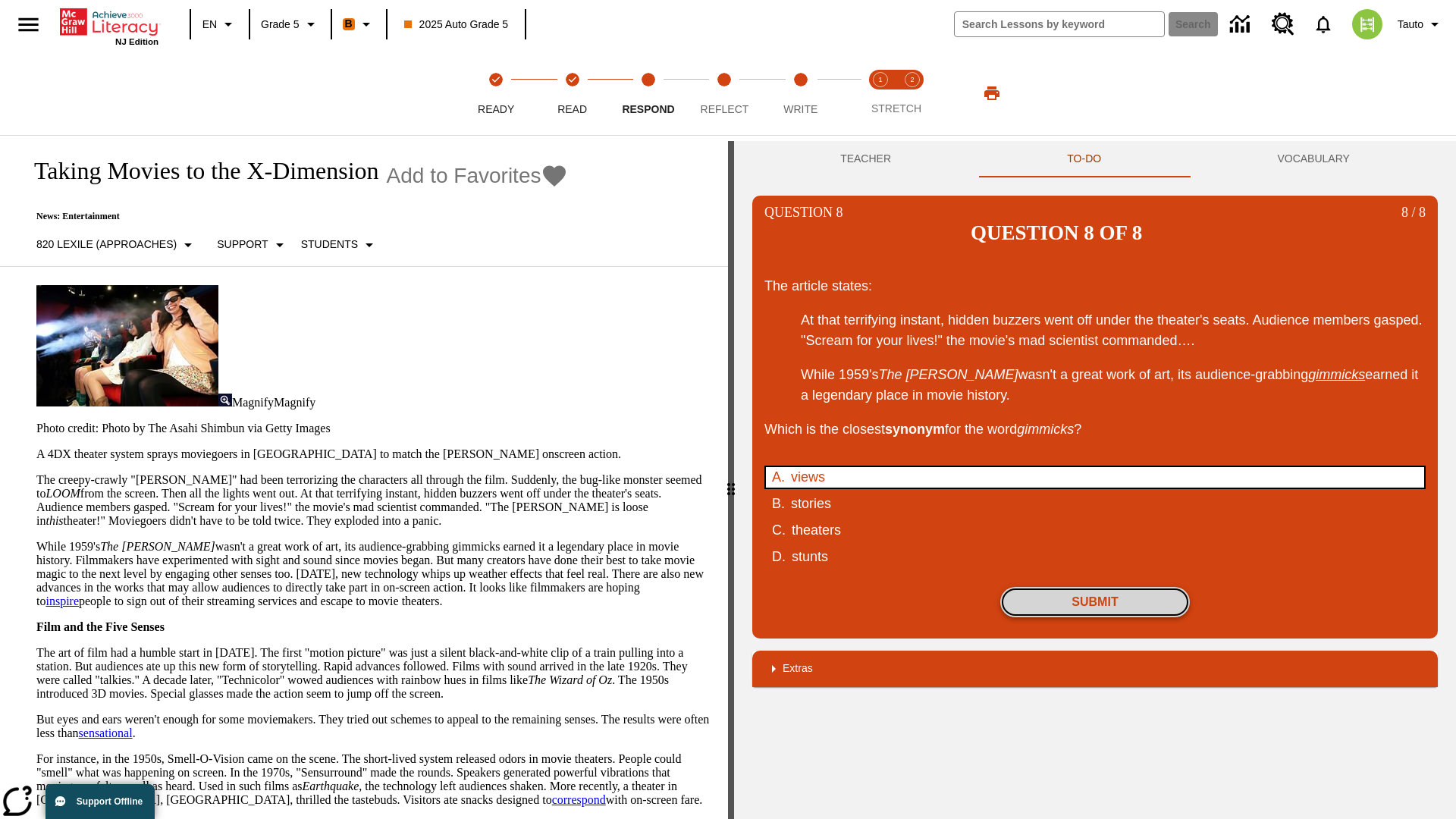
click at [1094, 587] on button "Submit" at bounding box center [1095, 602] width 190 height 31
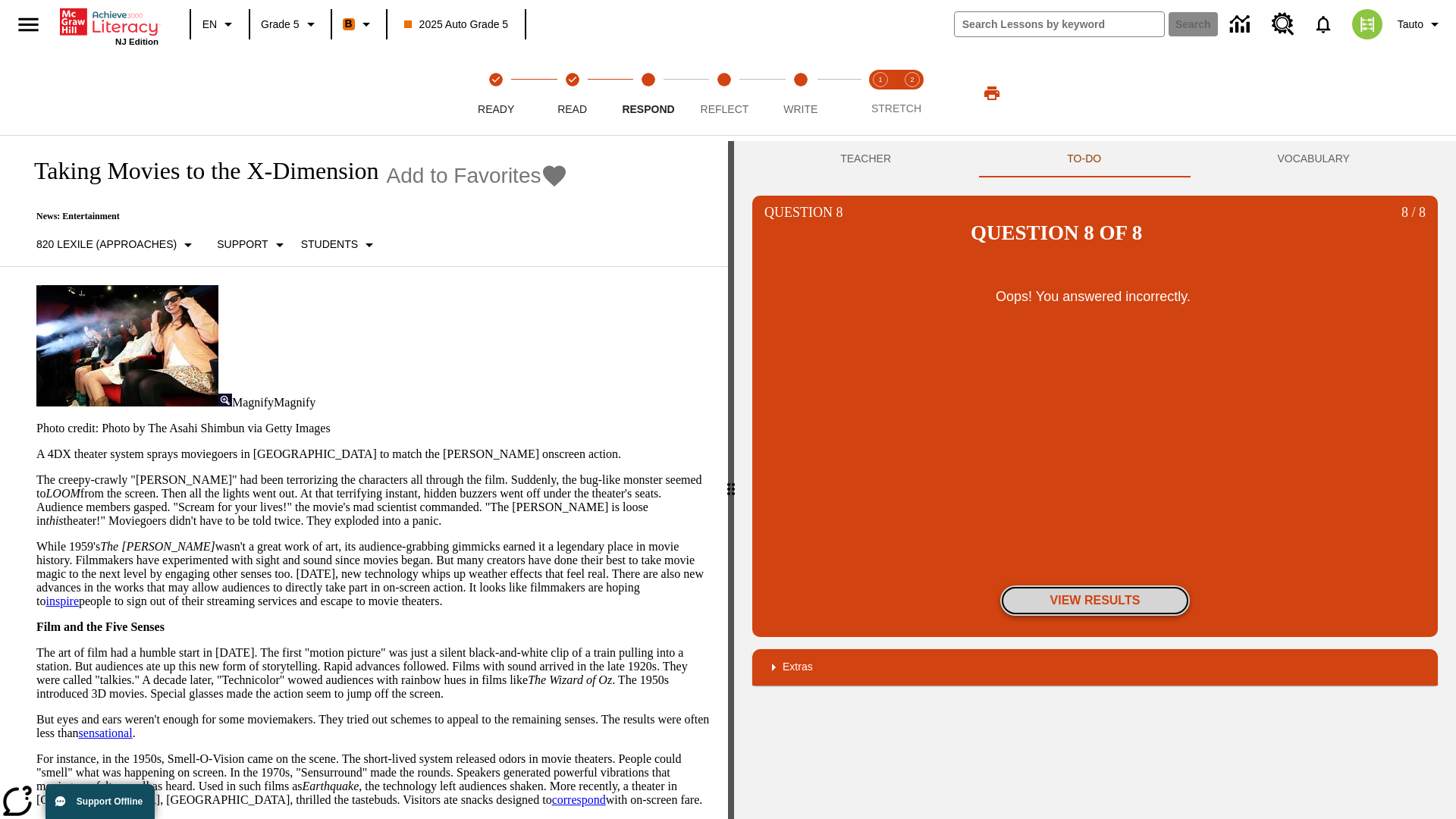
click at [1094, 585] on button "View Results" at bounding box center [1095, 600] width 190 height 31
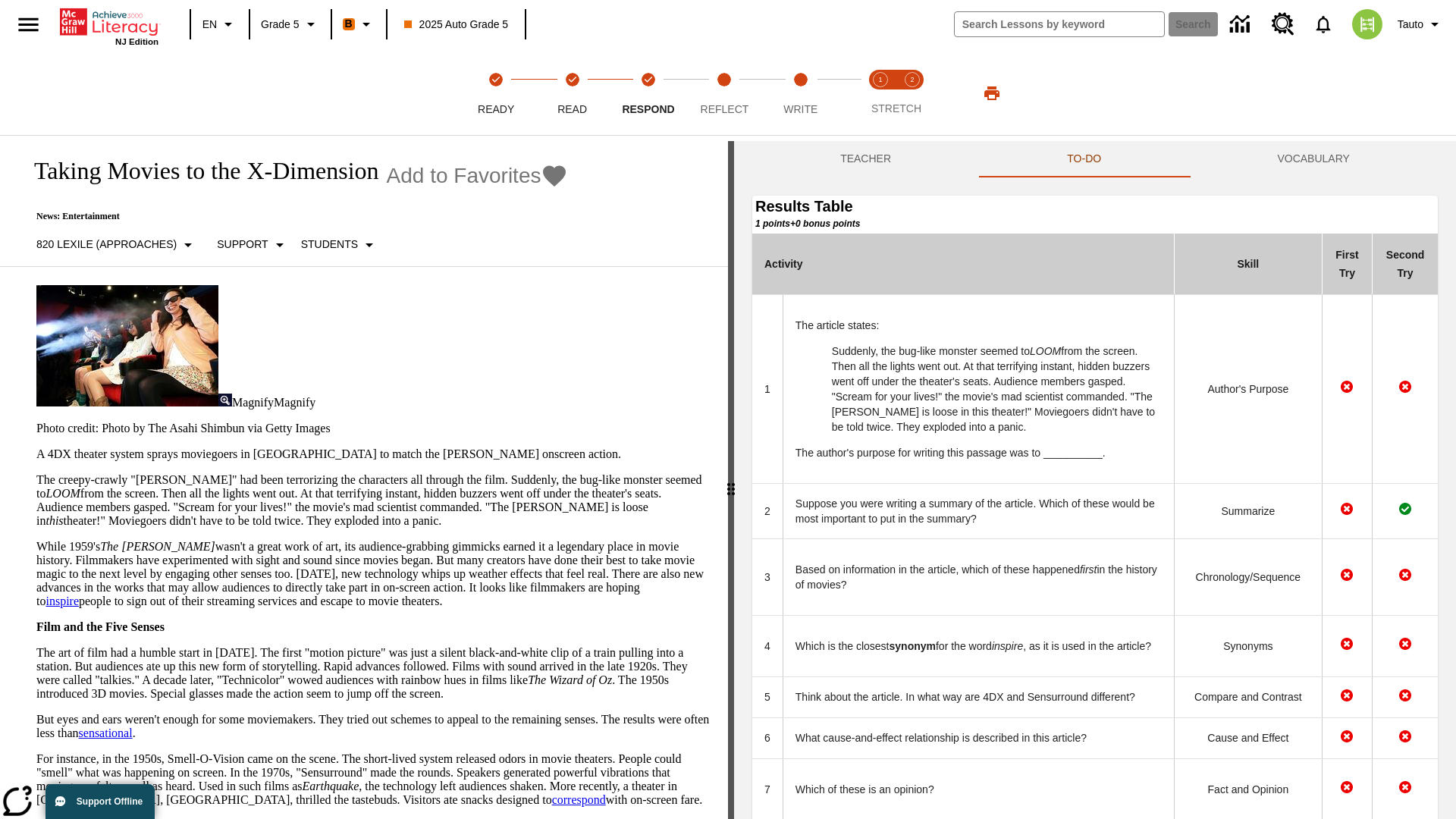
scroll to position [414, 0]
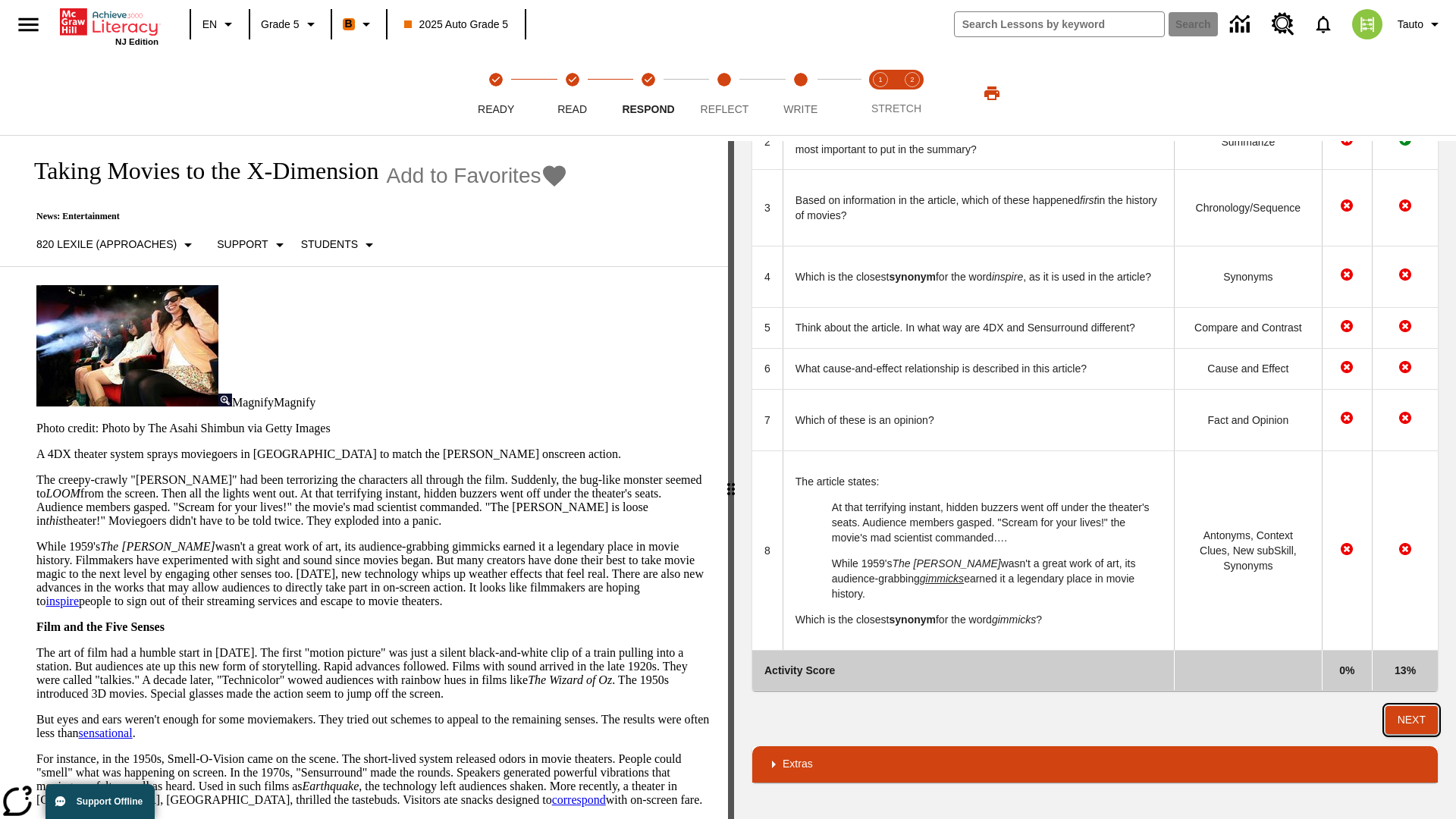
click at [1411, 720] on button "Next" at bounding box center [1411, 720] width 52 height 28
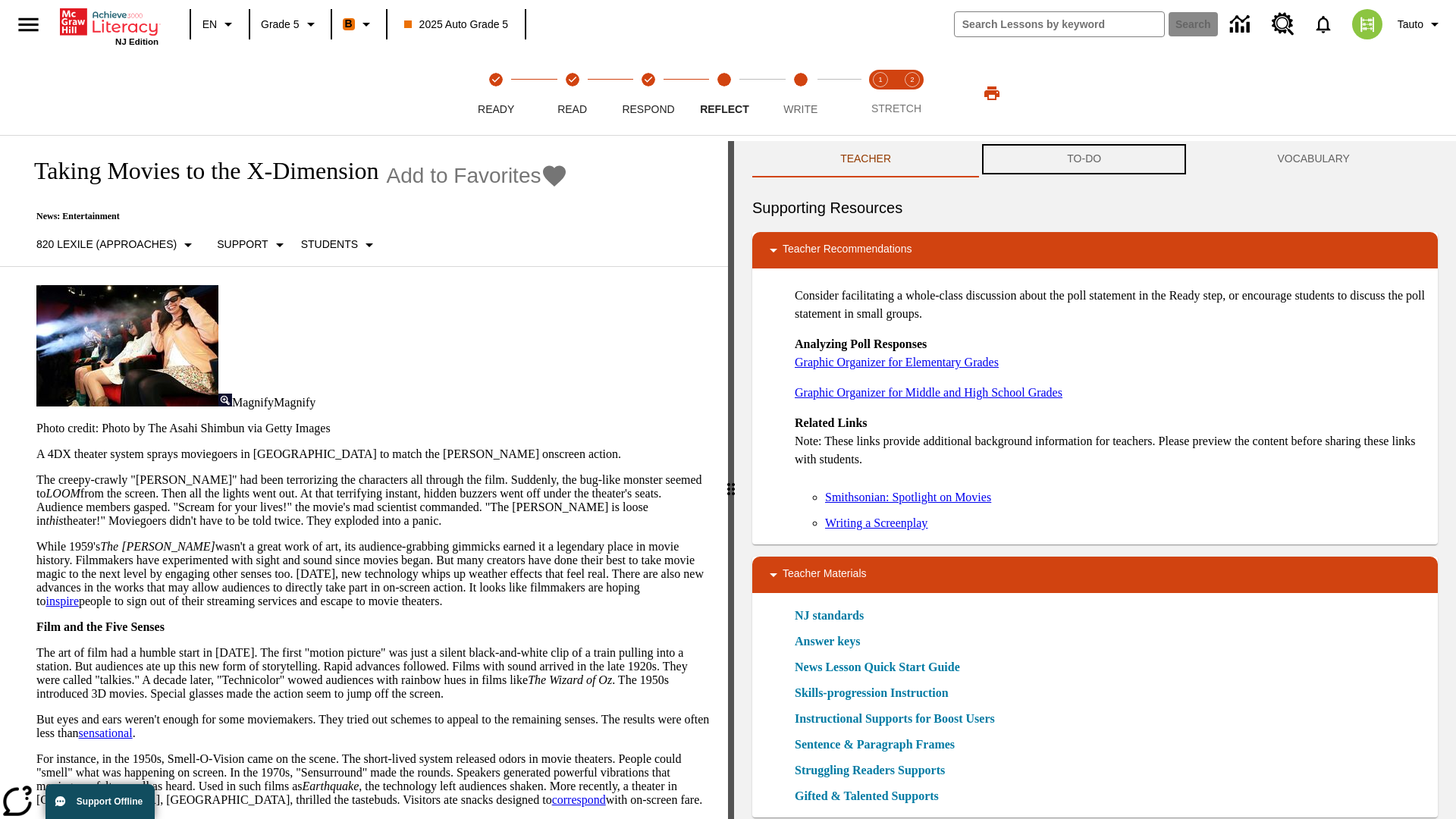
click at [1085, 159] on button "TO-DO" at bounding box center [1084, 159] width 210 height 36
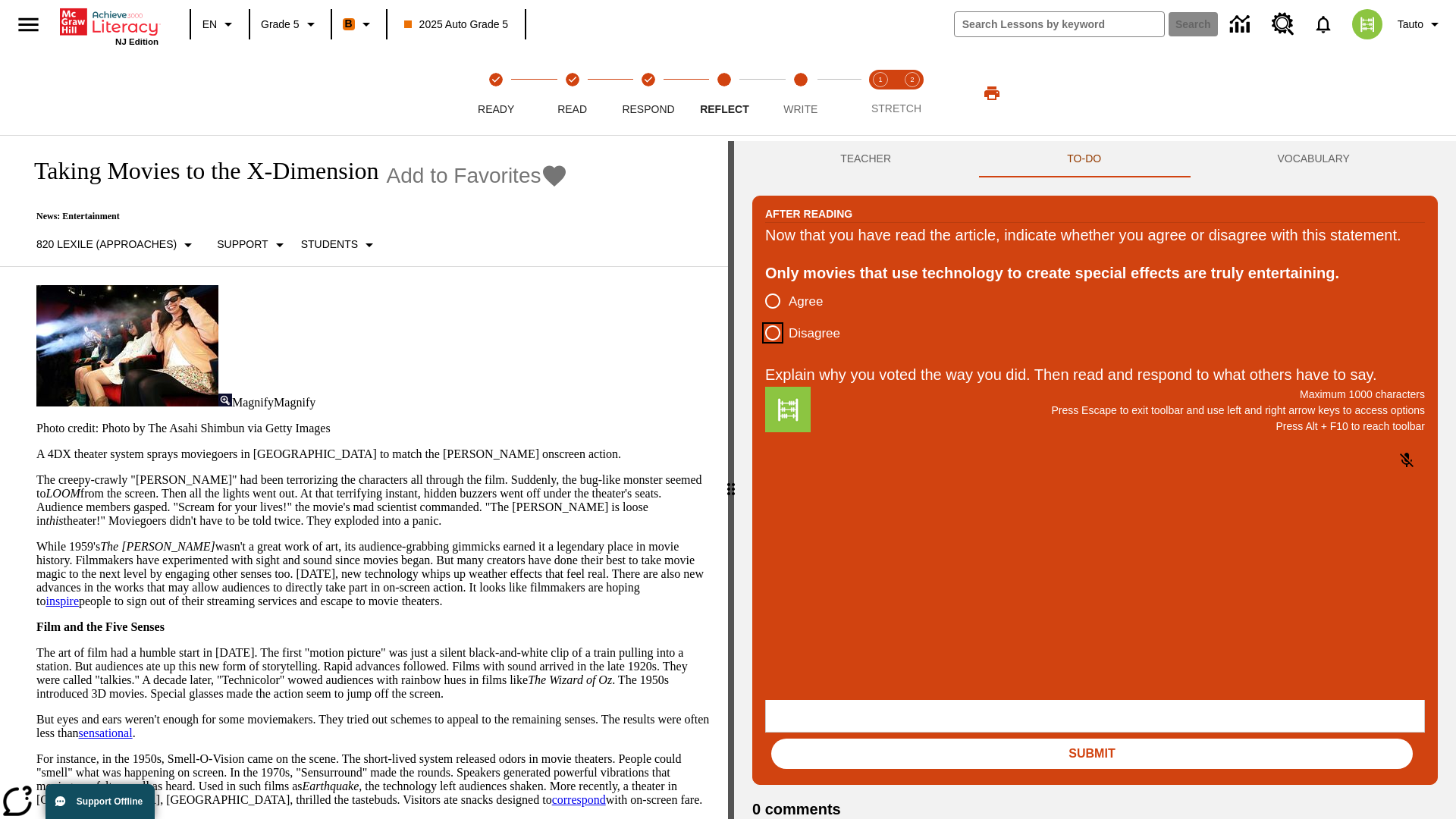
click at [773, 349] on input "Disagree" at bounding box center [773, 333] width 32 height 32
radio input "true"
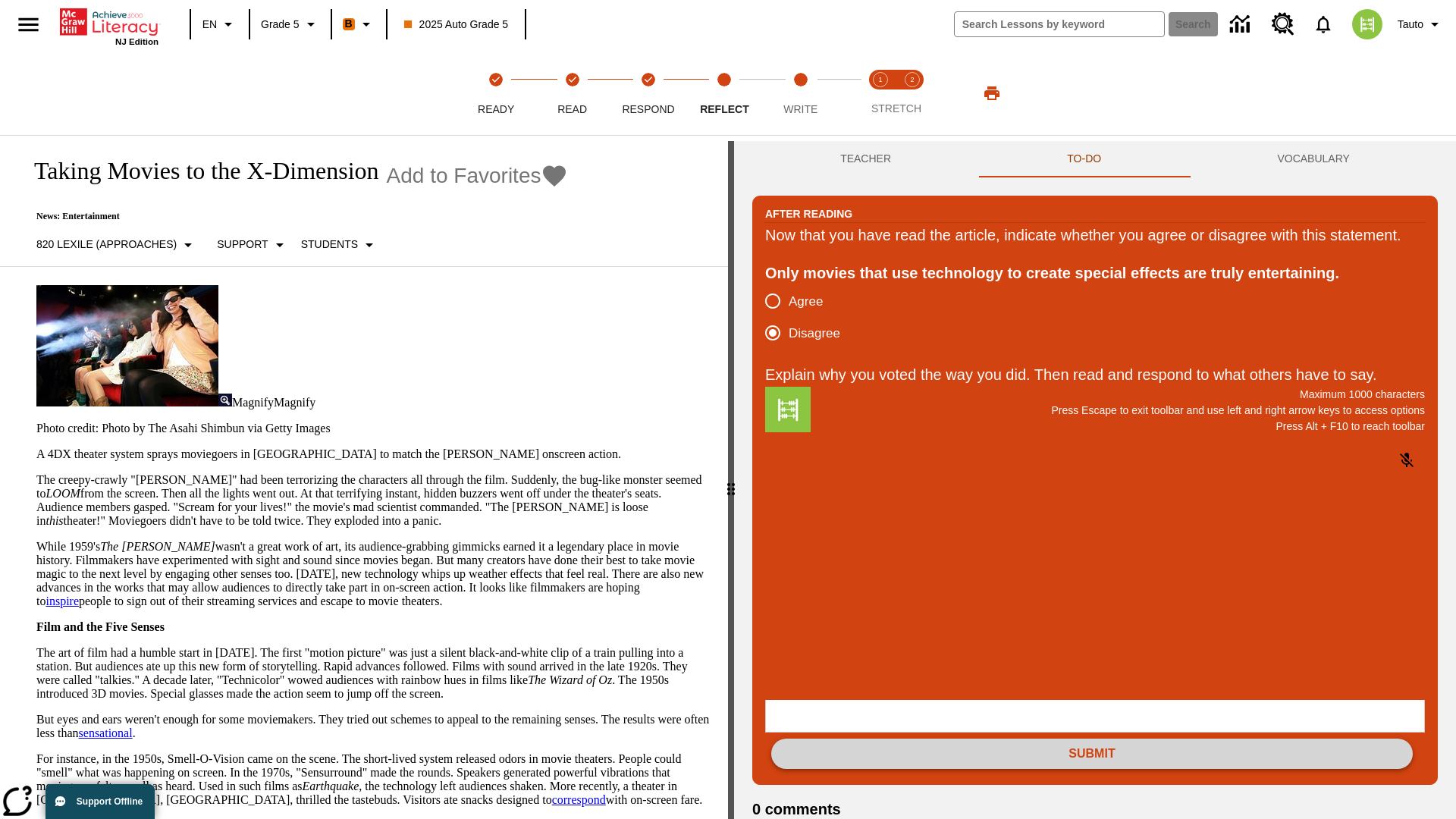
click at [1092, 739] on button "Submit" at bounding box center [1091, 754] width 641 height 31
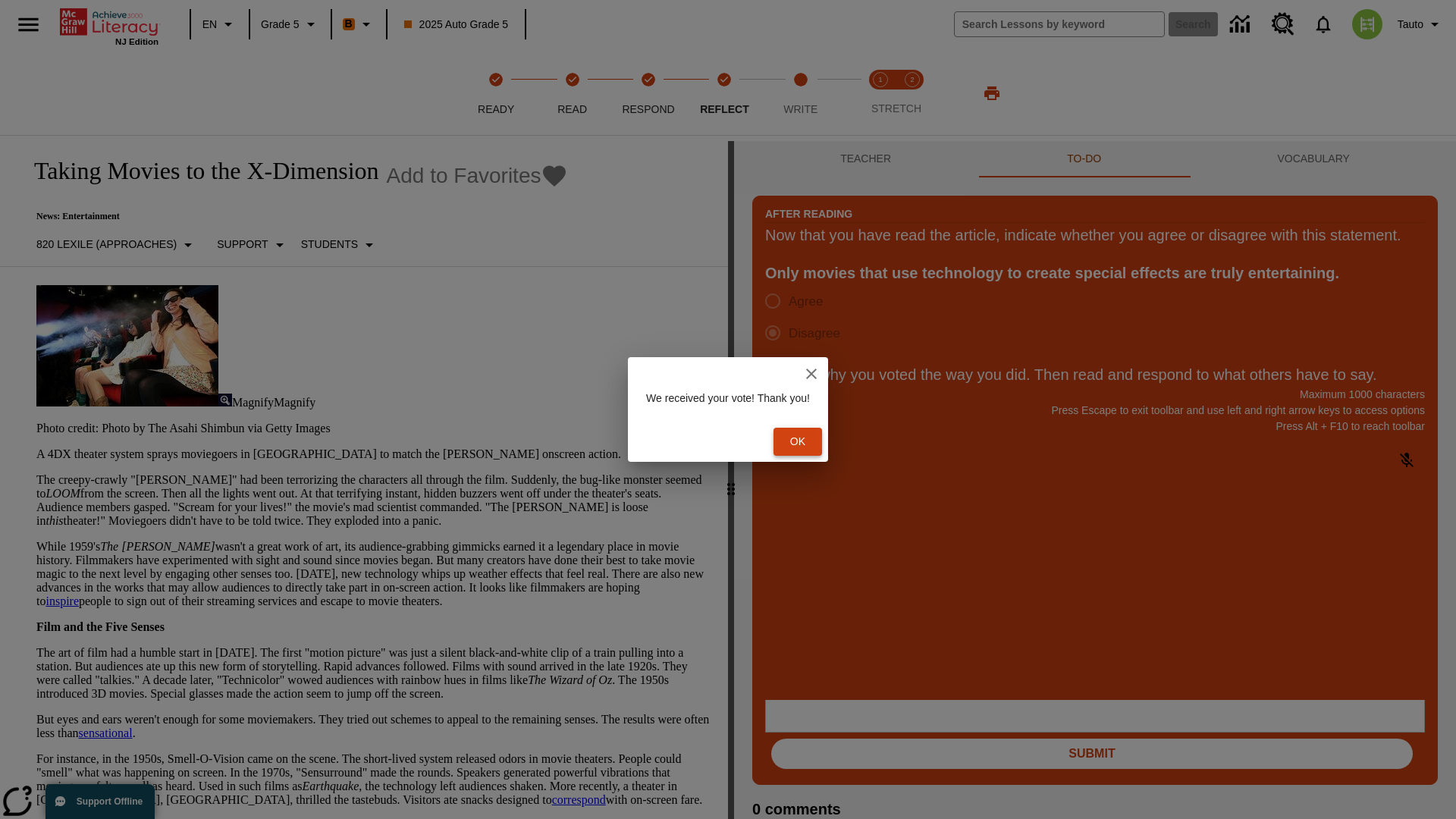
click at [805, 442] on button "Ok" at bounding box center [797, 442] width 49 height 28
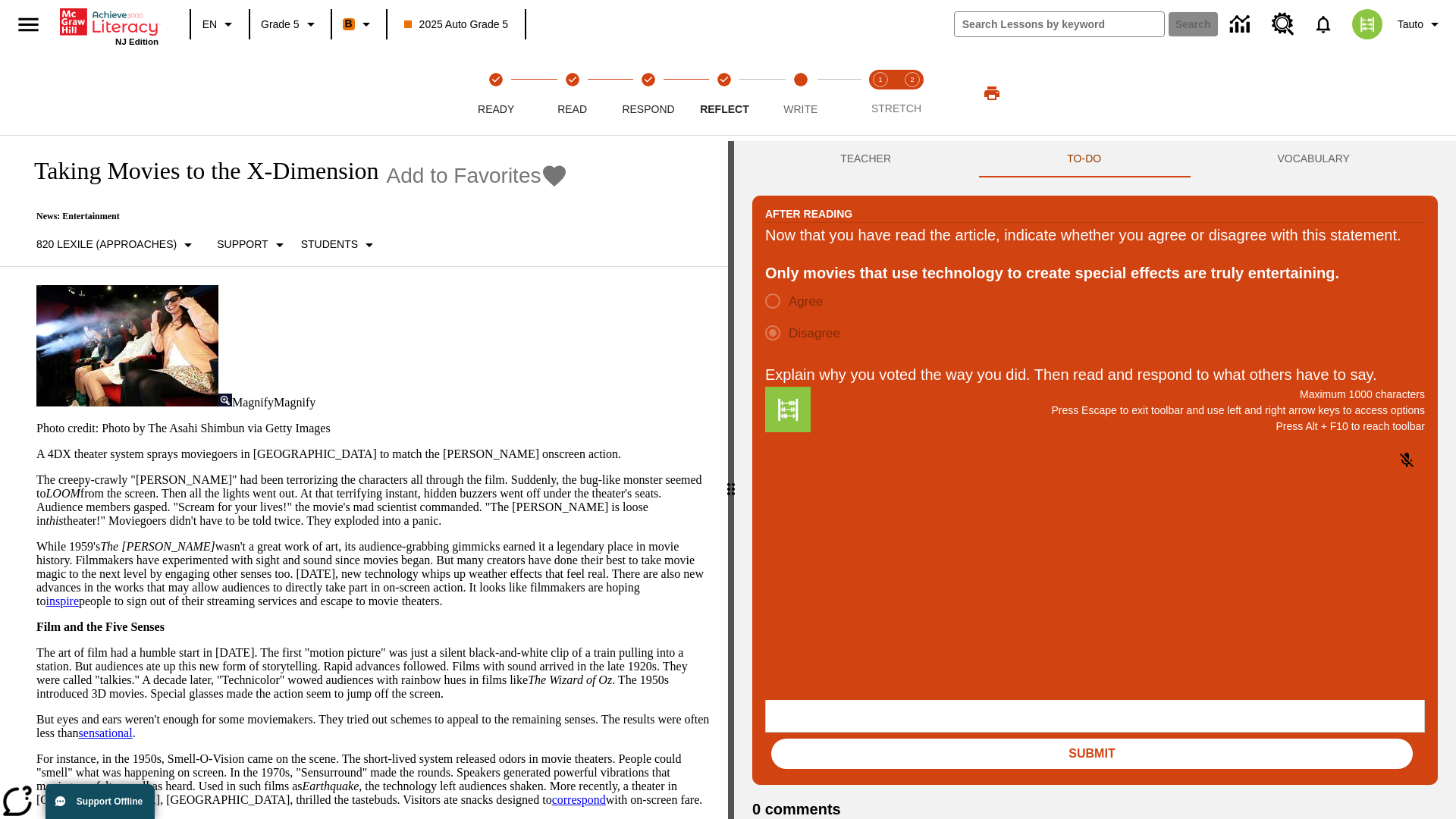
scroll to position [23, 0]
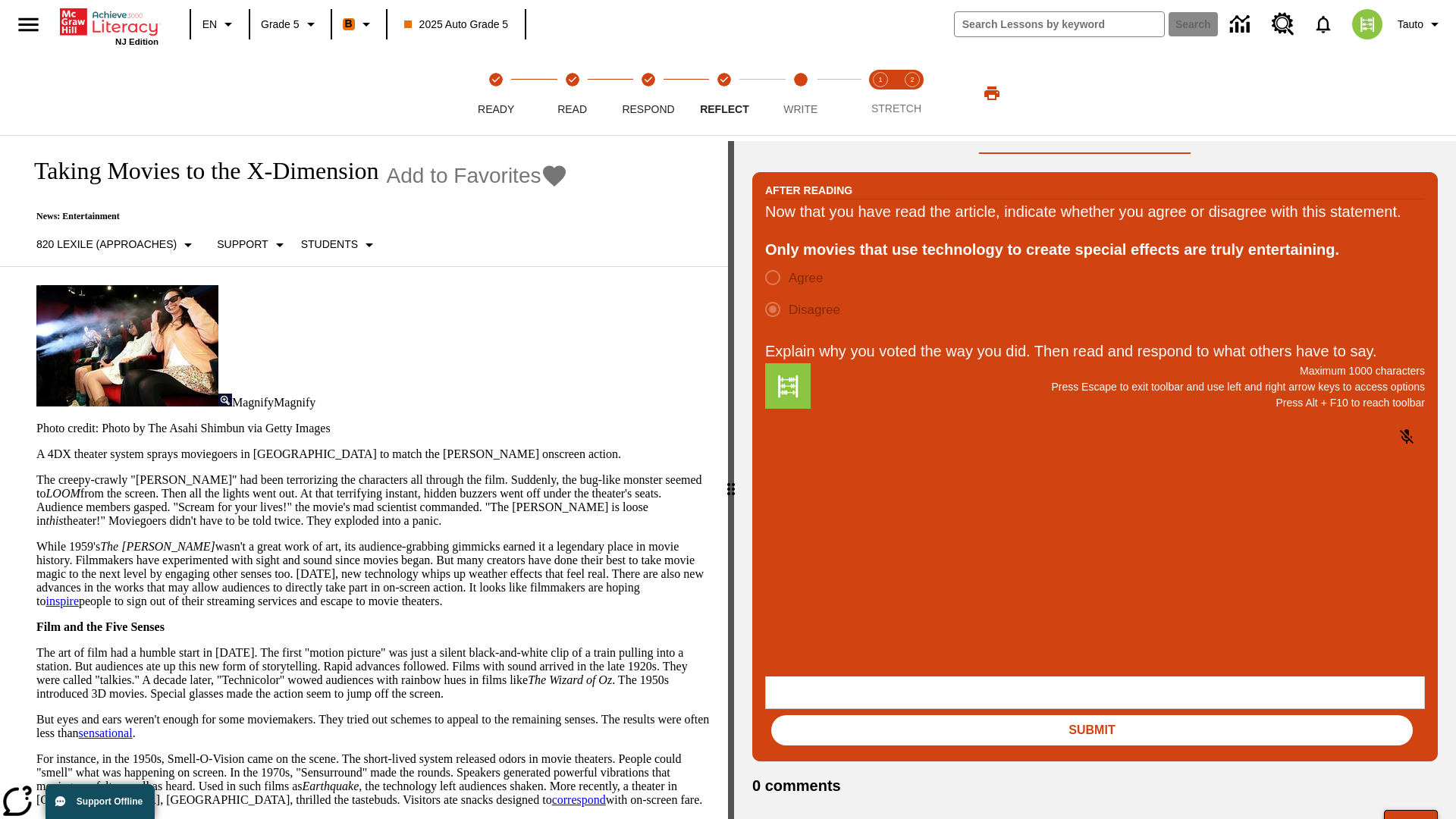
click at [1411, 810] on button "Next" at bounding box center [1410, 824] width 54 height 29
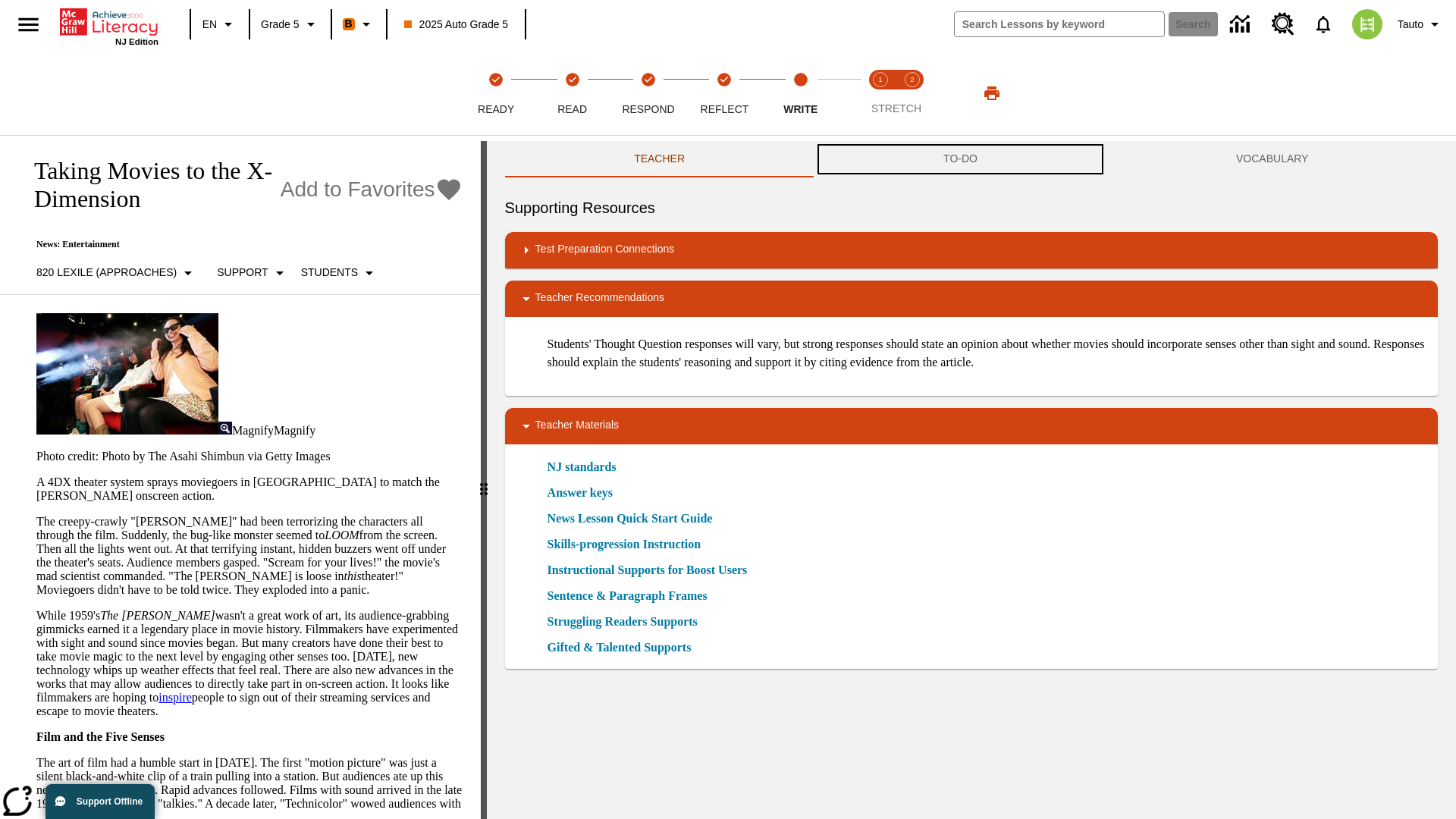
scroll to position [1, 0]
click at [961, 159] on button "TO-DO" at bounding box center [961, 159] width 293 height 36
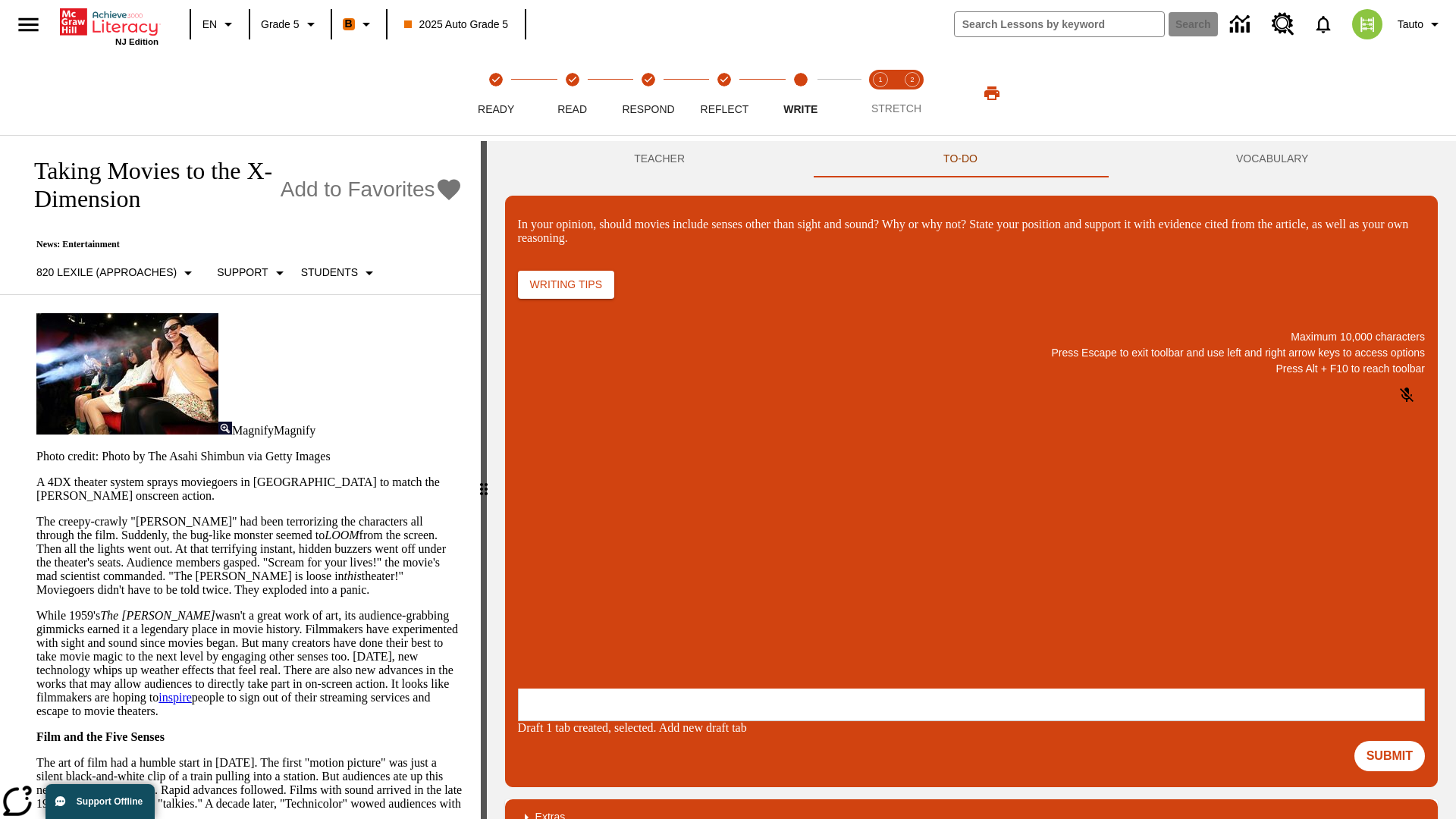
scroll to position [0, 0]
click at [739, 591] on p "\a\9In your opinion, should movies include senses other than sight and sound? W…" at bounding box center [631, 589] width 215 height 14
click at [1390, 741] on button "Submit" at bounding box center [1389, 755] width 70 height 31
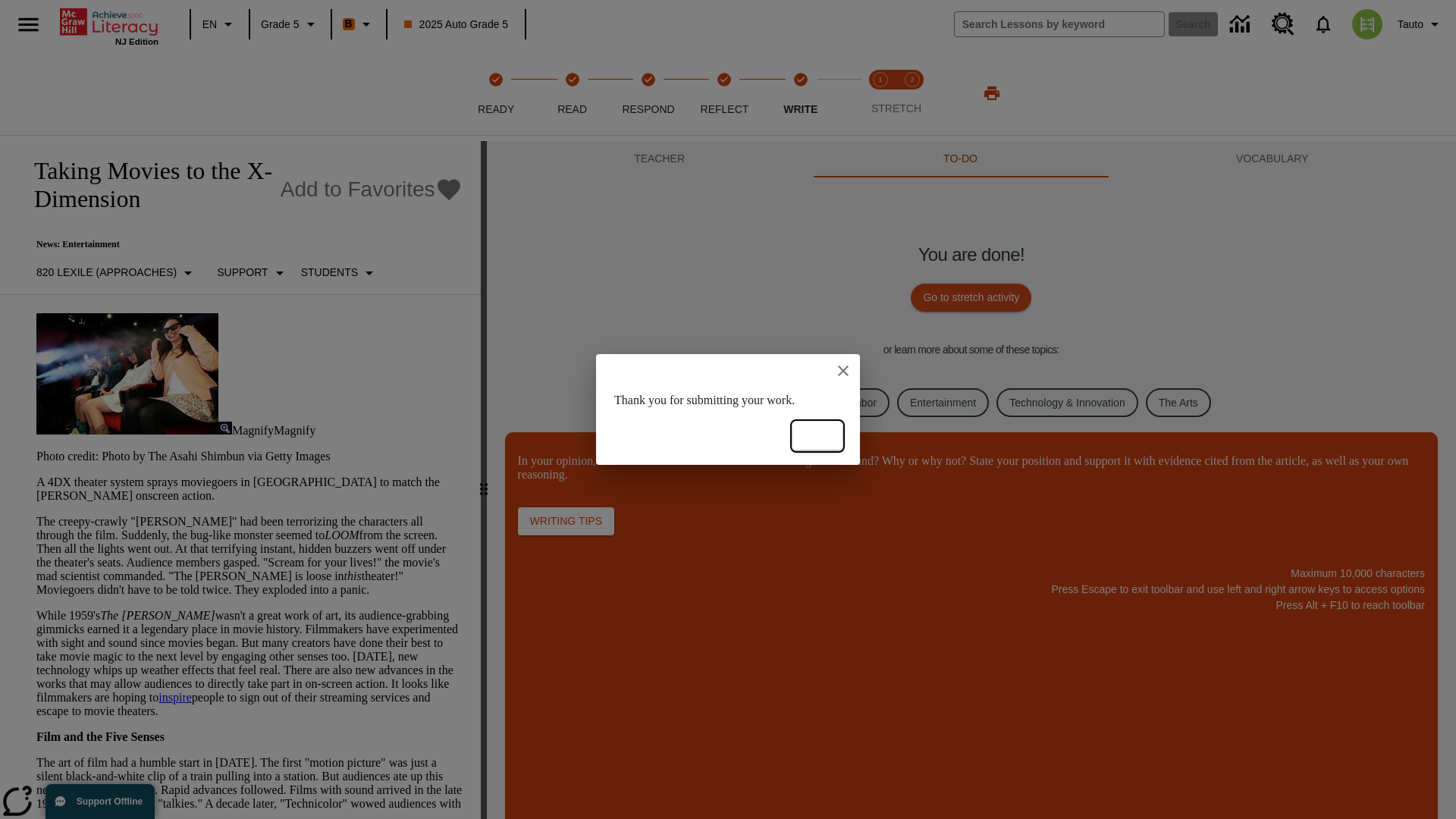
click at [817, 436] on button "Ok" at bounding box center [817, 437] width 49 height 28
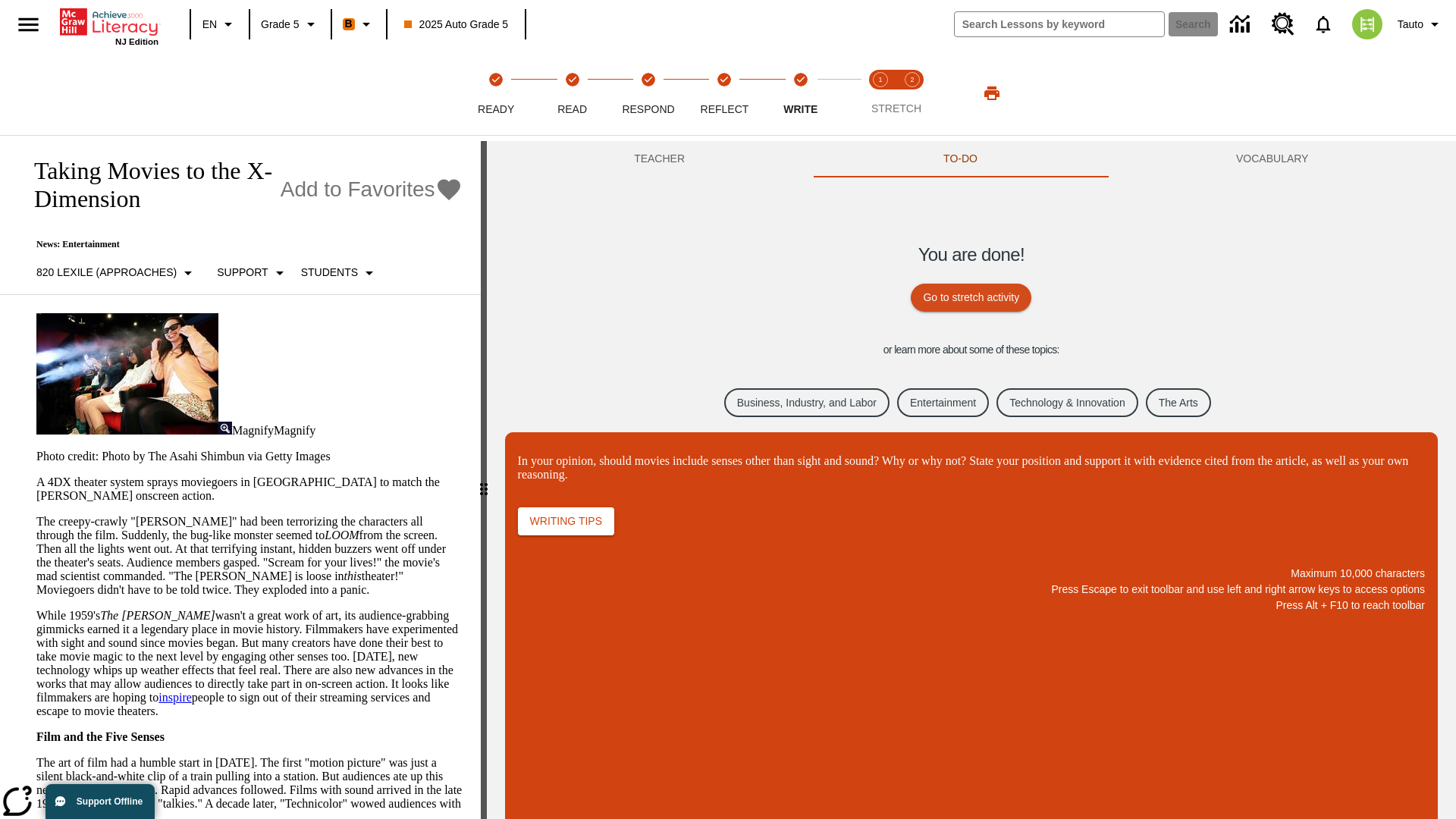
click at [795, 401] on link "Business, Industry, and Labor" at bounding box center [806, 403] width 165 height 30
